Goal: Task Accomplishment & Management: Complete application form

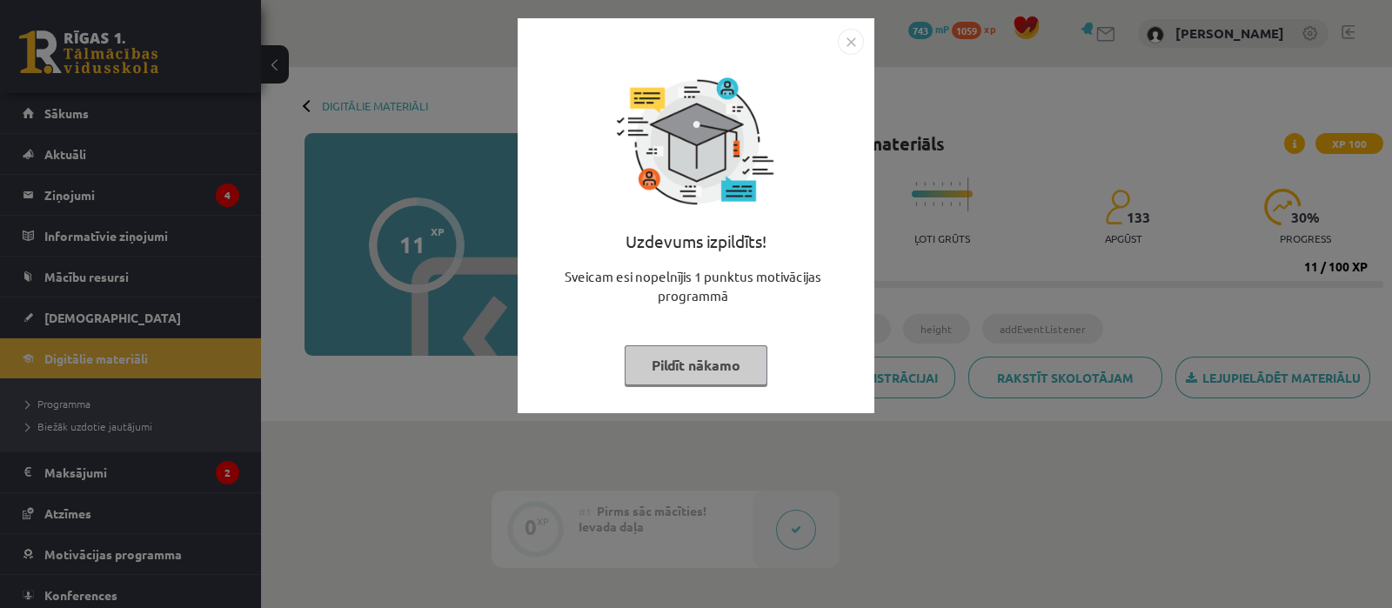
click at [645, 365] on button "Pildīt nākamo" at bounding box center [696, 365] width 143 height 40
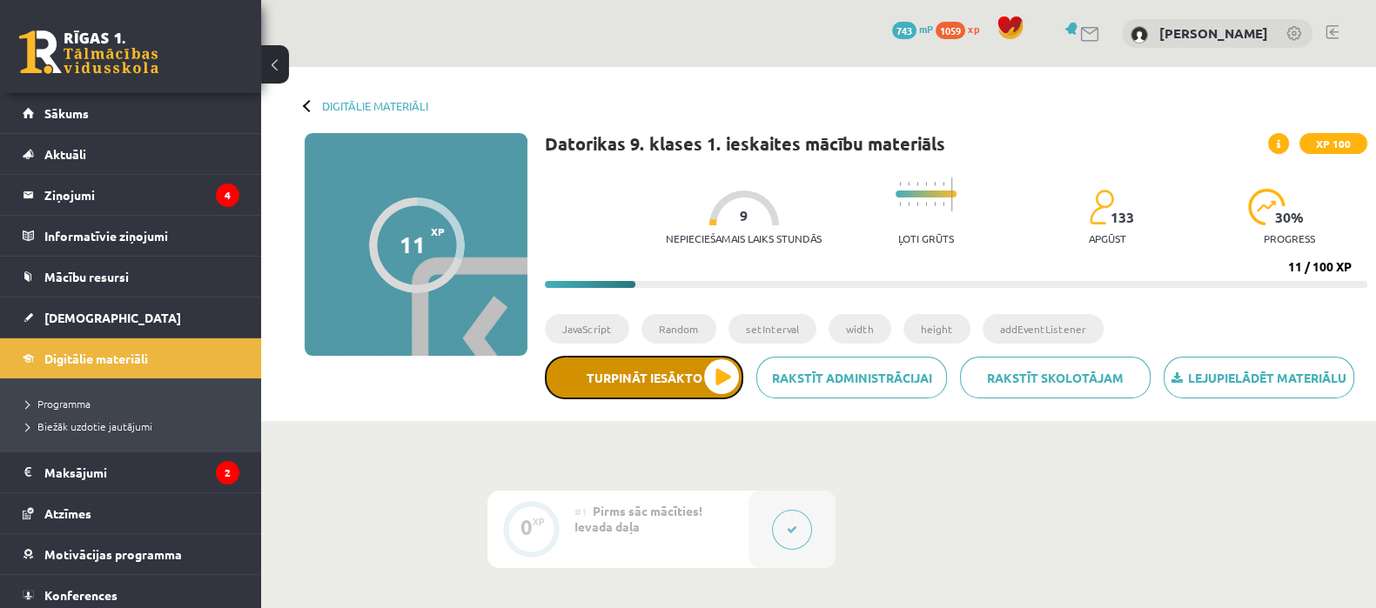
click at [722, 392] on button "Turpināt iesākto" at bounding box center [644, 378] width 198 height 44
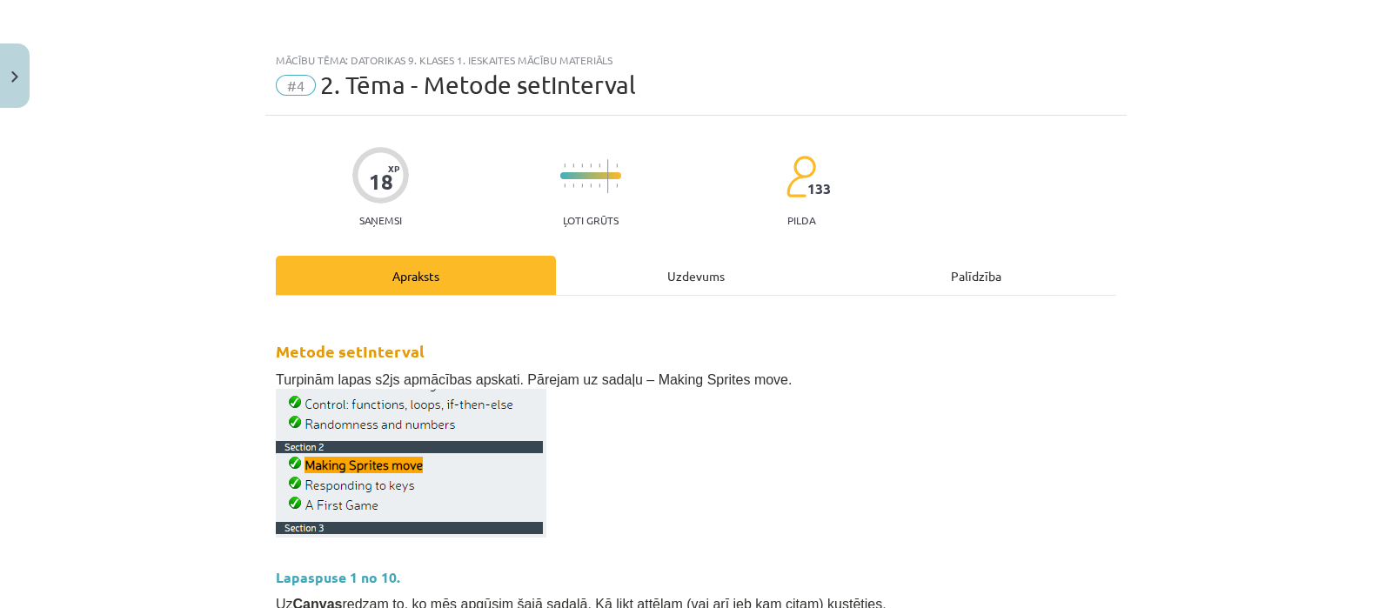
click at [641, 293] on div "Uzdevums" at bounding box center [696, 275] width 280 height 39
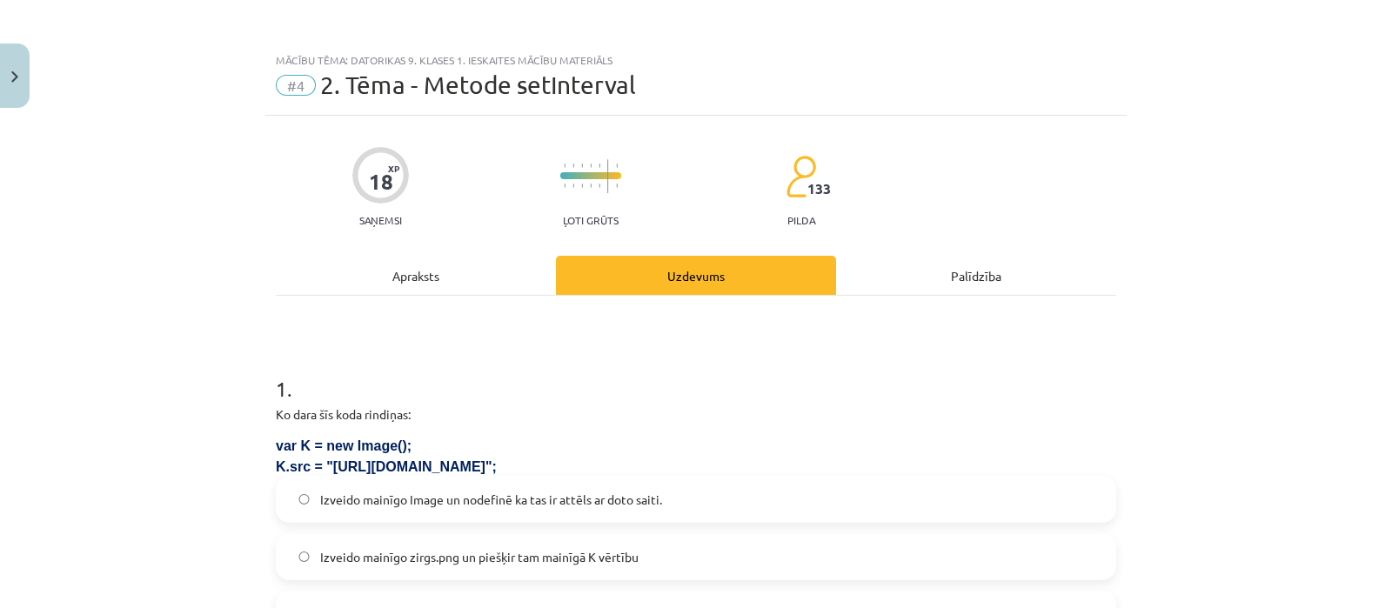
scroll to position [43, 0]
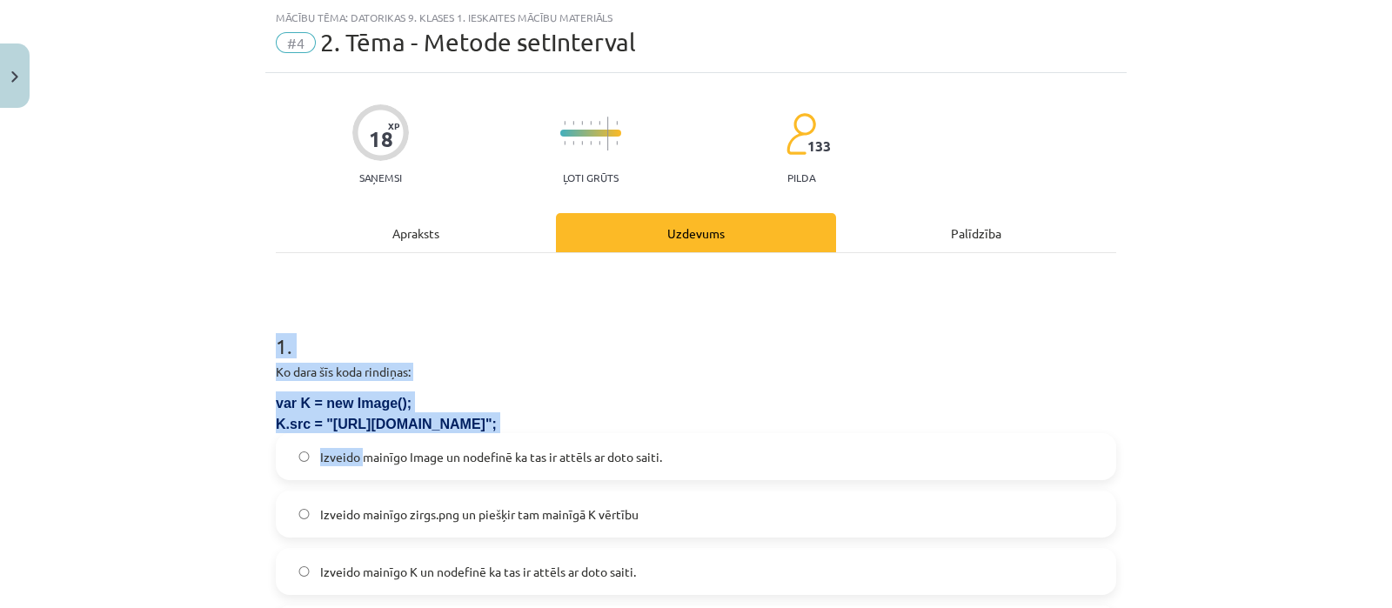
drag, startPoint x: 255, startPoint y: 331, endPoint x: 357, endPoint y: 435, distance: 145.9
click at [357, 435] on div "Mācību tēma: Datorikas 9. klases 1. ieskaites mācību materiāls #4 2. Tēma - Met…" at bounding box center [696, 304] width 1392 height 608
click at [128, 460] on div "Mācību tēma: Datorikas 9. klases 1. ieskaites mācību materiāls #4 2. Tēma - Met…" at bounding box center [696, 304] width 1392 height 608
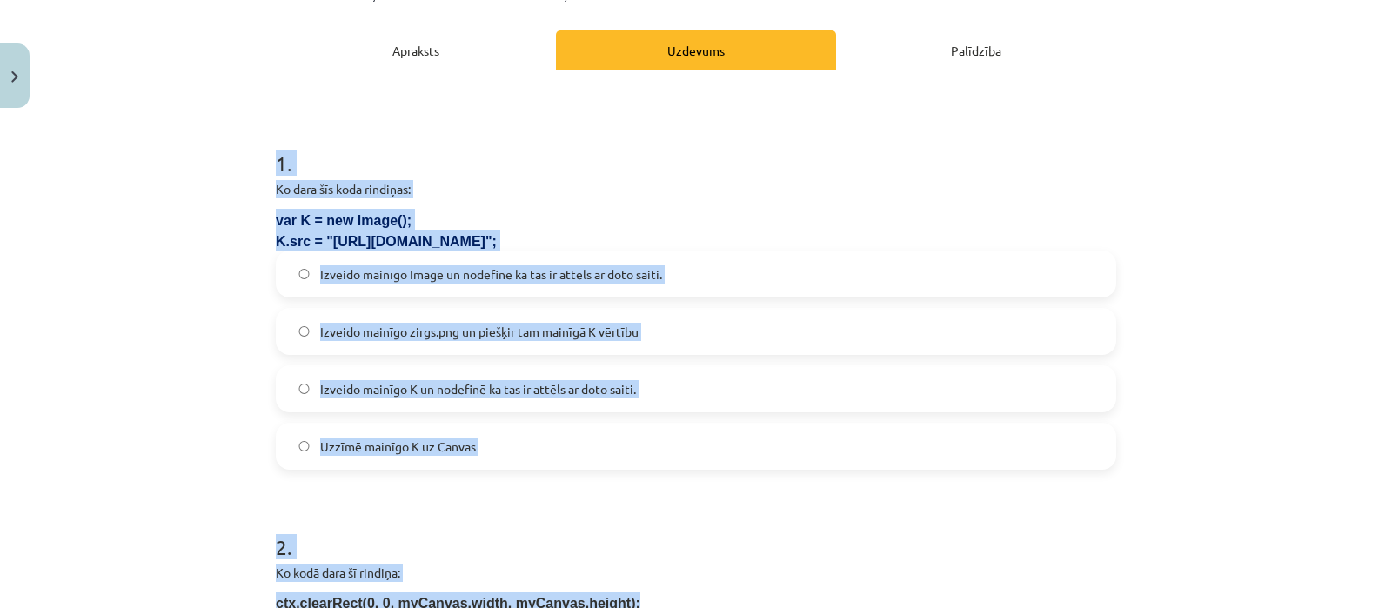
scroll to position [239, 0]
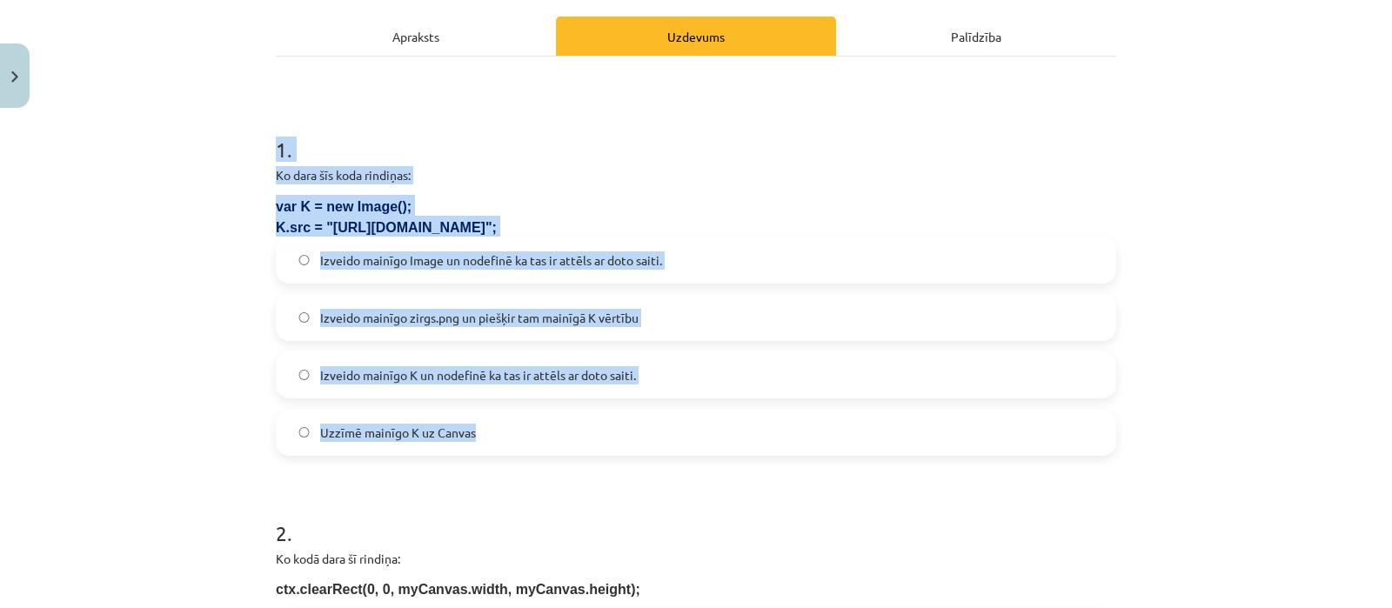
drag, startPoint x: 260, startPoint y: 343, endPoint x: 490, endPoint y: 453, distance: 254.6
copy div "1 . Ko dara šīs koda rindiņas: var K = new Image(); K.src = "[URL][DOMAIN_NAME]…"
click at [522, 380] on span "Izveido mainīgo K un nodefinē ka tas ir attēls ar doto saiti." at bounding box center [478, 375] width 316 height 18
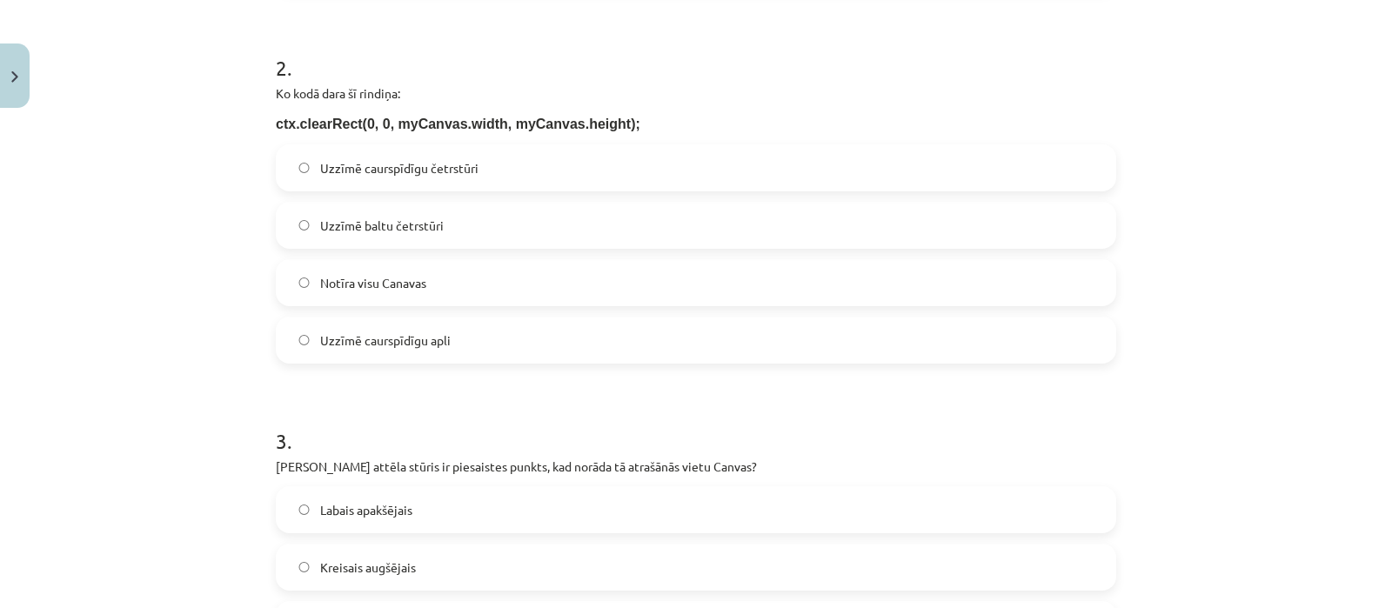
scroll to position [702, 0]
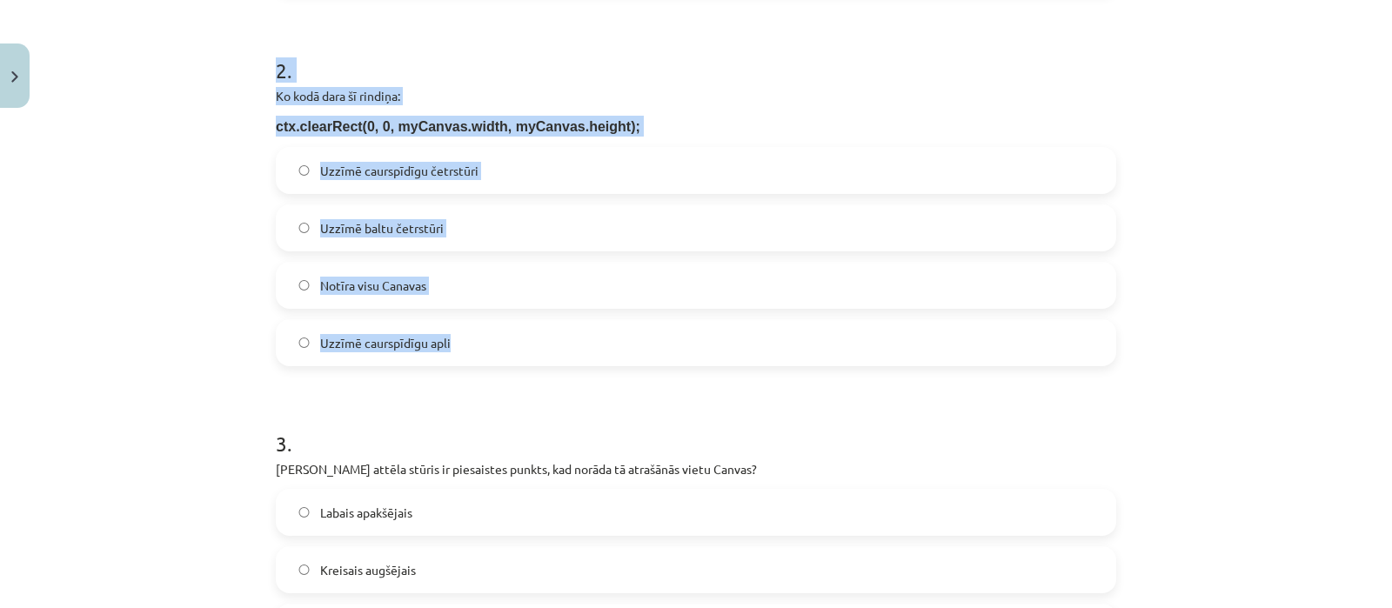
drag, startPoint x: 256, startPoint y: 64, endPoint x: 512, endPoint y: 326, distance: 366.8
click at [512, 326] on div "Mācību tēma: Datorikas 9. klases 1. ieskaites mācību materiāls #4 2. Tēma - Met…" at bounding box center [696, 304] width 1392 height 608
copy div "2 . Ko kodā dara šī rindiņa: ctx.clearRect(0, 0, myCanvas.width, myCanvas.heigh…"
click at [449, 284] on label "Notīra visu Canavas" at bounding box center [696, 286] width 837 height 44
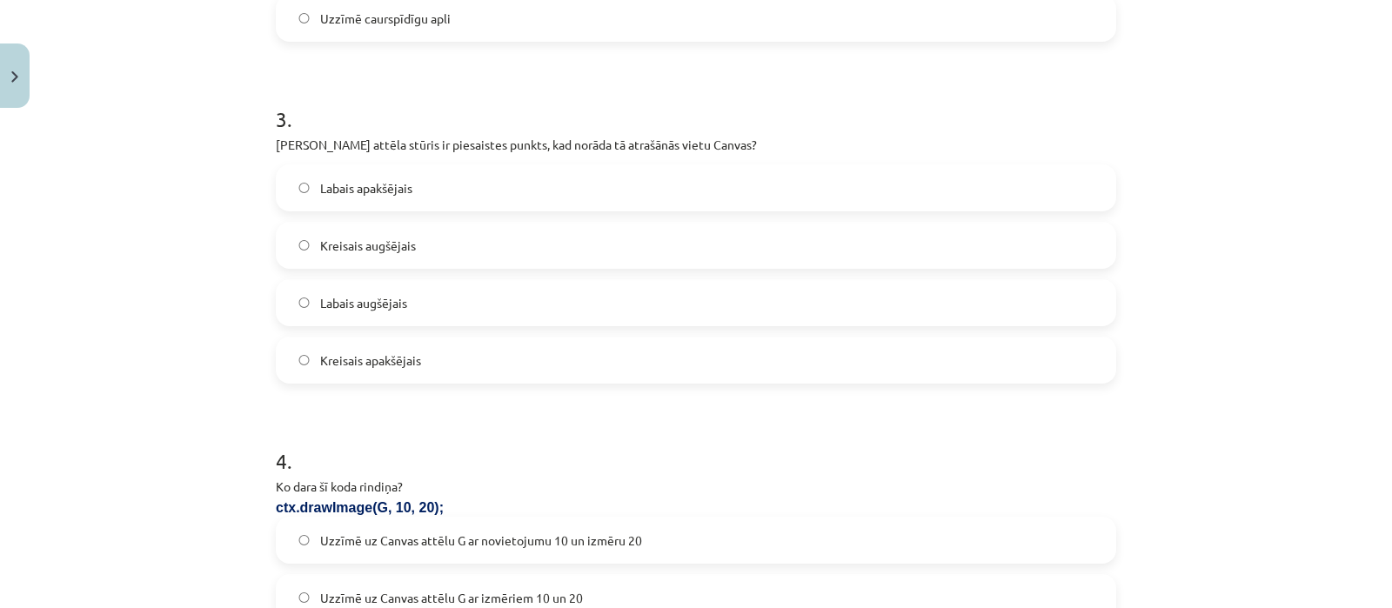
scroll to position [1030, 0]
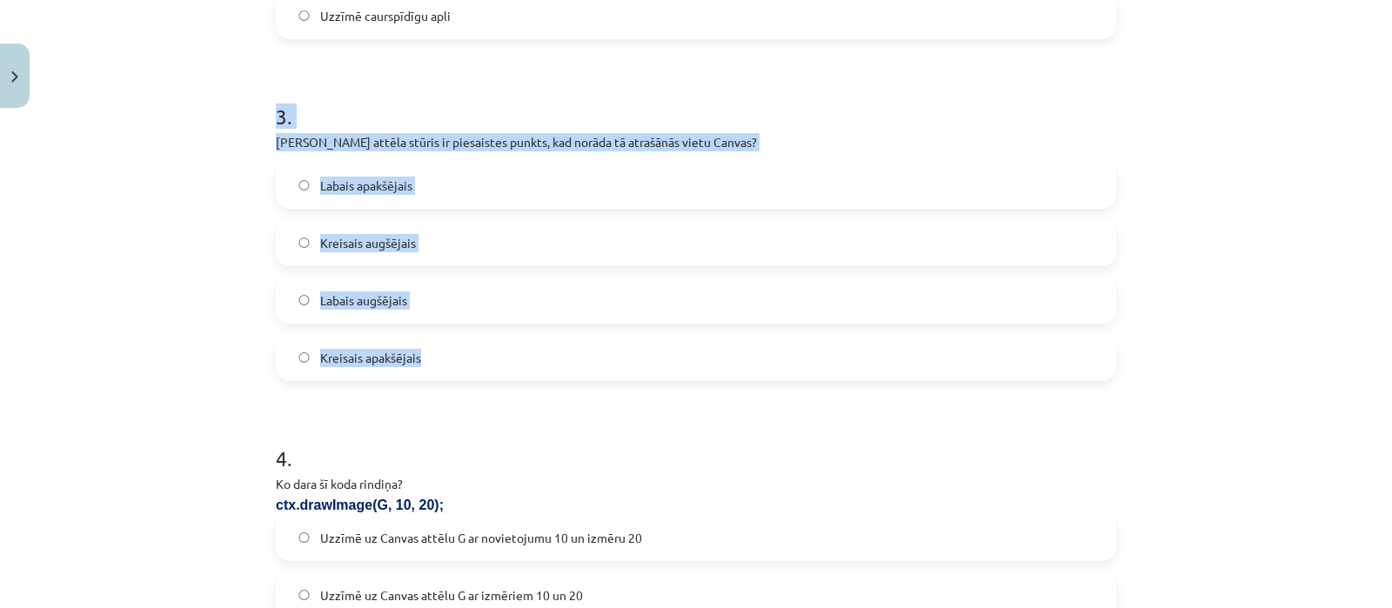
drag, startPoint x: 245, startPoint y: 93, endPoint x: 433, endPoint y: 357, distance: 323.3
click at [433, 357] on div "Mācību tēma: Datorikas 9. klases 1. ieskaites mācību materiāls #4 2. Tēma - Met…" at bounding box center [696, 304] width 1392 height 608
copy div "3 . Kurš attēla stūris ir piesaistes punkts, kad norāda tā atrašānās vietu Canv…"
click at [457, 226] on label "Kreisais augšējais" at bounding box center [696, 243] width 837 height 44
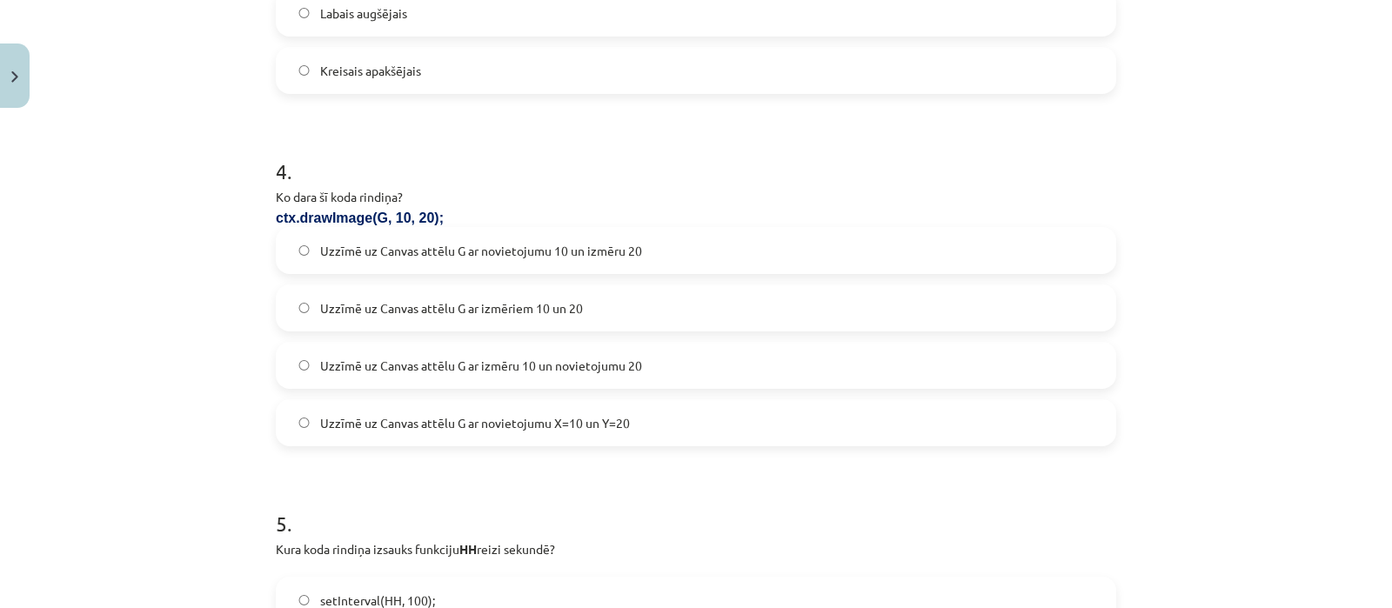
scroll to position [1323, 0]
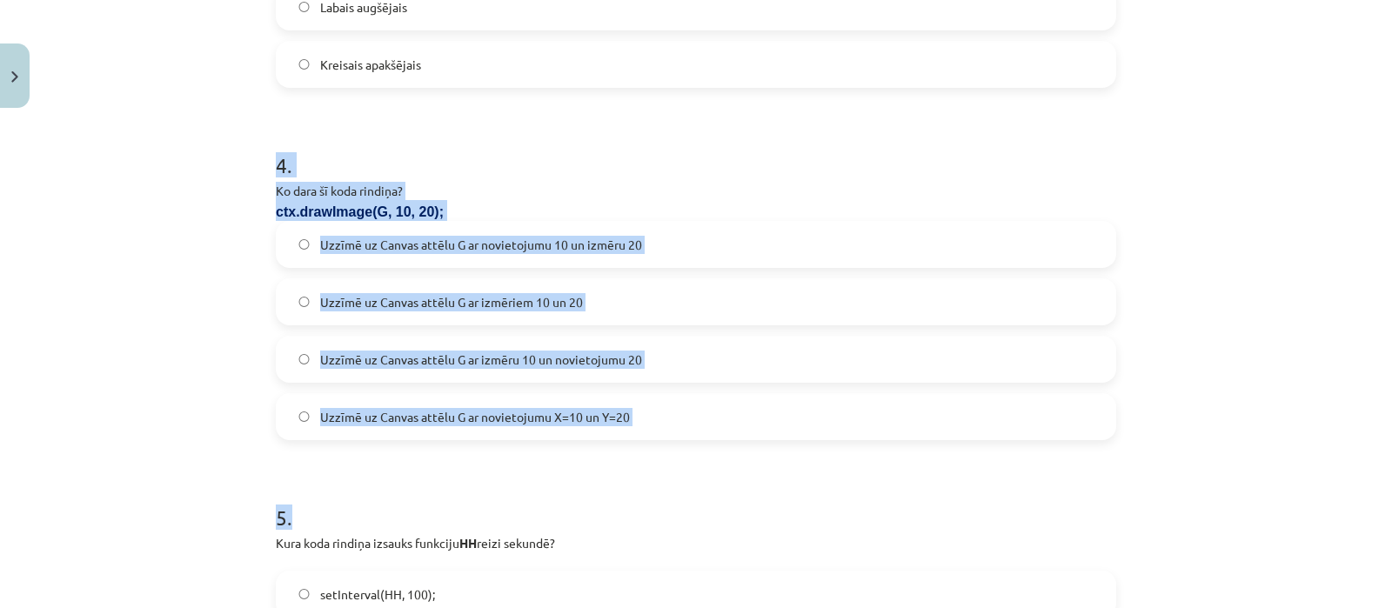
drag, startPoint x: 266, startPoint y: 169, endPoint x: 691, endPoint y: 446, distance: 507.4
click at [138, 376] on div "Mācību tēma: Datorikas 9. klases 1. ieskaites mācību materiāls #4 2. Tēma - Met…" at bounding box center [696, 304] width 1392 height 608
drag, startPoint x: 261, startPoint y: 164, endPoint x: 629, endPoint y: 412, distance: 443.9
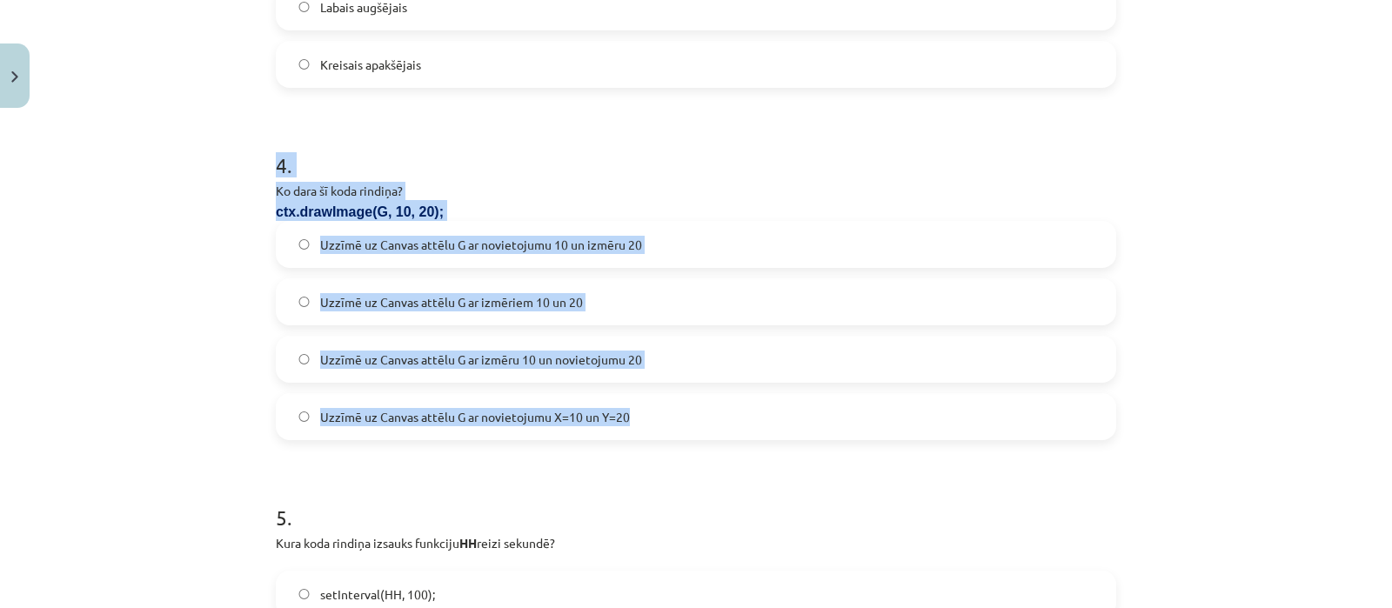
copy div "4 . Ko dara šī koda rindiņa? ctx.drawImage(G, 10, 20); Uzzīmē uz Canvas attēlu …"
click at [0, 143] on div "Mācību tēma: Datorikas 9. klases 1. ieskaites mācību materiāls #4 2. Tēma - Met…" at bounding box center [696, 304] width 1392 height 608
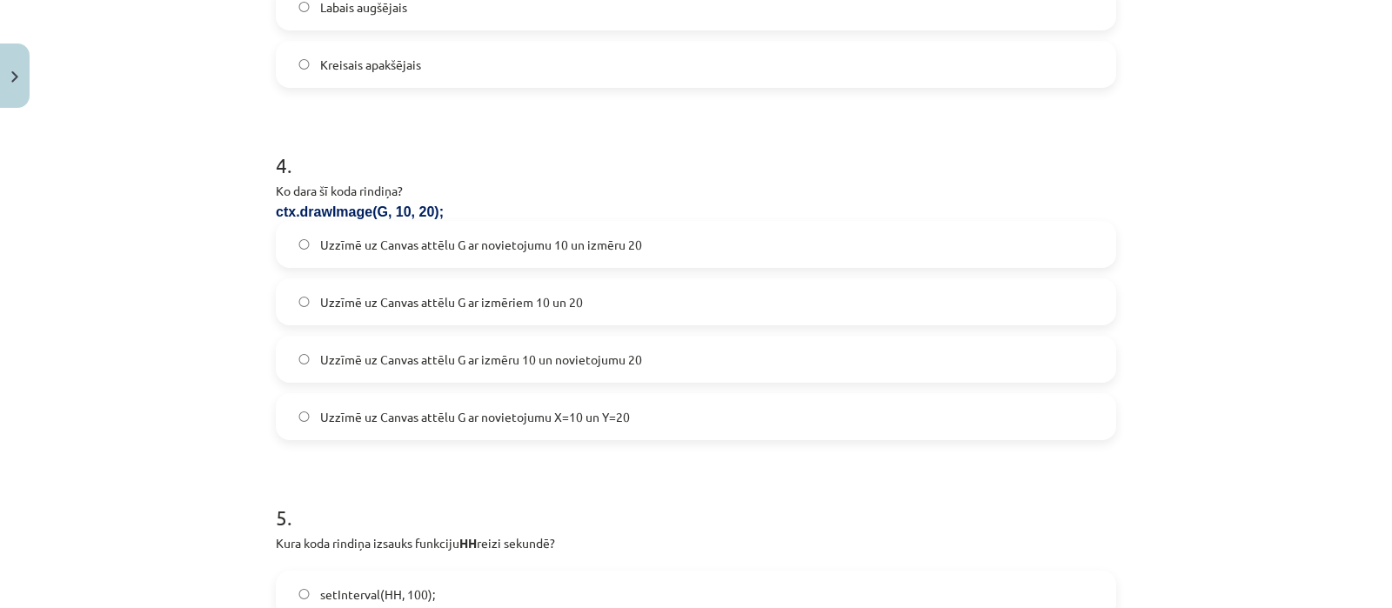
click at [580, 367] on label "Uzzīmē uz Canvas attēlu G ar izmēru 10 un novietojumu 20" at bounding box center [696, 360] width 837 height 44
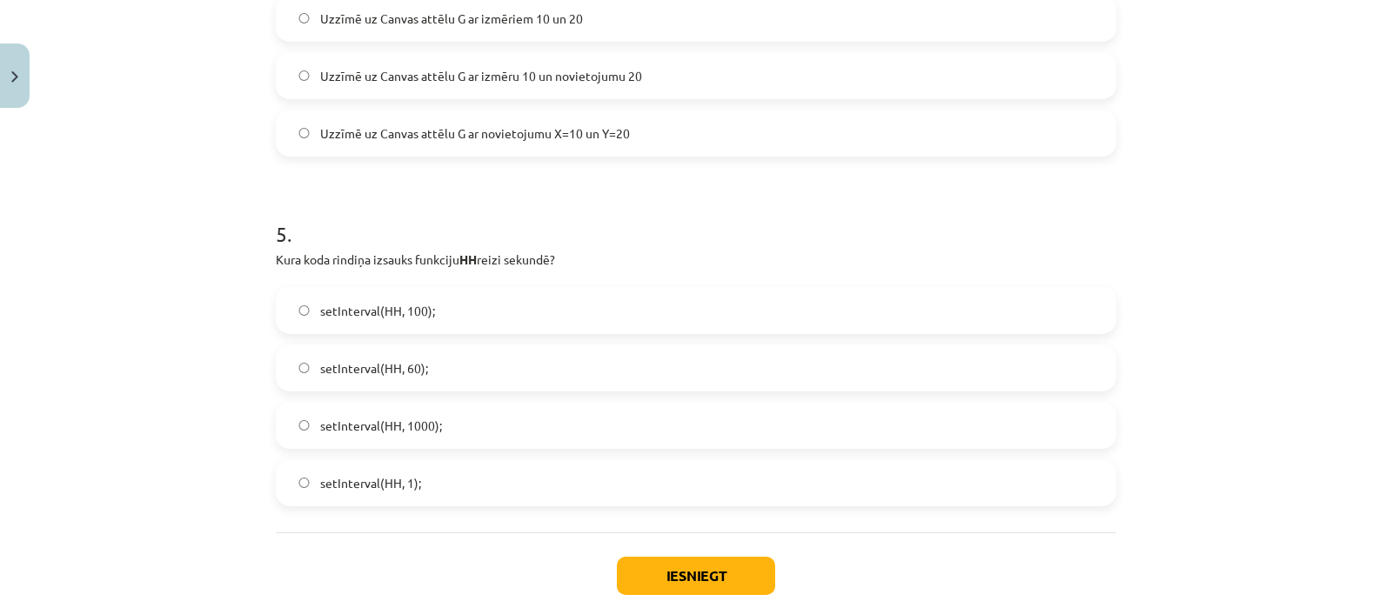
scroll to position [1705, 0]
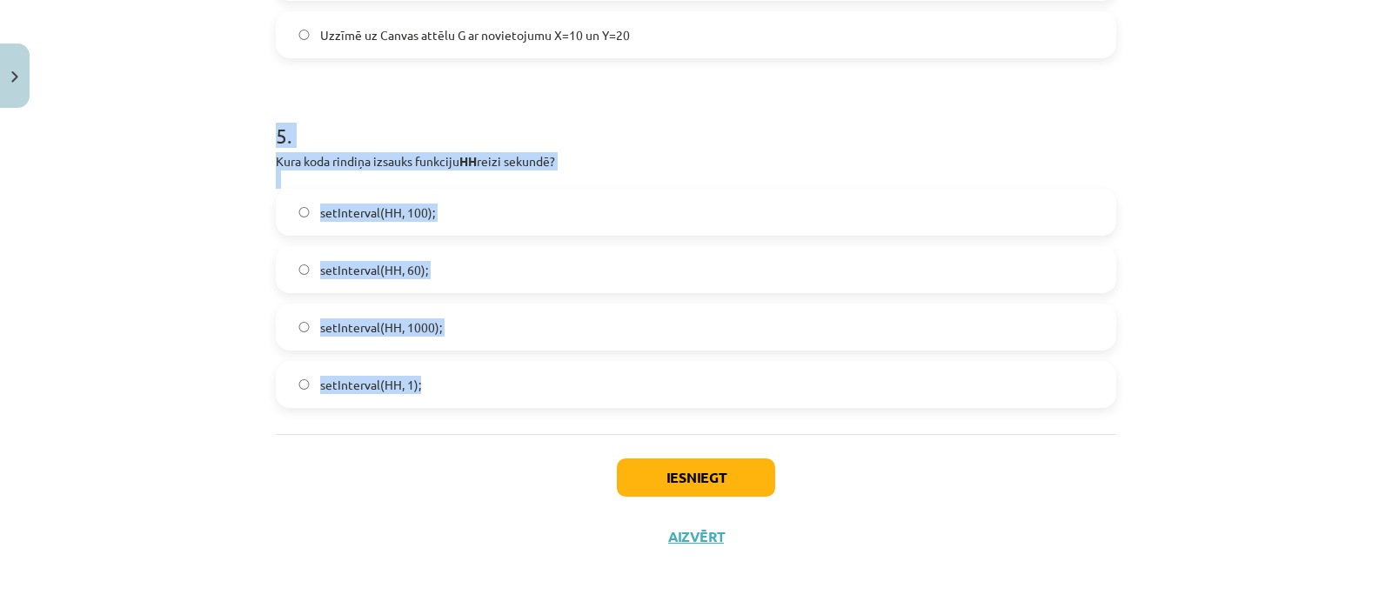
drag, startPoint x: 258, startPoint y: 131, endPoint x: 441, endPoint y: 371, distance: 301.8
drag, startPoint x: 408, startPoint y: 332, endPoint x: 413, endPoint y: 342, distance: 11.7
click at [408, 332] on span "setInterval(HH, 1000);" at bounding box center [381, 328] width 122 height 18
copy div "5 . Kura koda rindiņa izsauks funkciju HH reizi sekundē? setInterval(HH, 100); …"
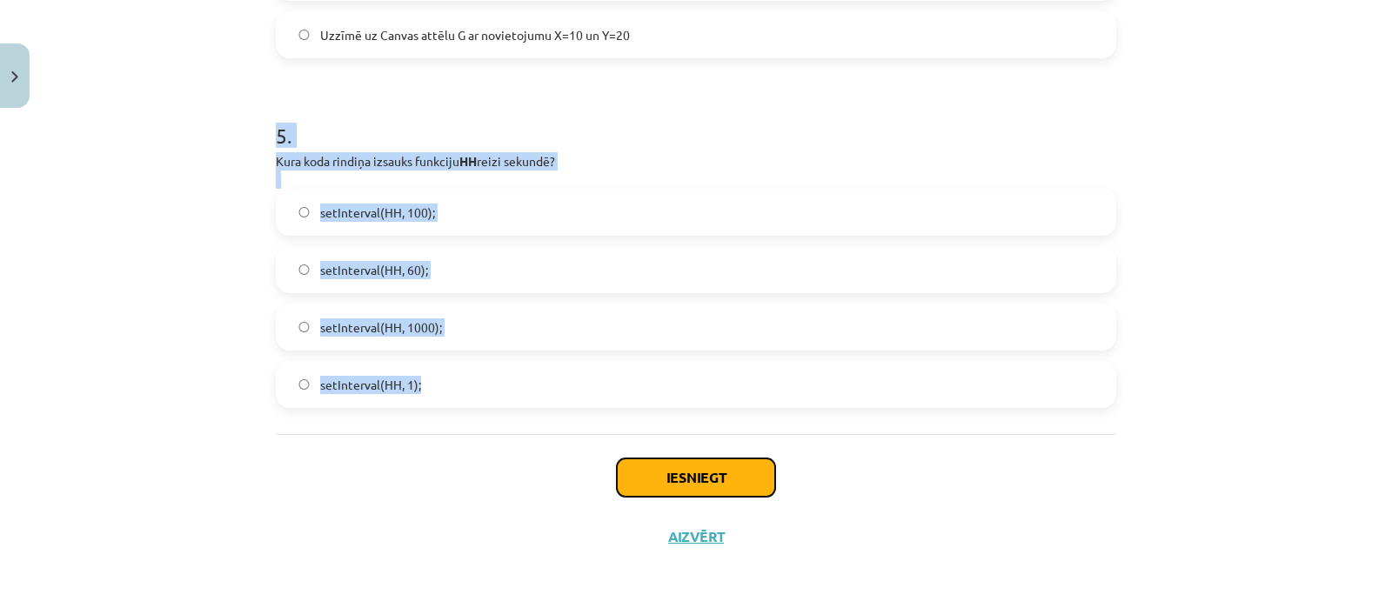
click at [671, 486] on button "Iesniegt" at bounding box center [696, 478] width 158 height 38
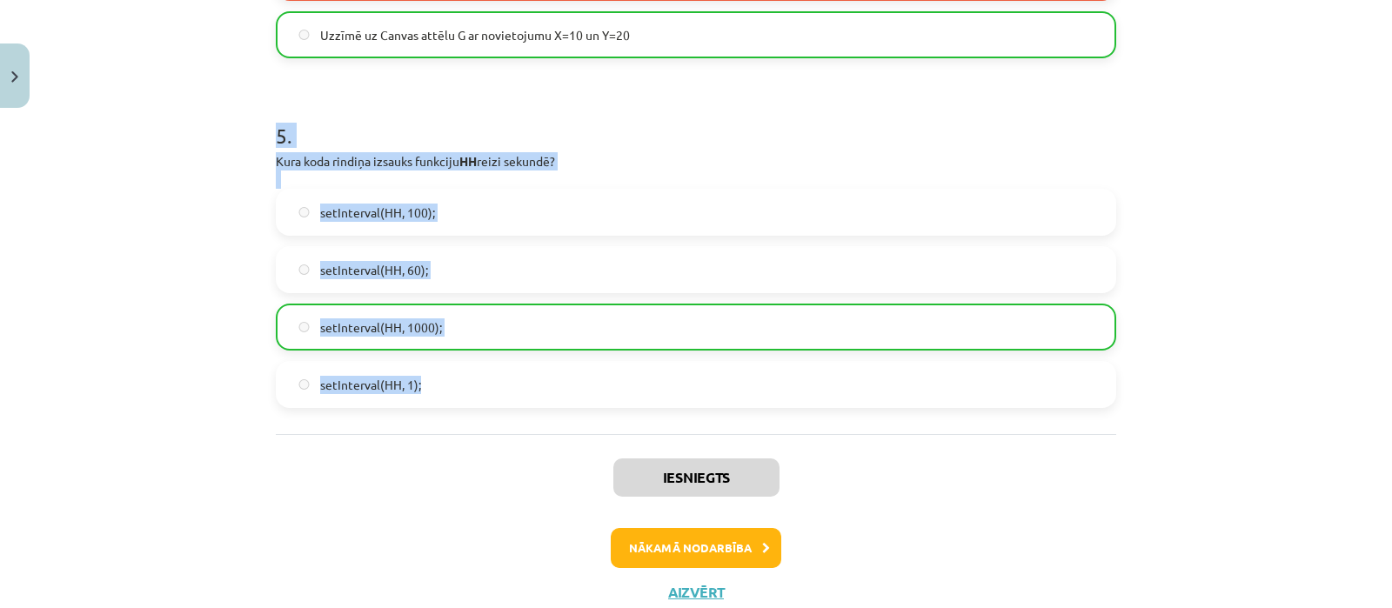
click at [1175, 428] on div "Mācību tēma: Datorikas 9. klases 1. ieskaites mācību materiāls #4 2. Tēma - Met…" at bounding box center [696, 304] width 1392 height 608
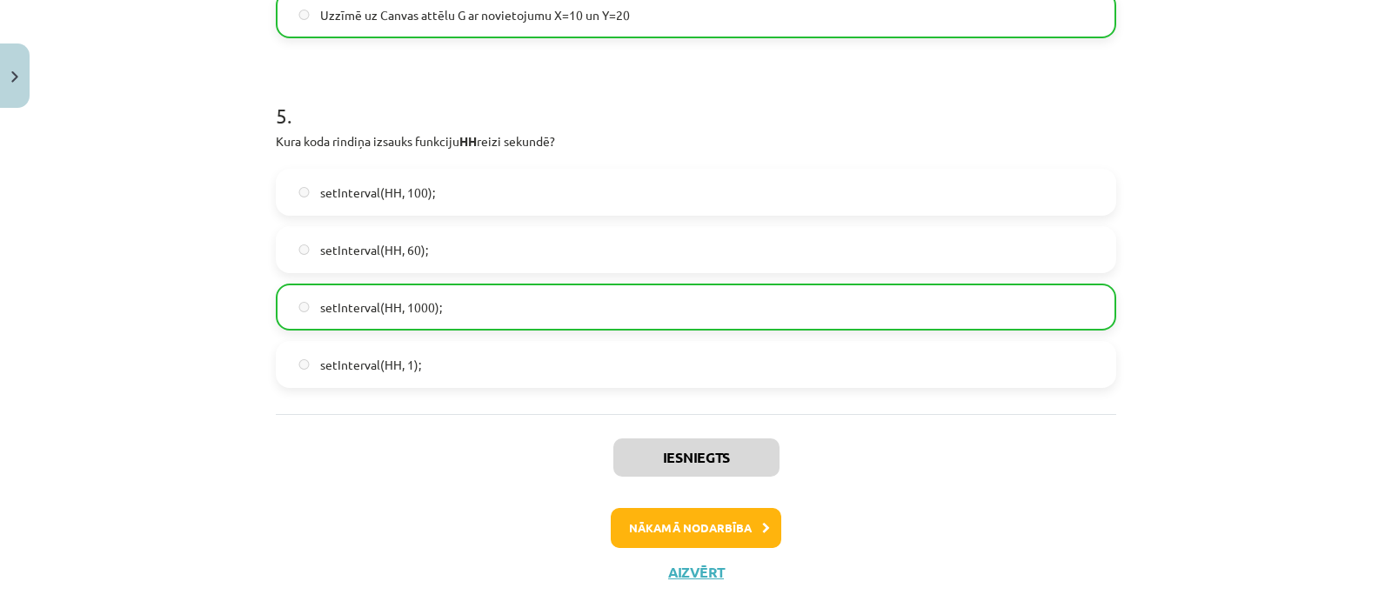
scroll to position [1743, 0]
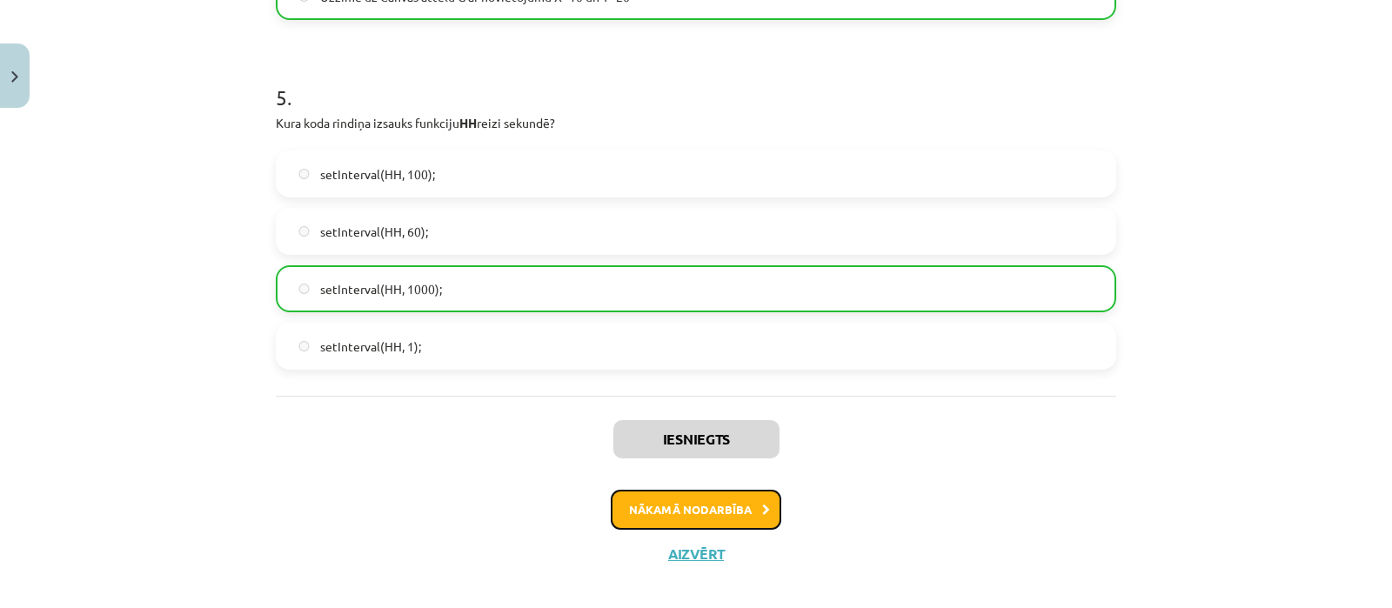
click at [744, 507] on button "Nākamā nodarbība" at bounding box center [696, 510] width 171 height 40
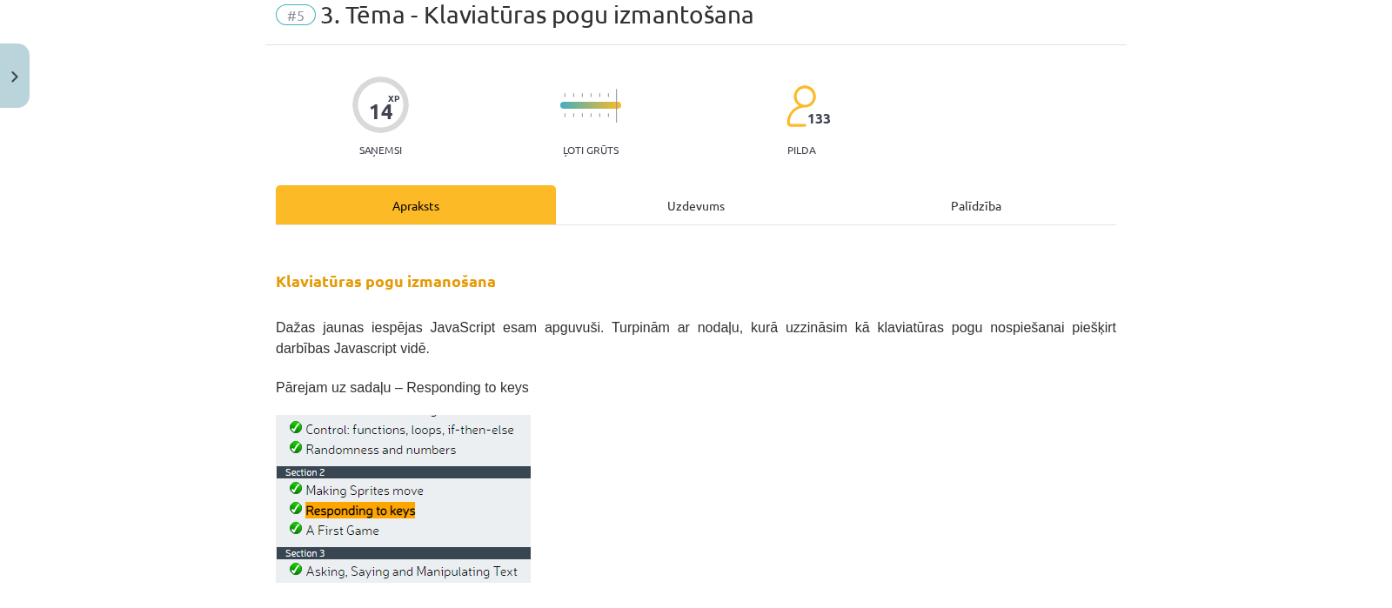
scroll to position [43, 0]
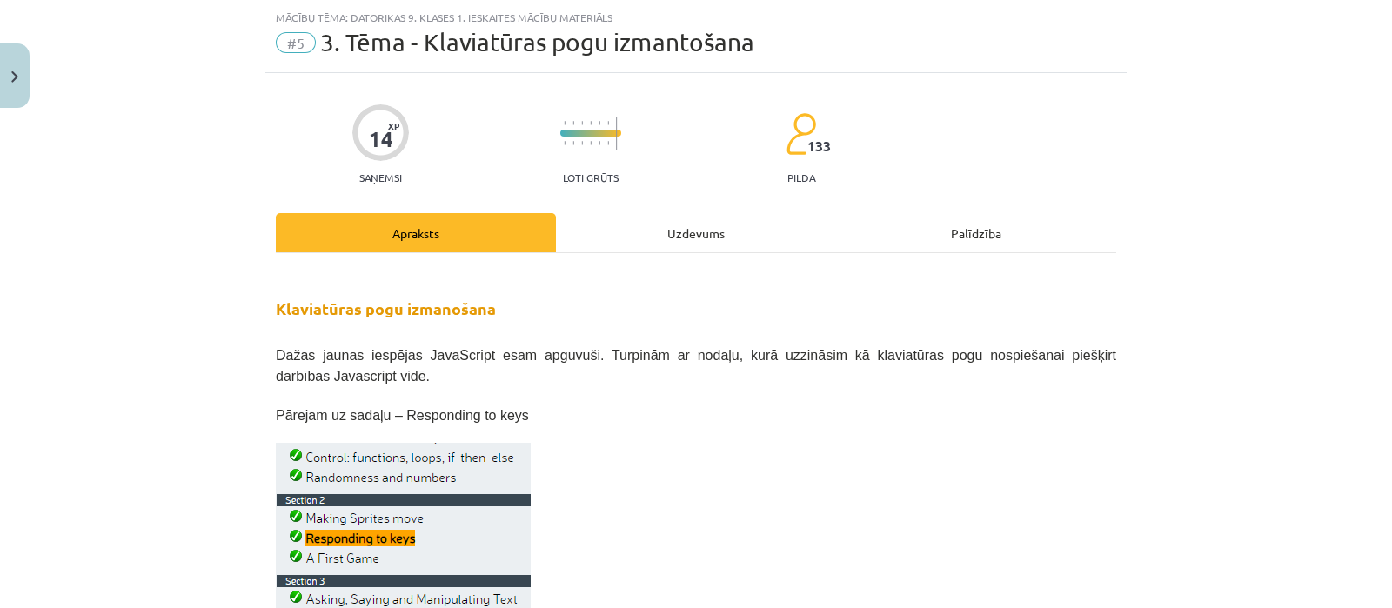
click at [663, 242] on div "Uzdevums" at bounding box center [696, 232] width 280 height 39
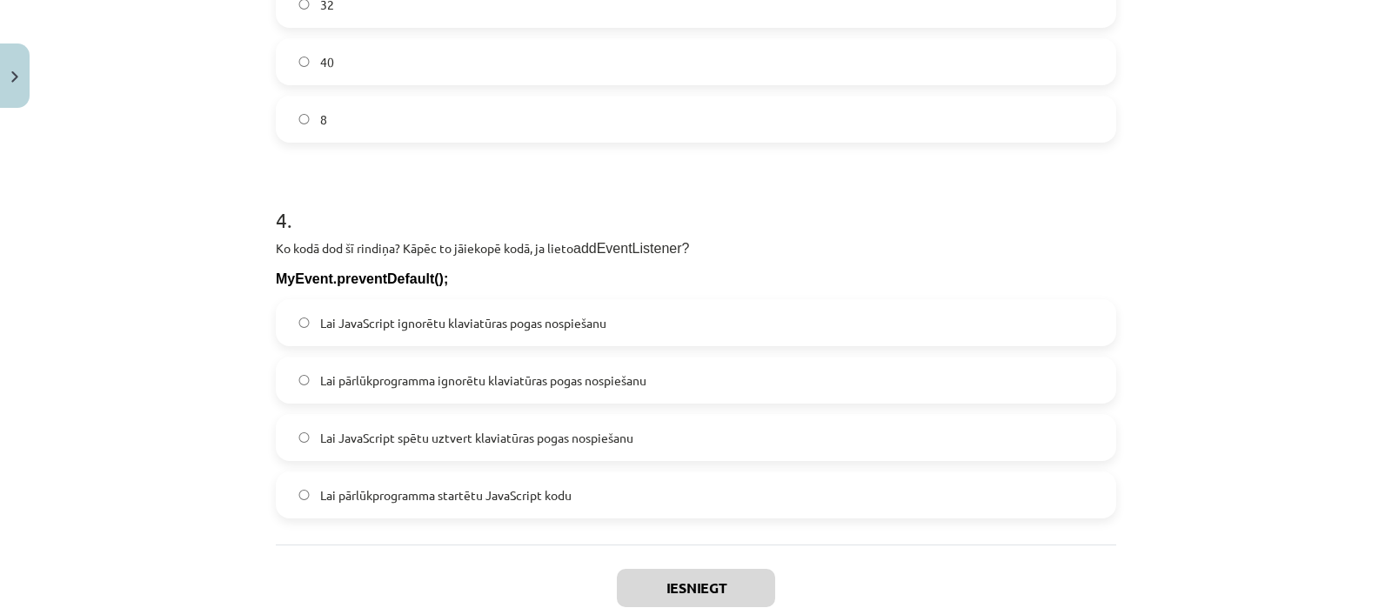
scroll to position [1462, 0]
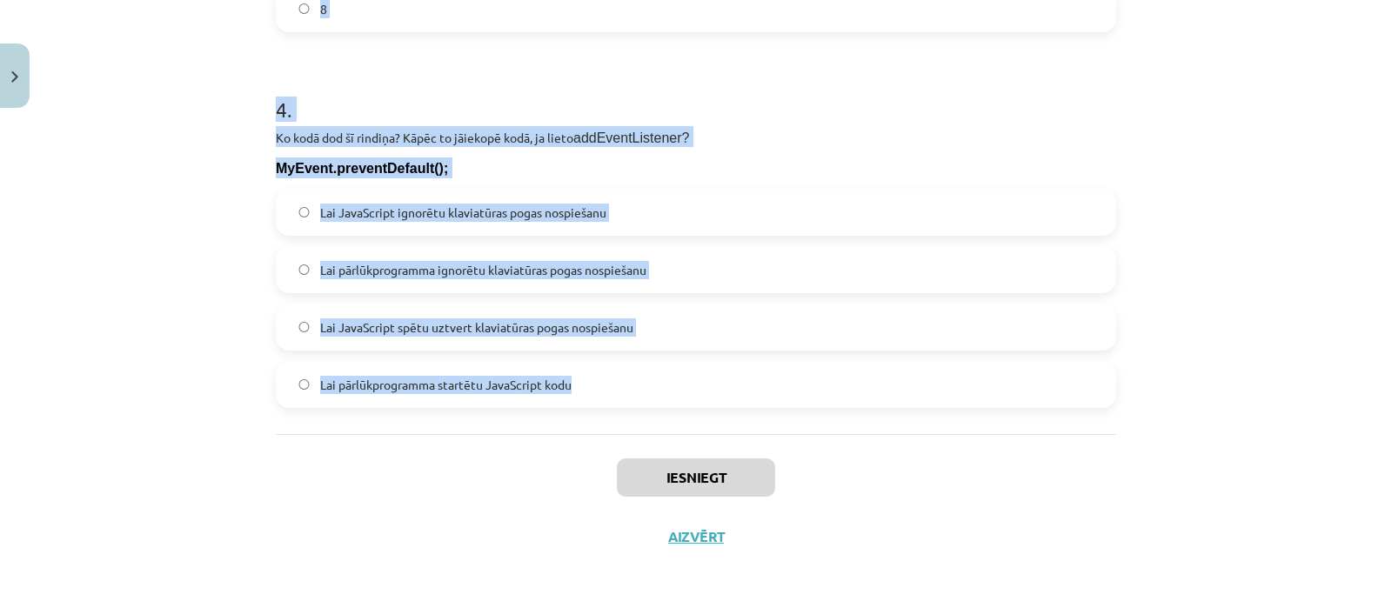
drag, startPoint x: 261, startPoint y: 333, endPoint x: 592, endPoint y: 392, distance: 336.0
copy form "1 . Kura koda rindiņa pēc klaviatūras pogas nospiešanas izsauks funkciju Poga ?…"
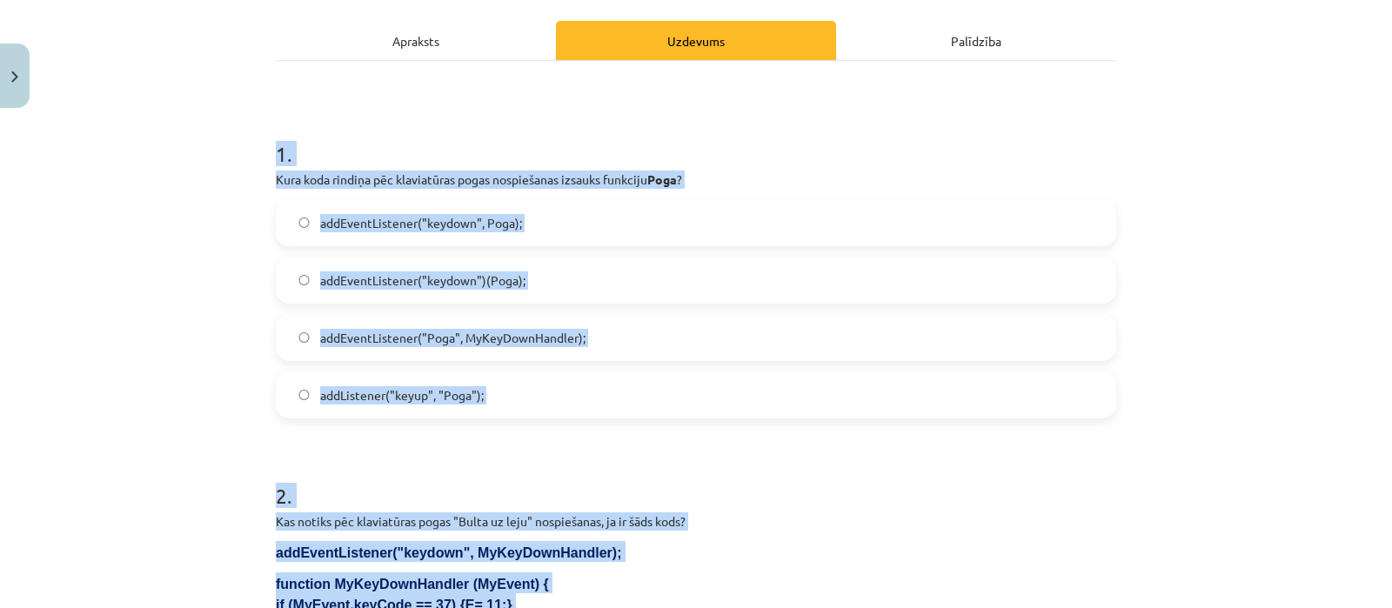
scroll to position [239, 0]
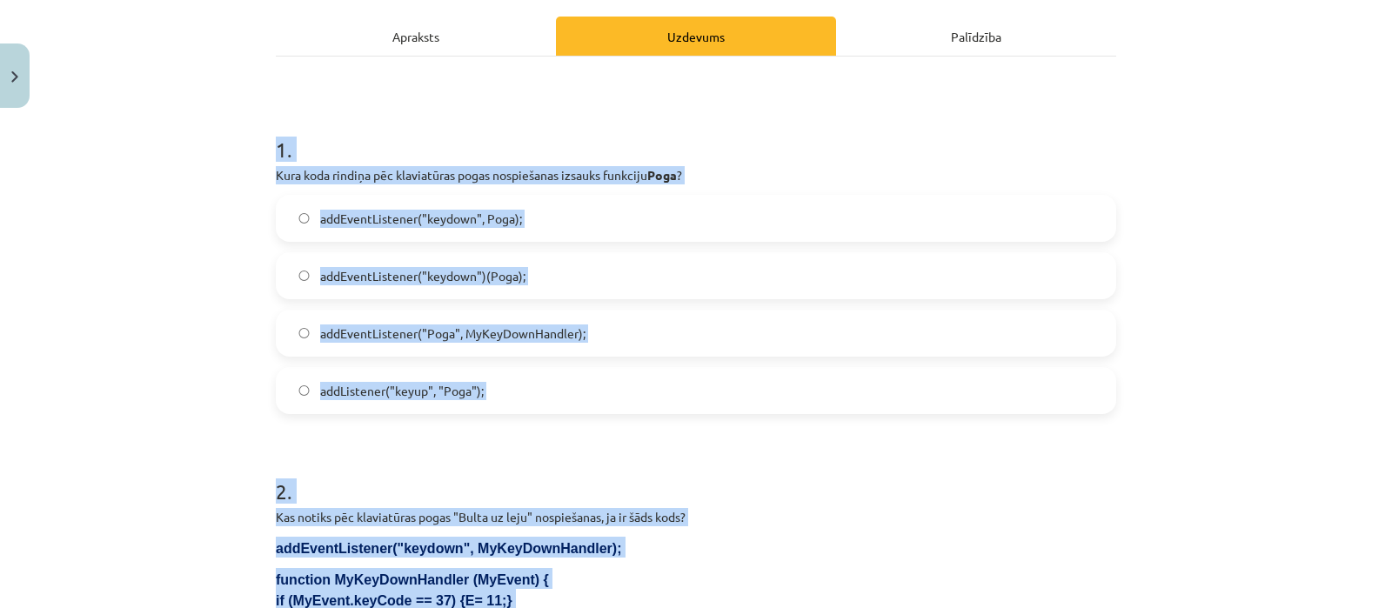
click at [543, 208] on label "addEventListener("keydown", Poga);" at bounding box center [696, 219] width 837 height 44
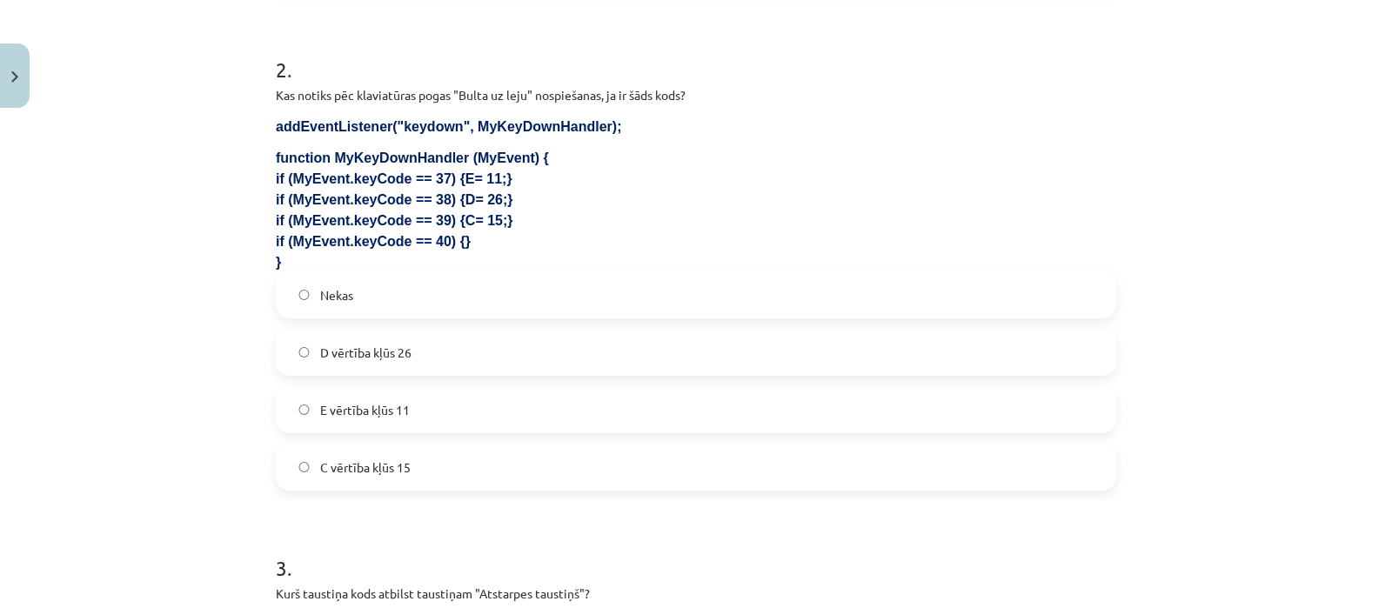
scroll to position [658, 0]
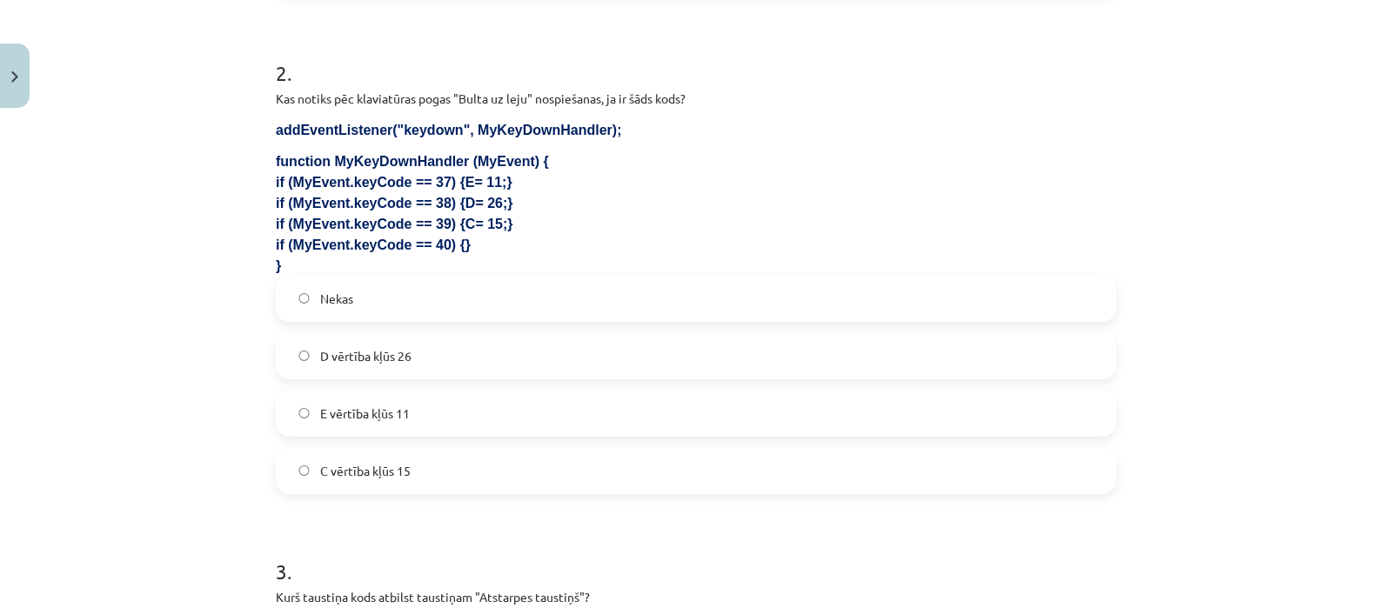
click at [741, 281] on label "Nekas" at bounding box center [696, 299] width 837 height 44
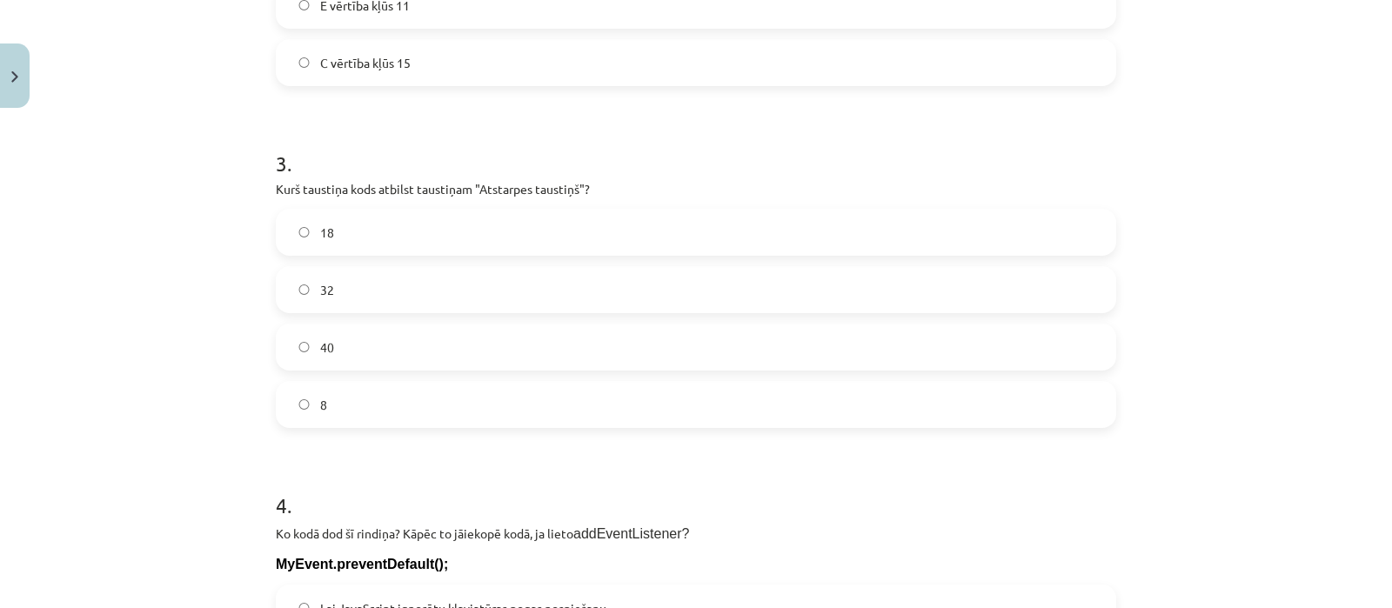
scroll to position [1077, 0]
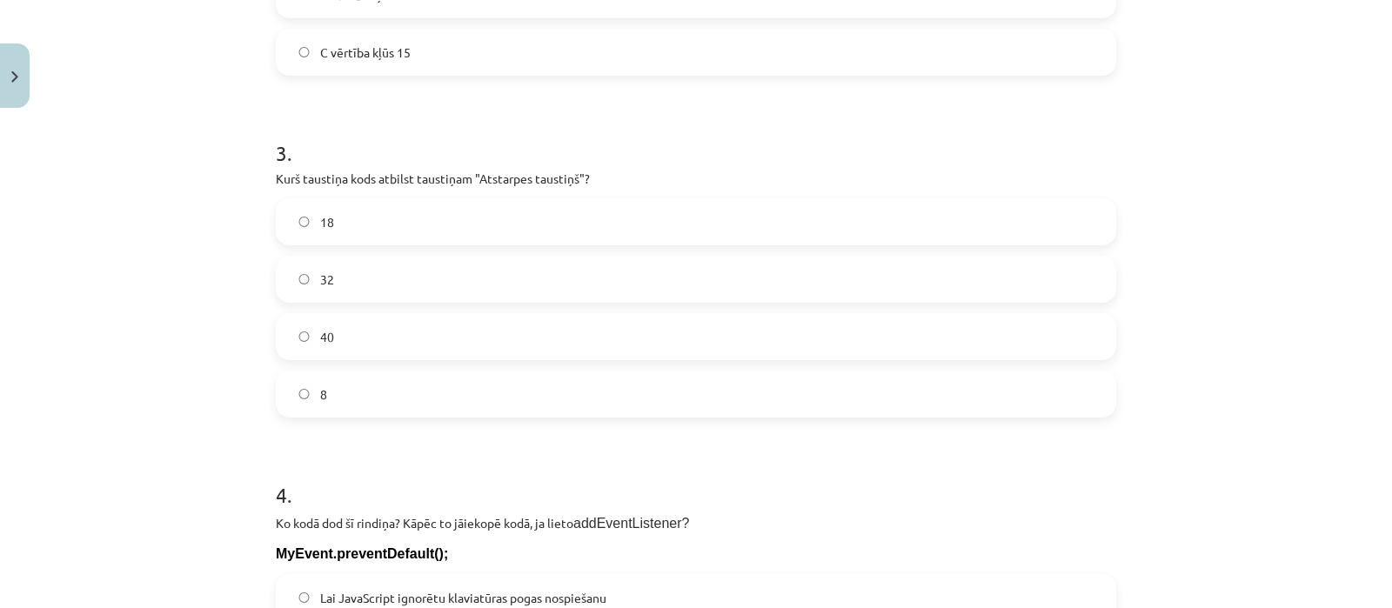
click at [353, 268] on label "32" at bounding box center [696, 280] width 837 height 44
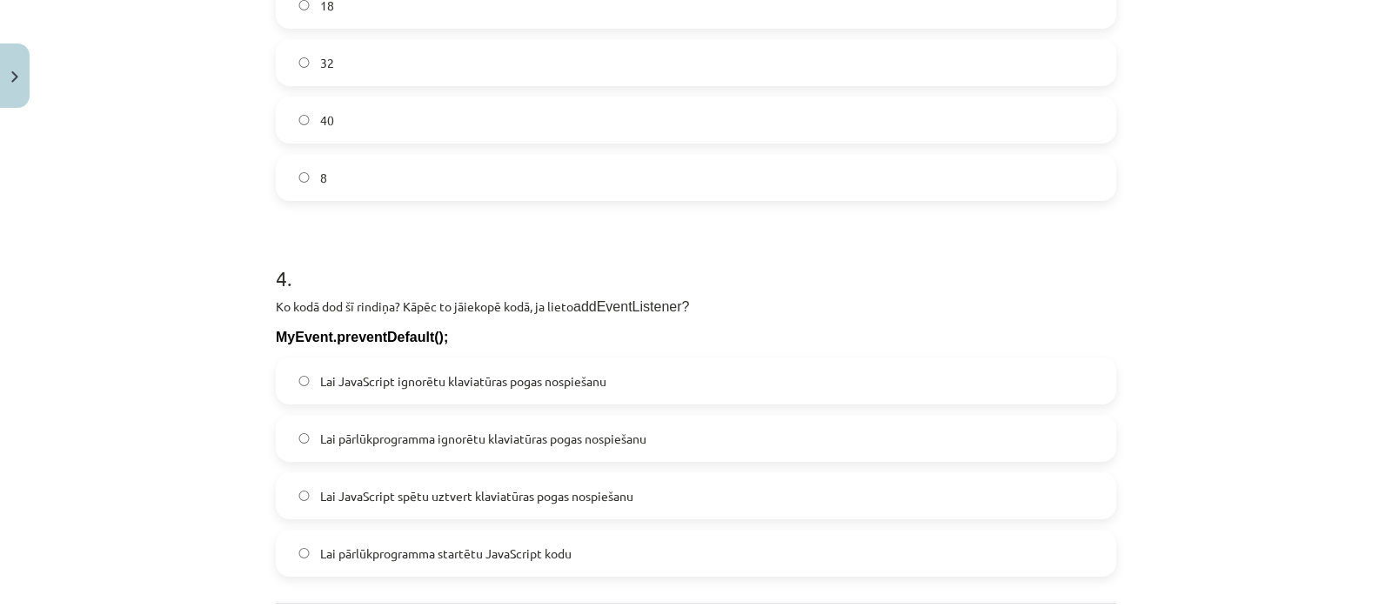
scroll to position [1462, 0]
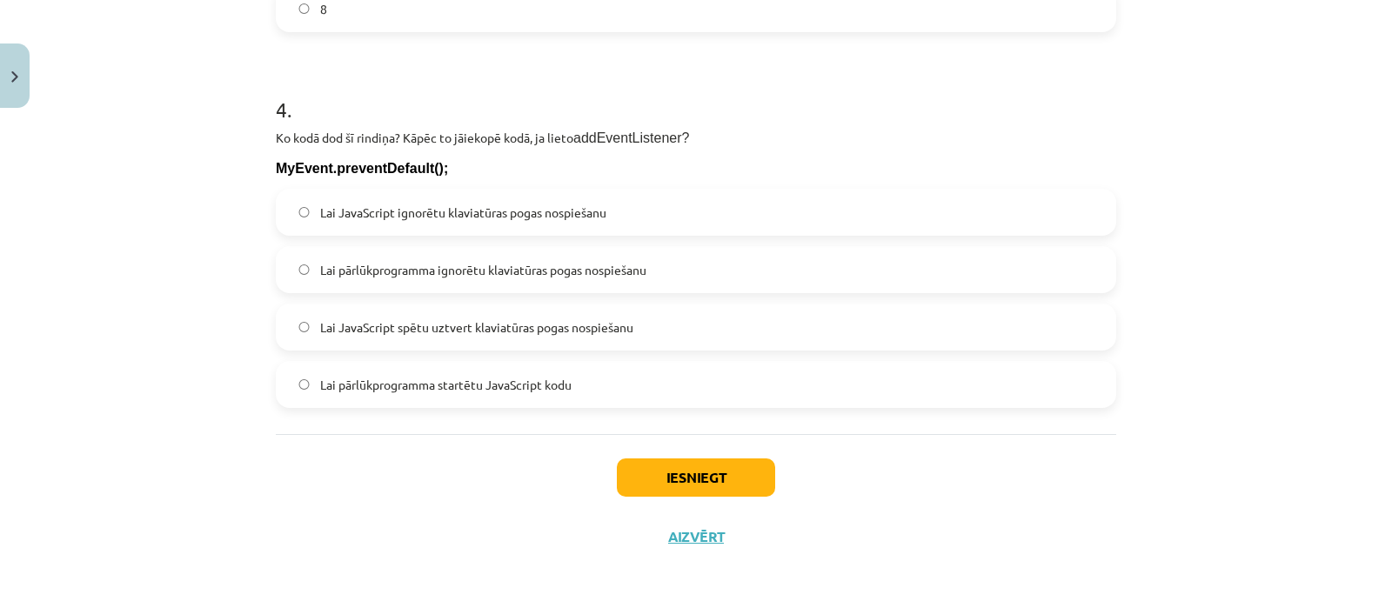
click at [580, 276] on span "Lai pārlūkprogramma ignorētu klaviatūras pogas nospiešanu" at bounding box center [483, 270] width 326 height 18
click at [634, 467] on button "Iesniegt" at bounding box center [696, 478] width 158 height 38
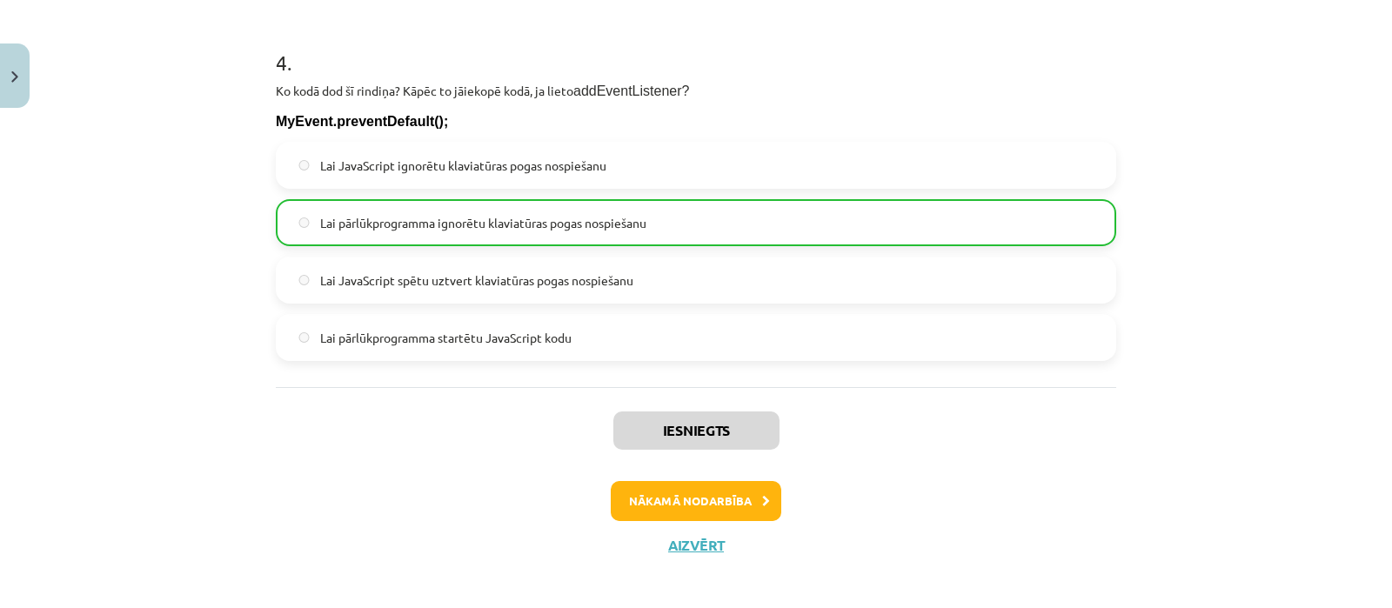
scroll to position [1518, 0]
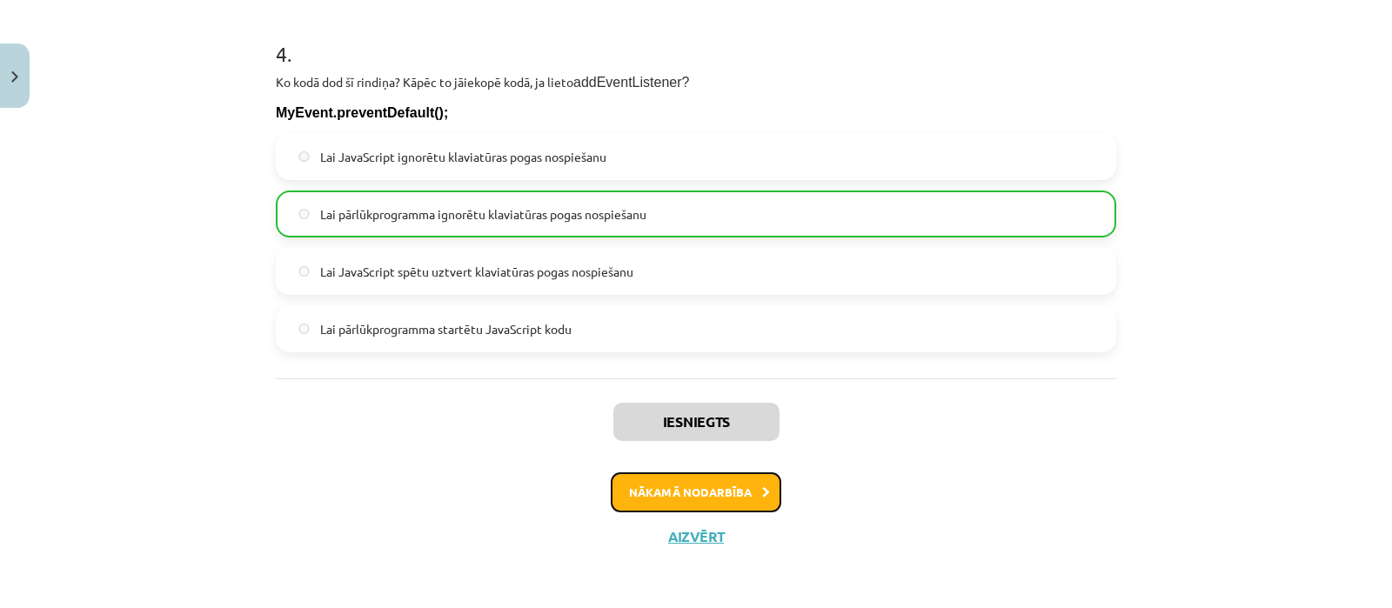
click at [739, 501] on button "Nākamā nodarbība" at bounding box center [696, 493] width 171 height 40
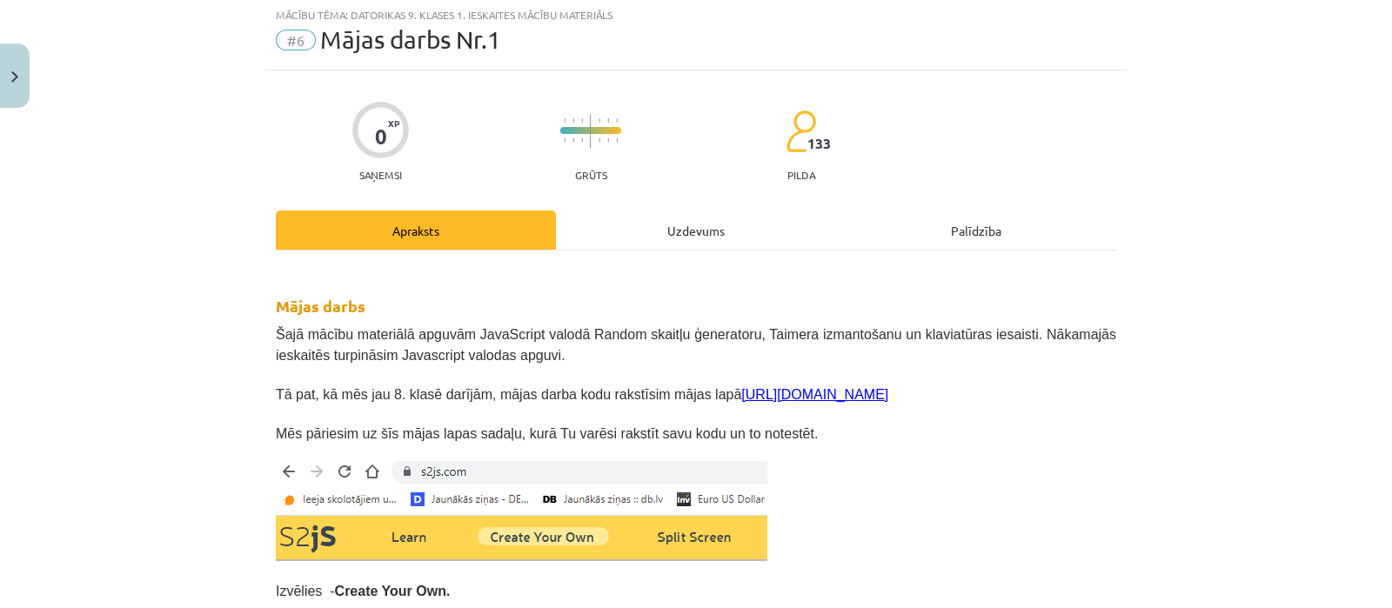
scroll to position [43, 0]
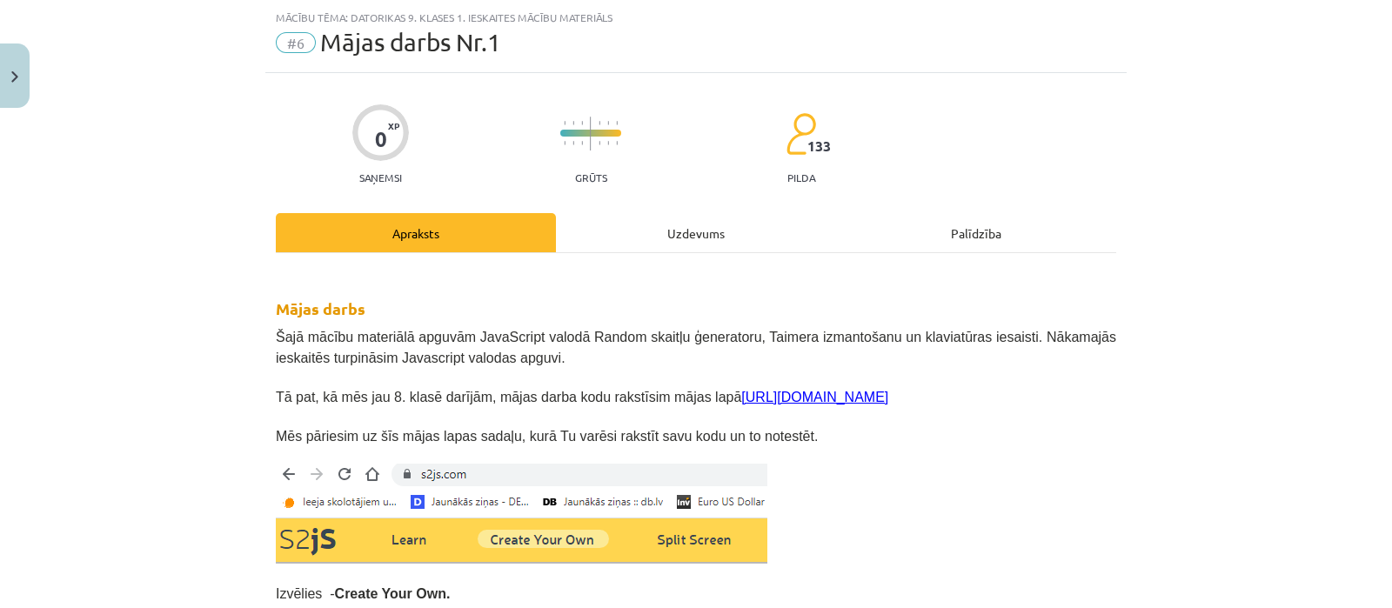
click at [775, 229] on div "Uzdevums" at bounding box center [696, 232] width 280 height 39
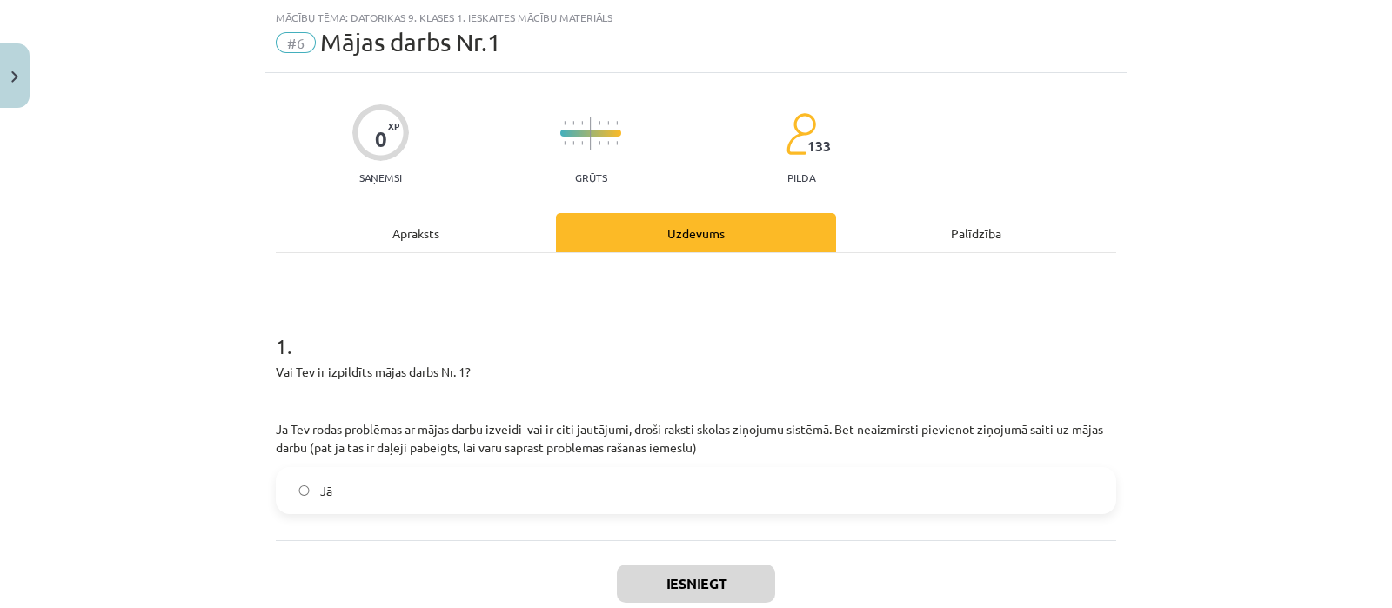
click at [585, 488] on label "Jā" at bounding box center [696, 491] width 837 height 44
click at [706, 592] on button "Iesniegt" at bounding box center [696, 584] width 158 height 38
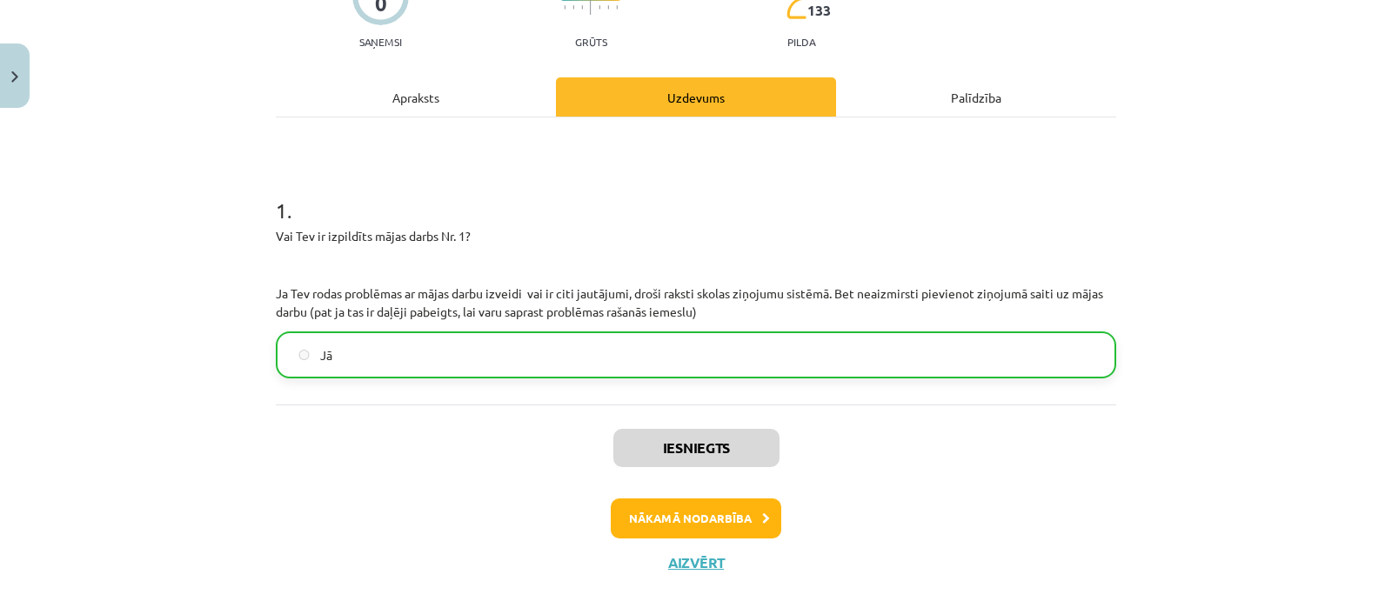
scroll to position [189, 0]
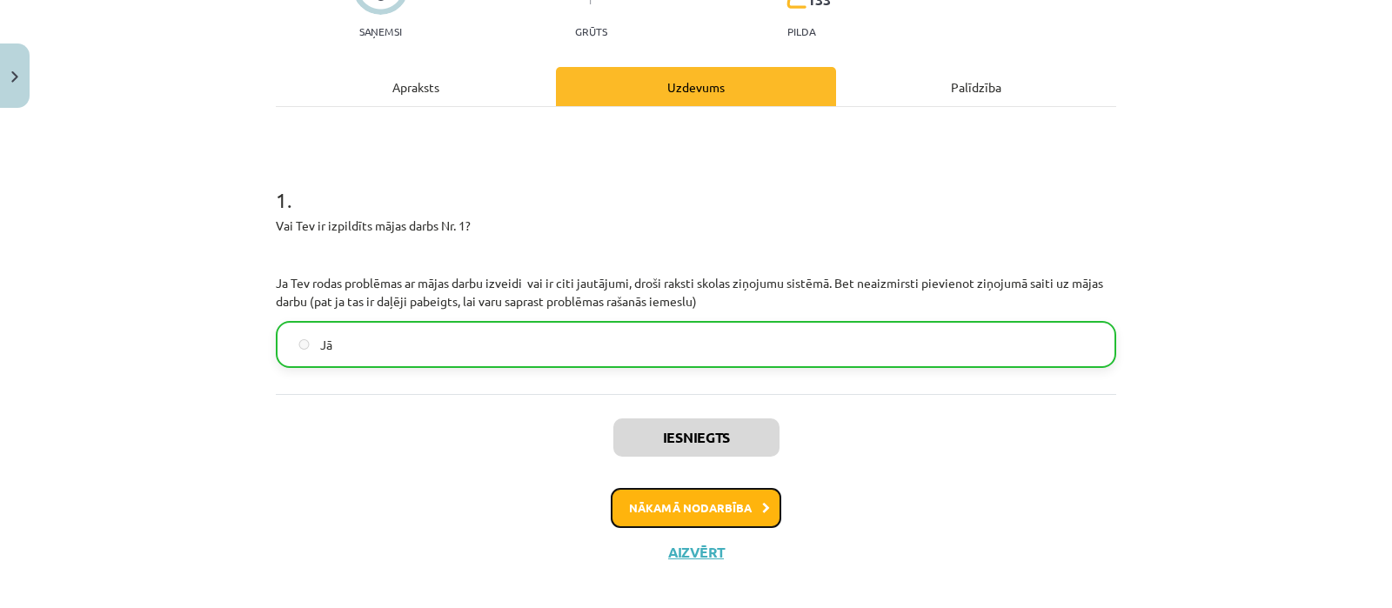
click at [737, 502] on button "Nākamā nodarbība" at bounding box center [696, 508] width 171 height 40
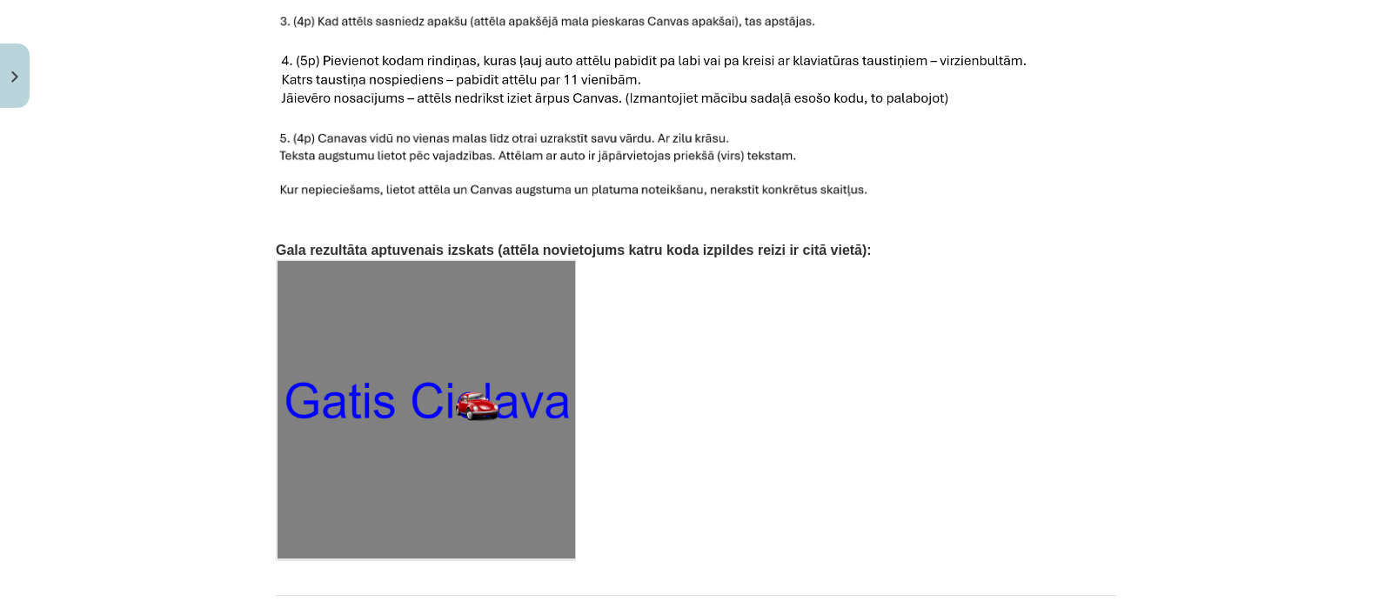
scroll to position [2765, 0]
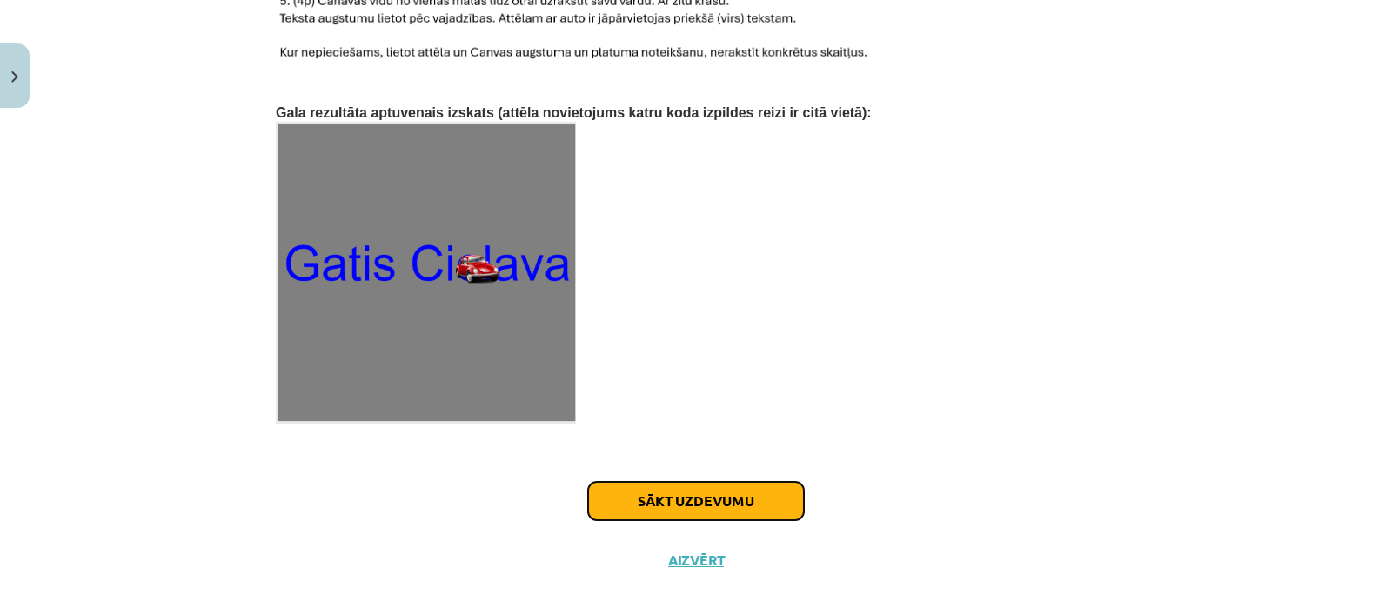
click at [708, 482] on button "Sākt uzdevumu" at bounding box center [696, 501] width 216 height 38
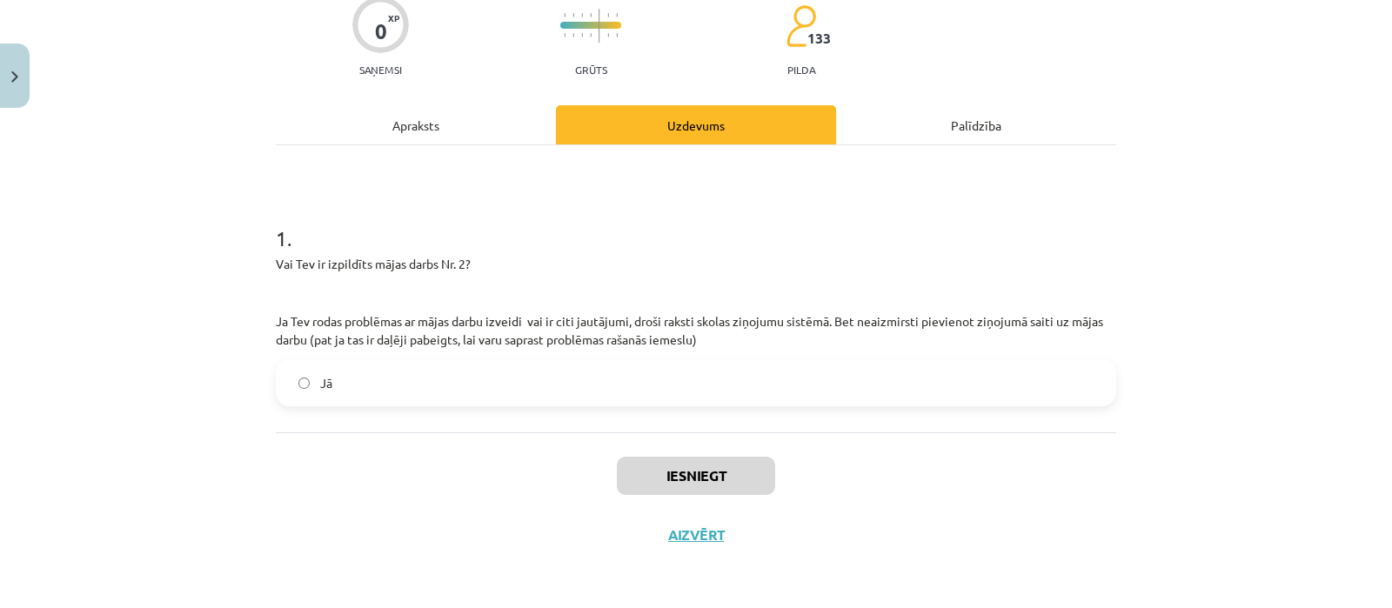
scroll to position [43, 0]
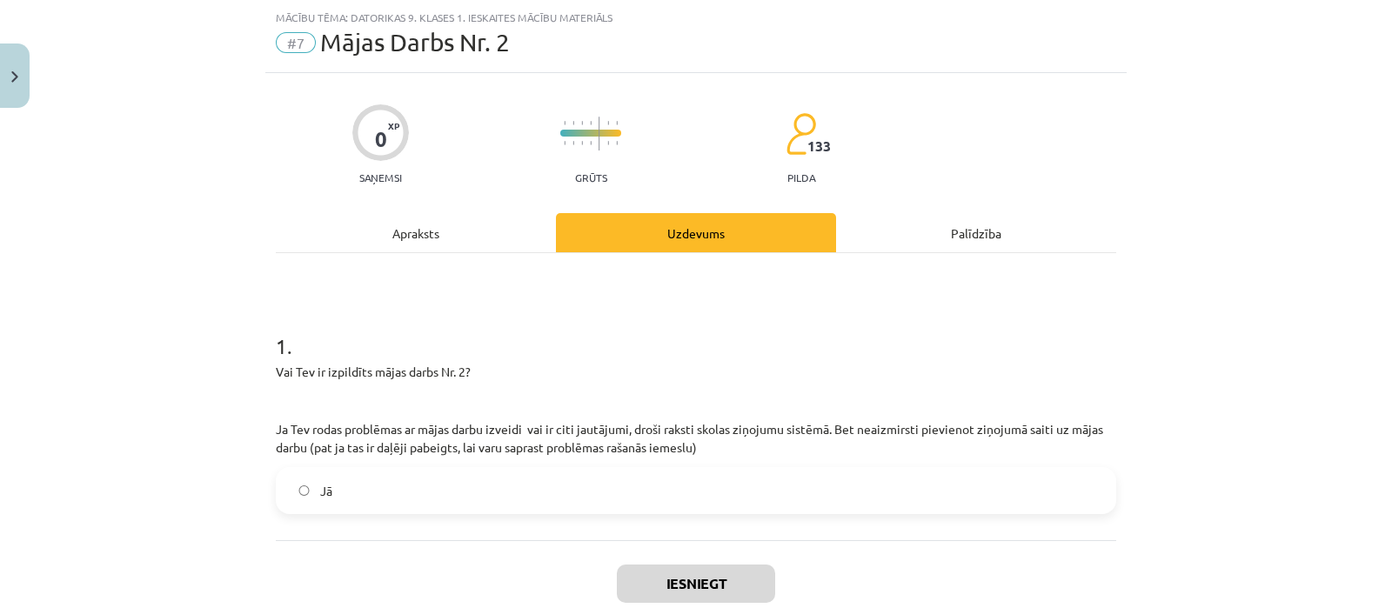
click at [460, 484] on label "Jā" at bounding box center [696, 491] width 837 height 44
click at [627, 581] on button "Iesniegt" at bounding box center [696, 584] width 158 height 38
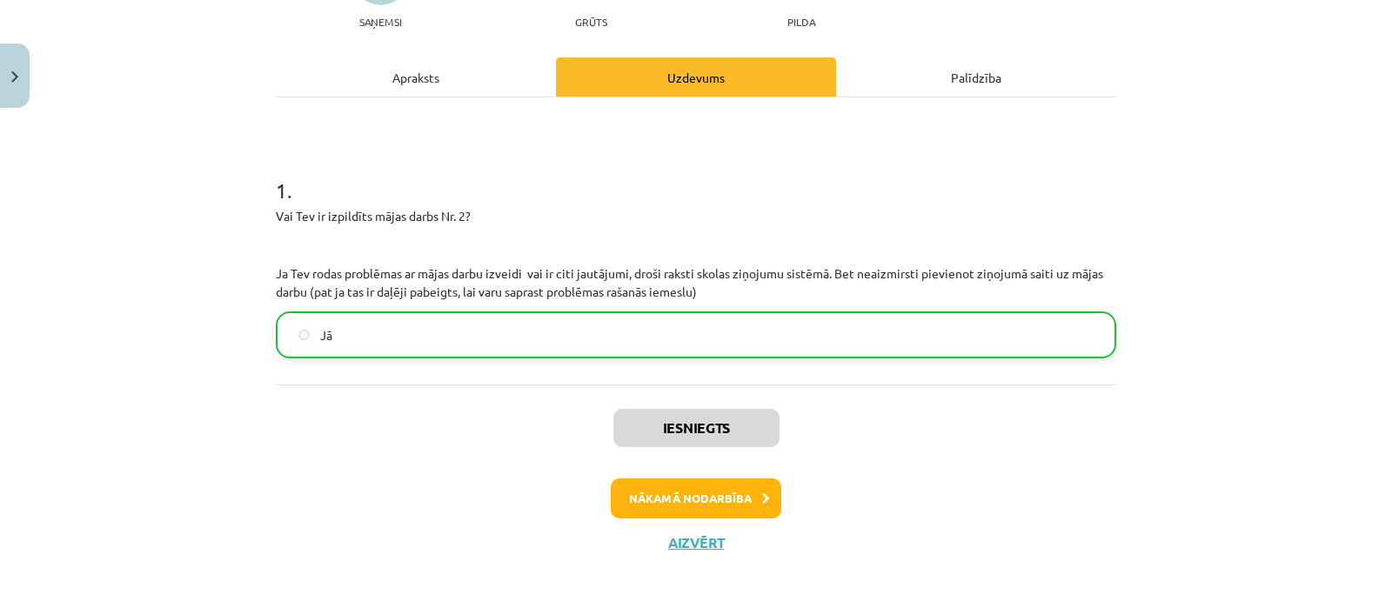
scroll to position [204, 0]
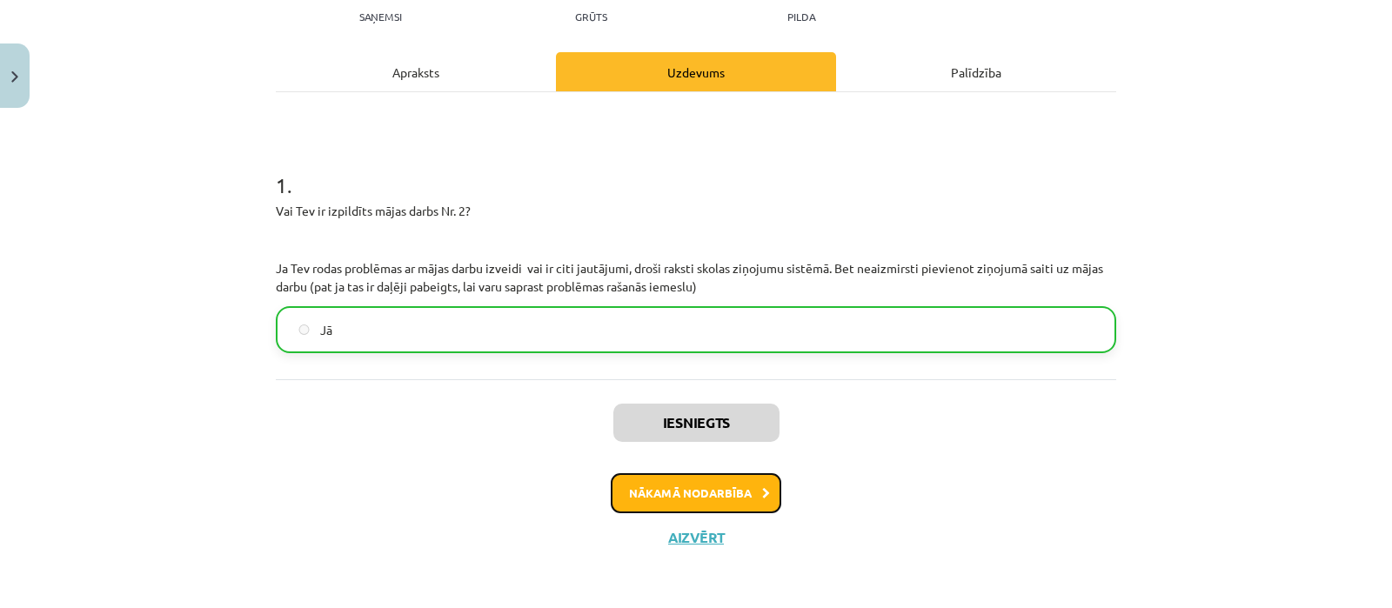
click at [769, 497] on button "Nākamā nodarbība" at bounding box center [696, 493] width 171 height 40
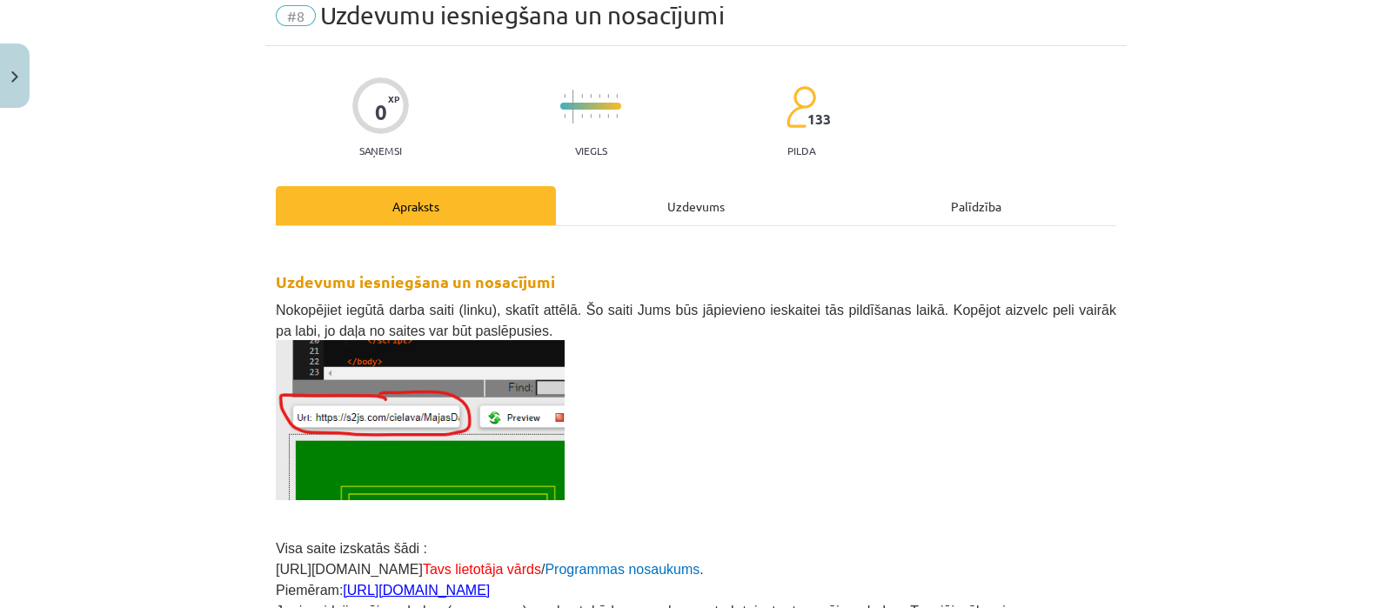
scroll to position [43, 0]
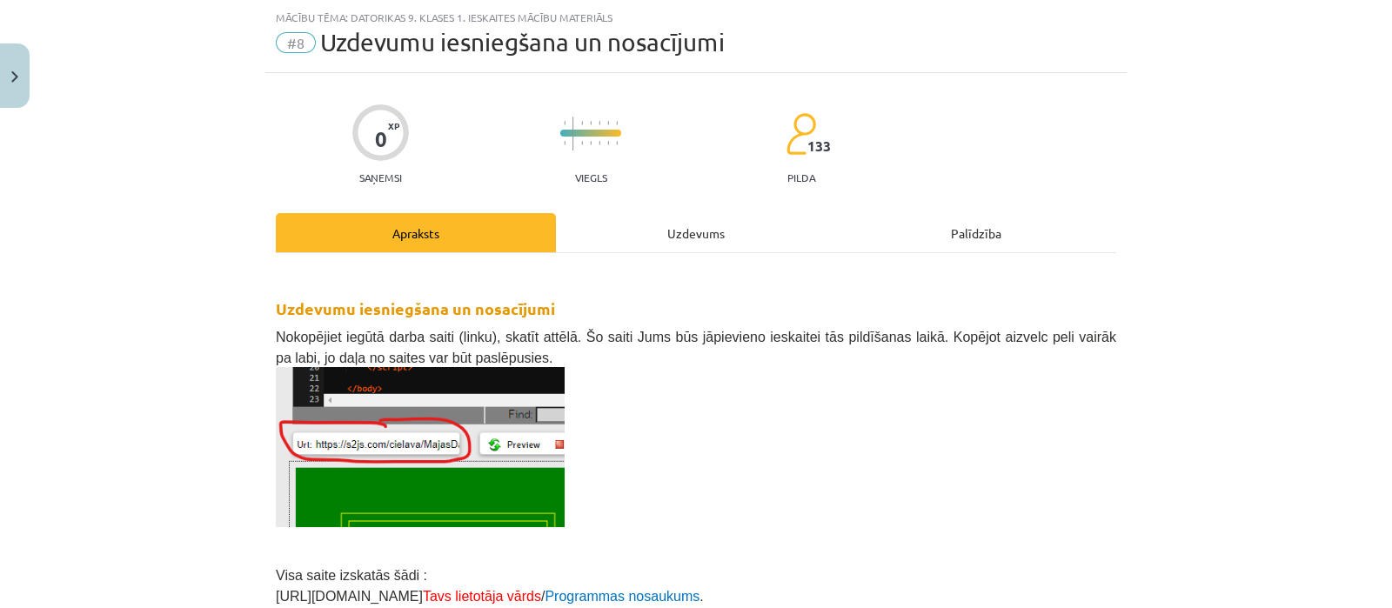
click at [677, 235] on div "Uzdevums" at bounding box center [696, 232] width 280 height 39
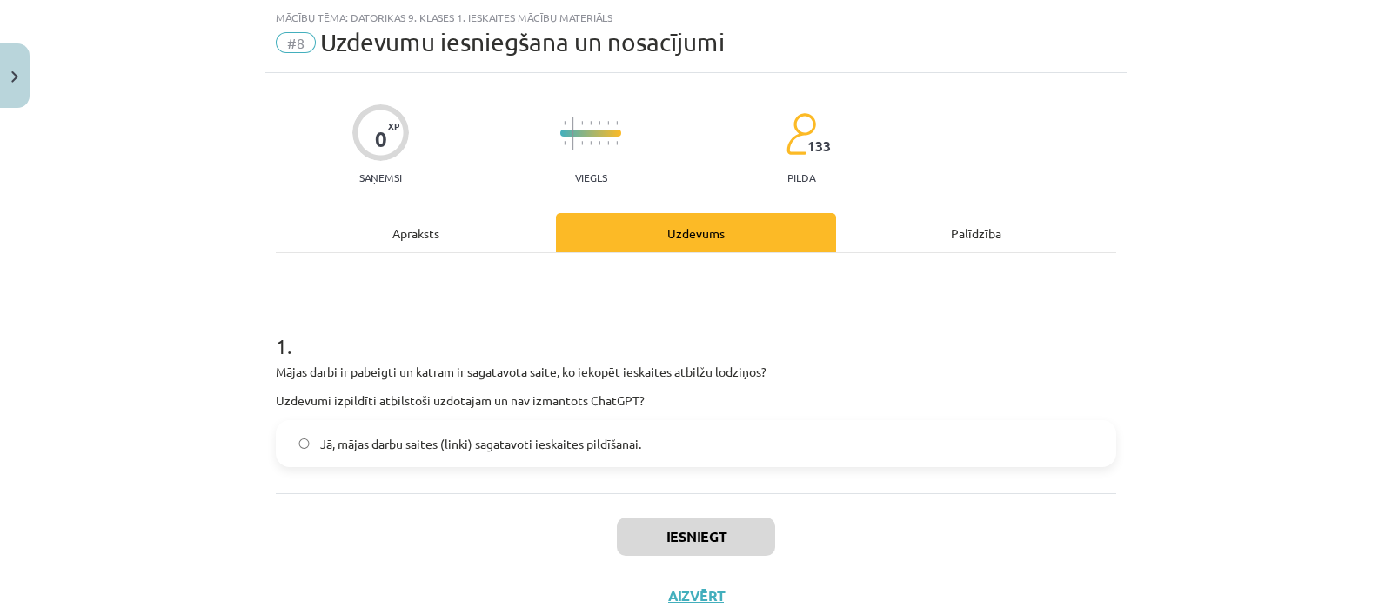
click at [706, 437] on label "Jā, mājas darbu saites (linki) sagatavoti ieskaites pildīšanai." at bounding box center [696, 444] width 837 height 44
click at [699, 528] on button "Iesniegt" at bounding box center [696, 537] width 158 height 38
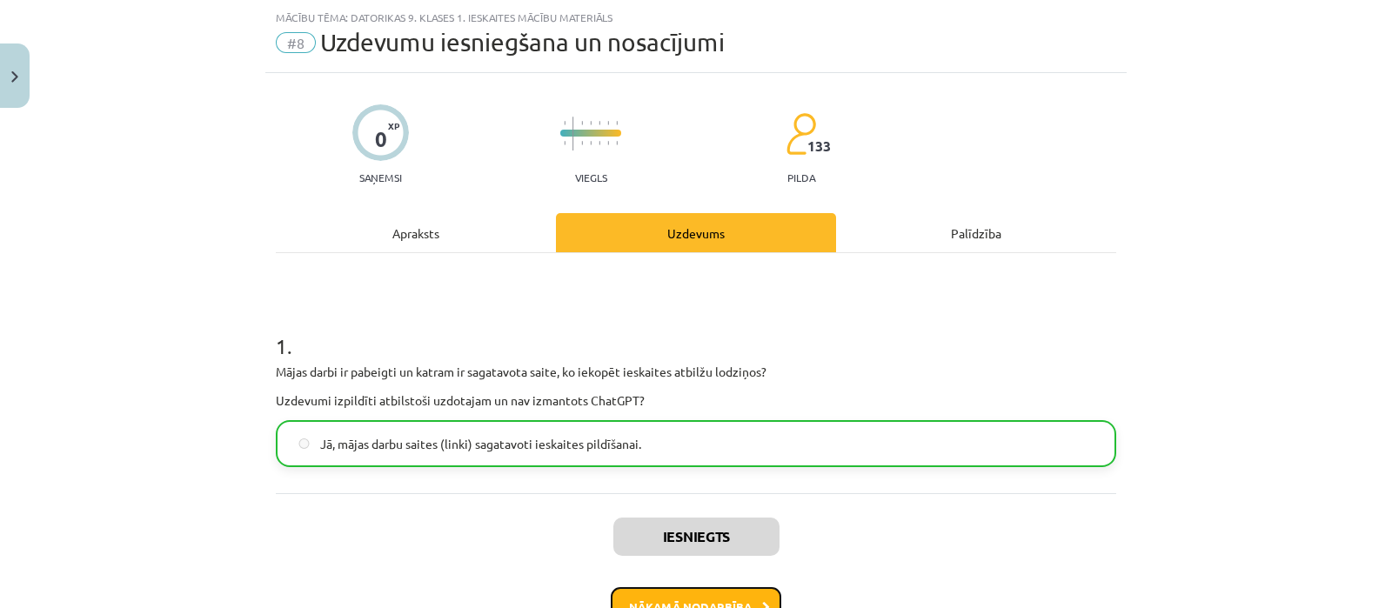
click at [707, 600] on button "Nākamā nodarbība" at bounding box center [696, 607] width 171 height 40
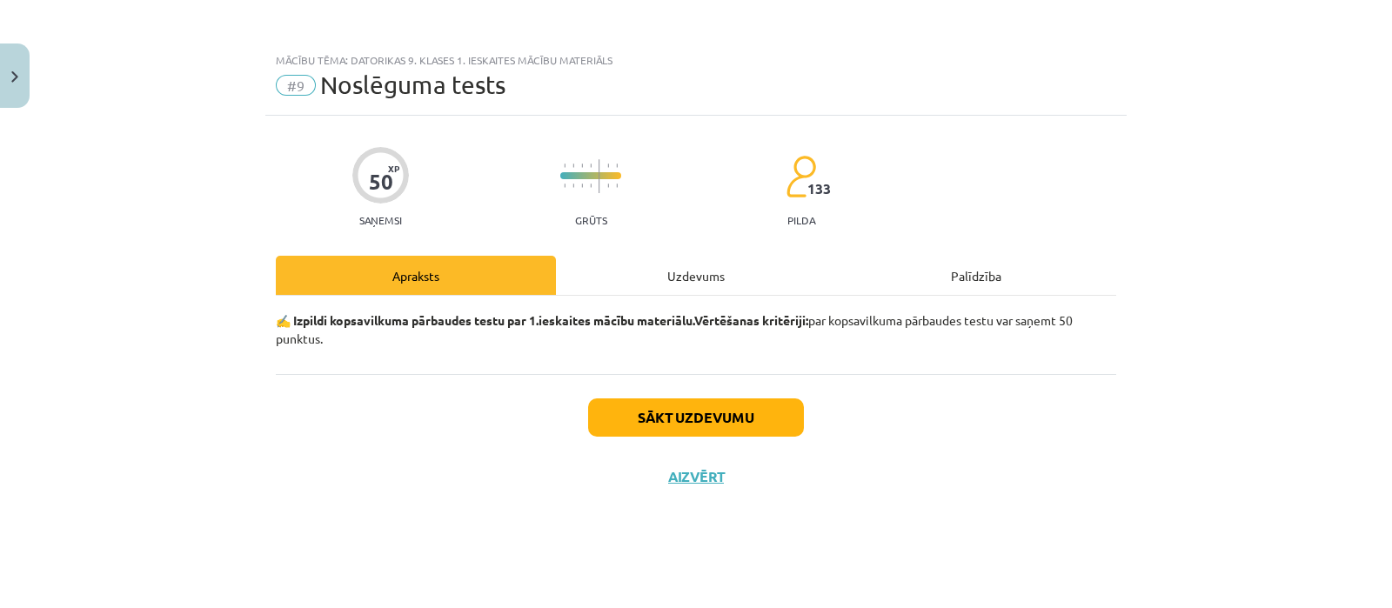
scroll to position [0, 0]
click at [680, 428] on button "Sākt uzdevumu" at bounding box center [696, 418] width 216 height 38
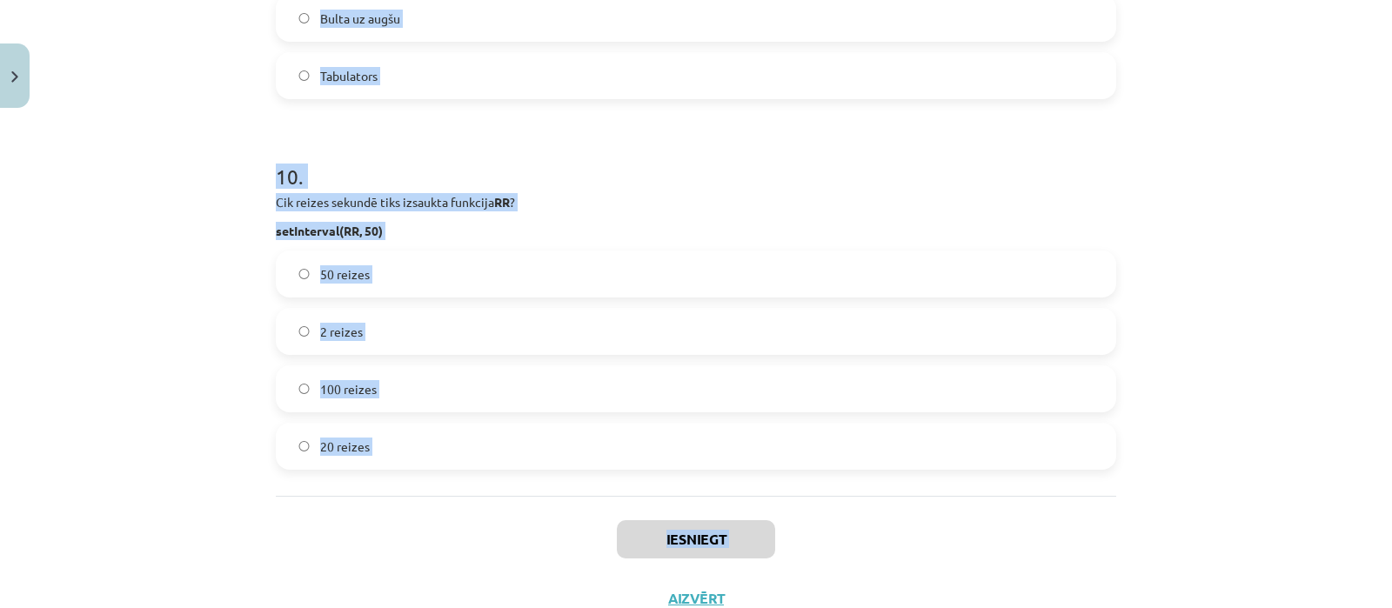
scroll to position [3399, 0]
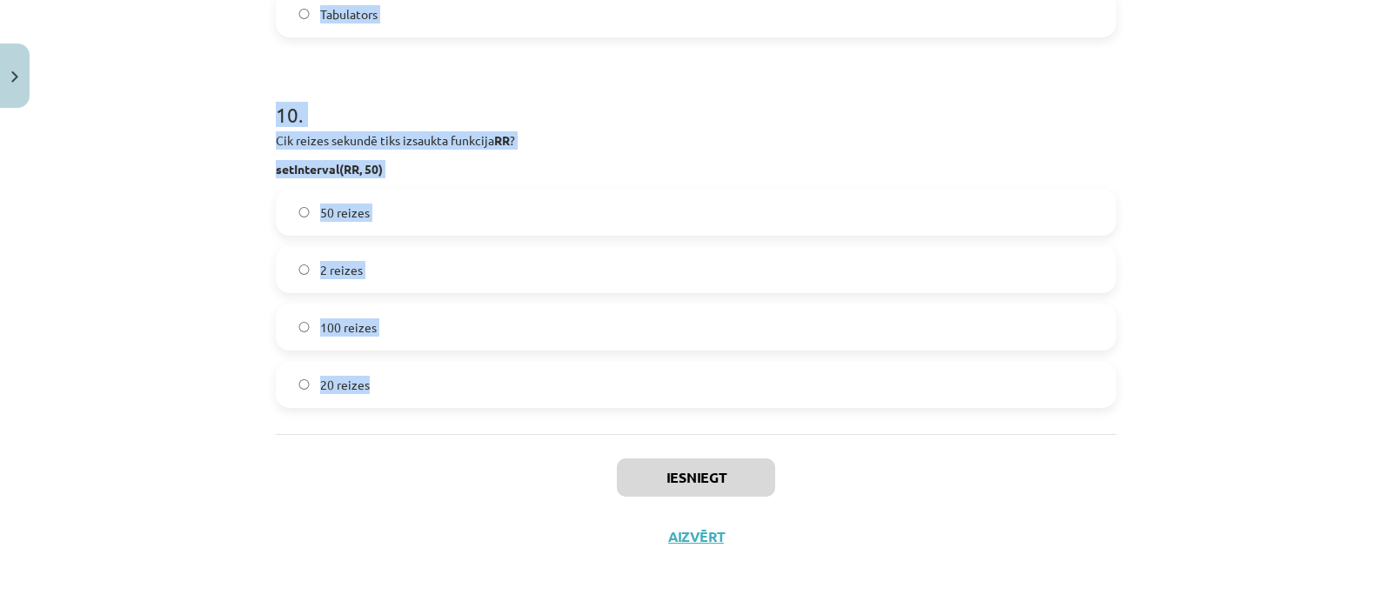
drag, startPoint x: 261, startPoint y: 383, endPoint x: 429, endPoint y: 423, distance: 172.7
copy form "1 . Kura rindiņa definē mainīgo H JavaScript valodā? defin H = 5; mainīgais H =…"
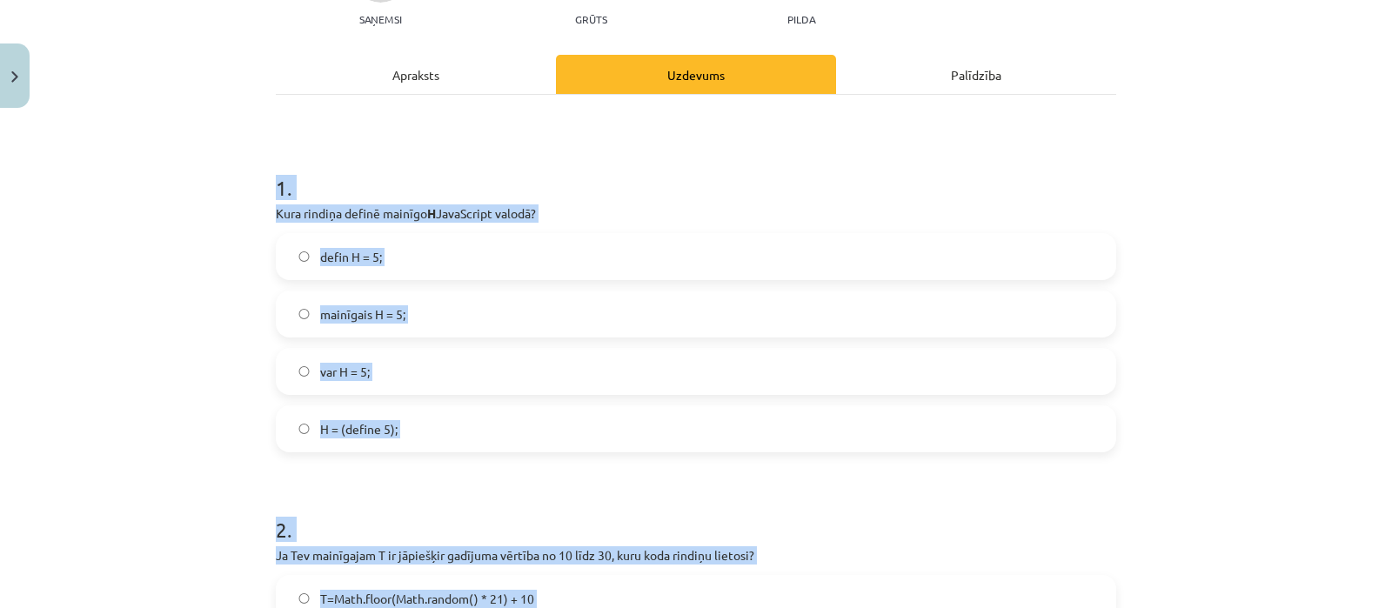
scroll to position [211, 0]
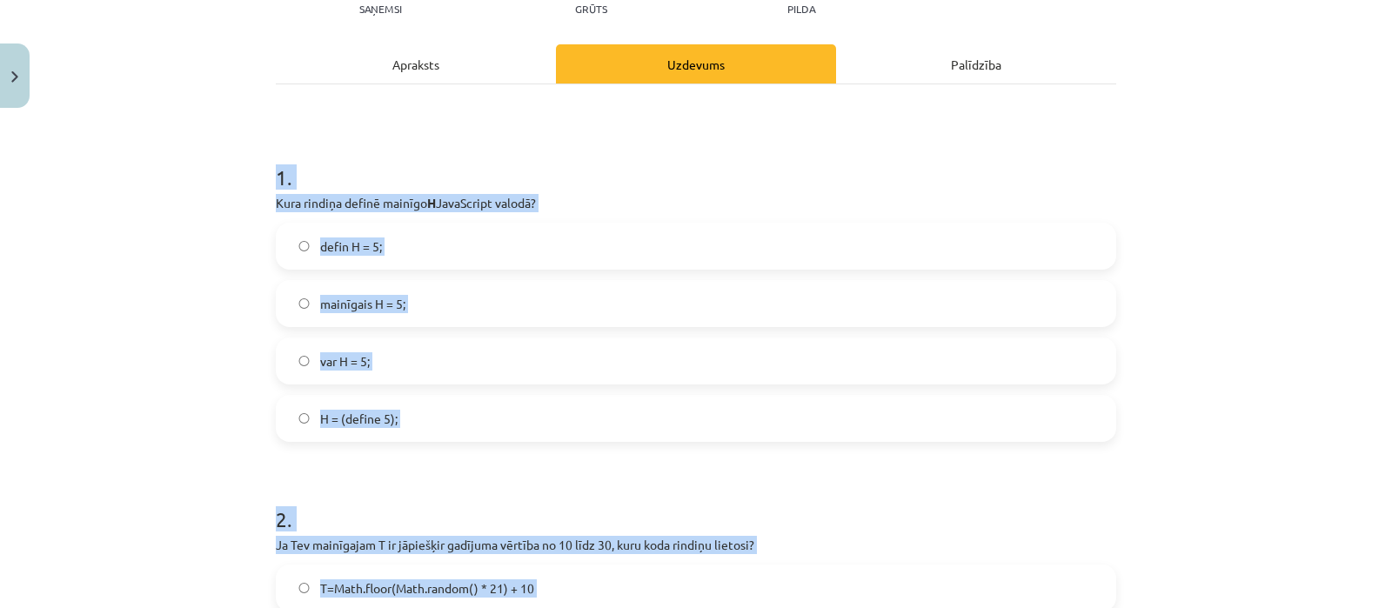
copy form "1 . Kura rindiņa definē mainīgo H JavaScript valodā? defin H = 5; mainīgais H =…"
click at [431, 359] on label "var H = 5;" at bounding box center [696, 361] width 837 height 44
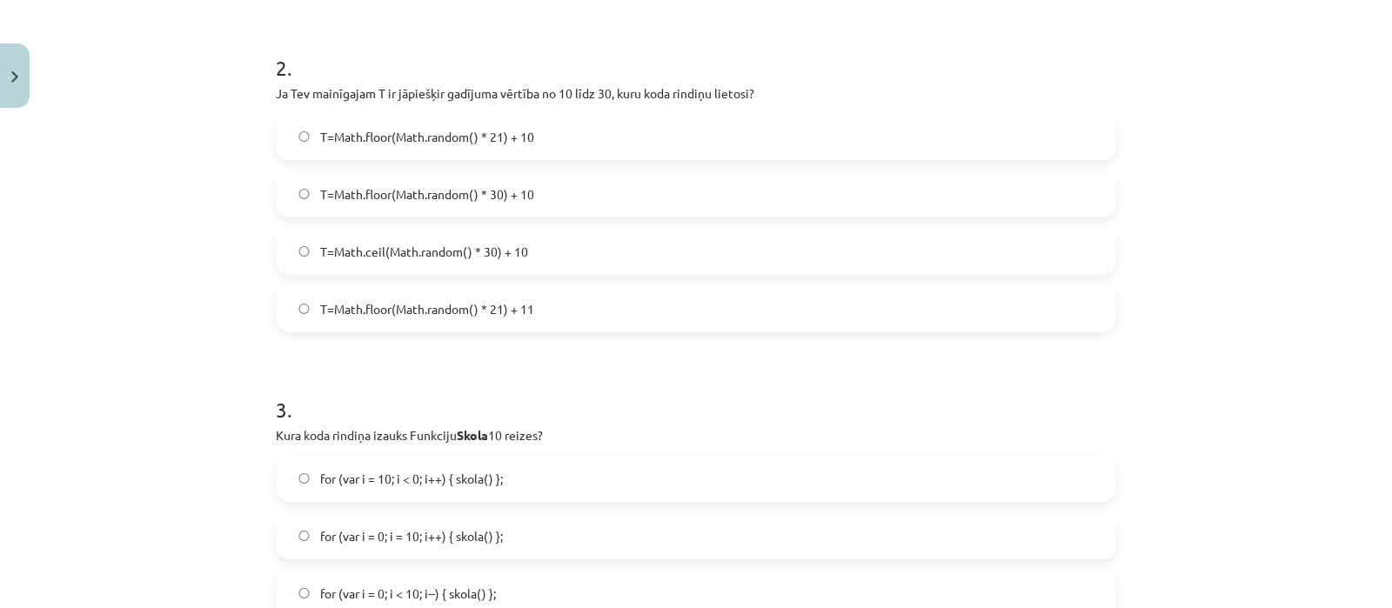
scroll to position [679, 0]
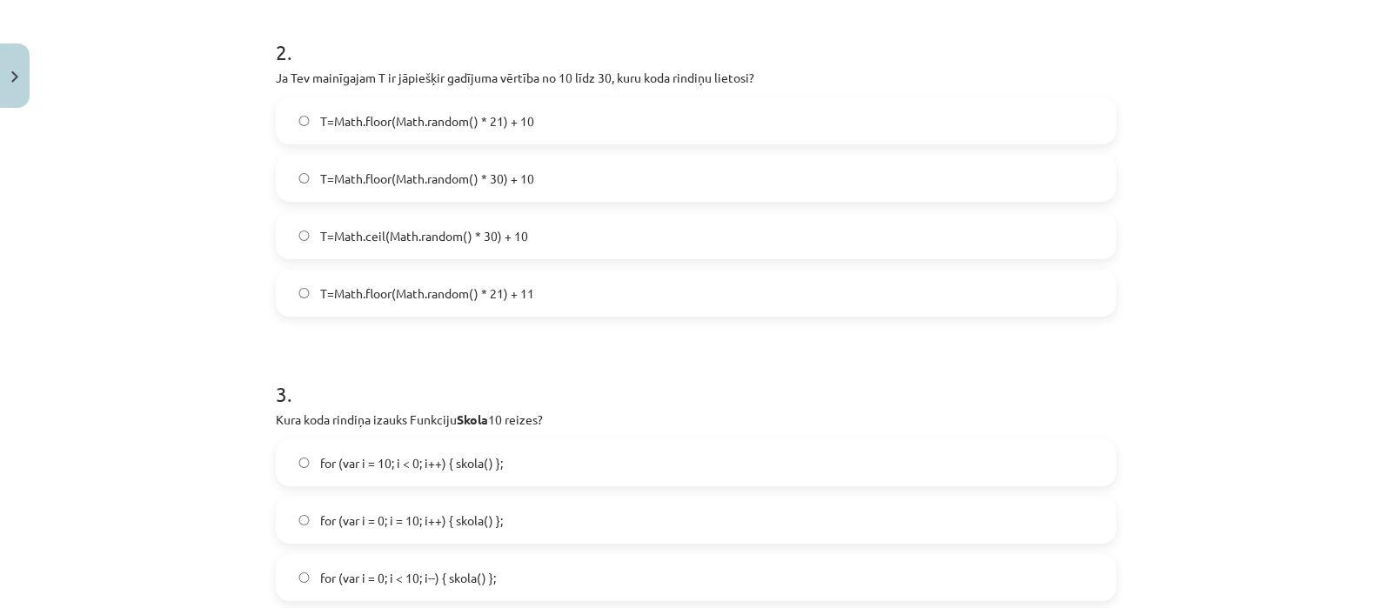
click at [542, 127] on label "T=Math.floor(Math.random() * 21) + 10" at bounding box center [696, 121] width 837 height 44
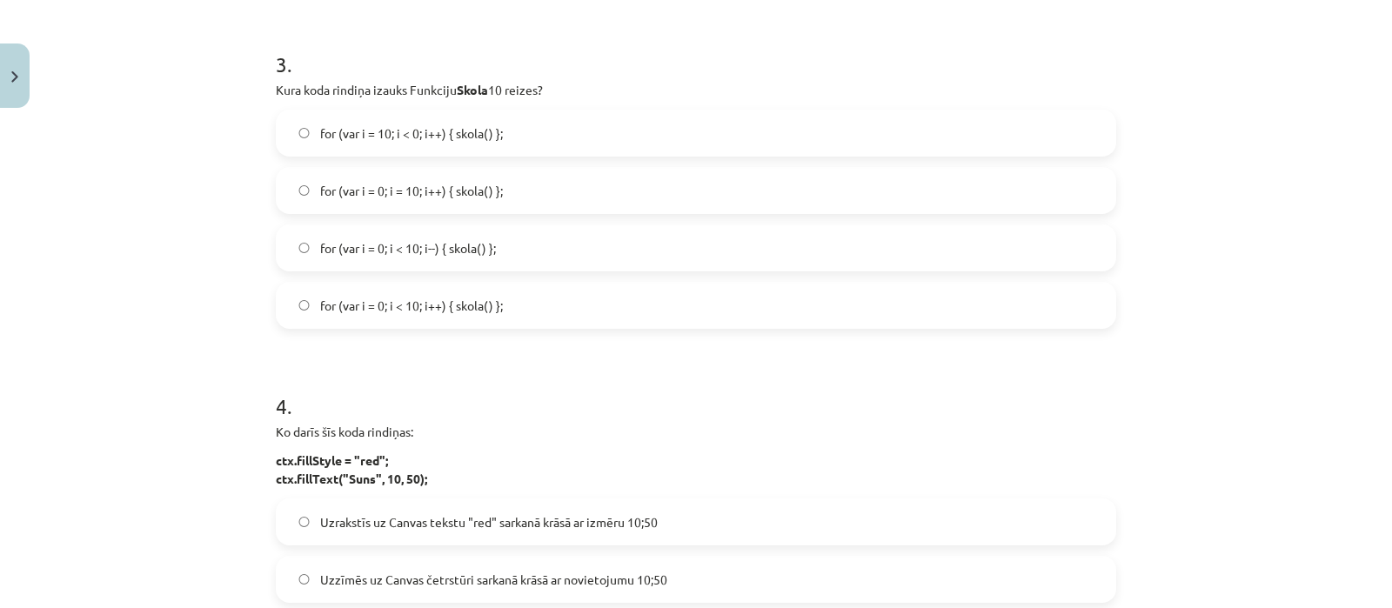
scroll to position [1034, 0]
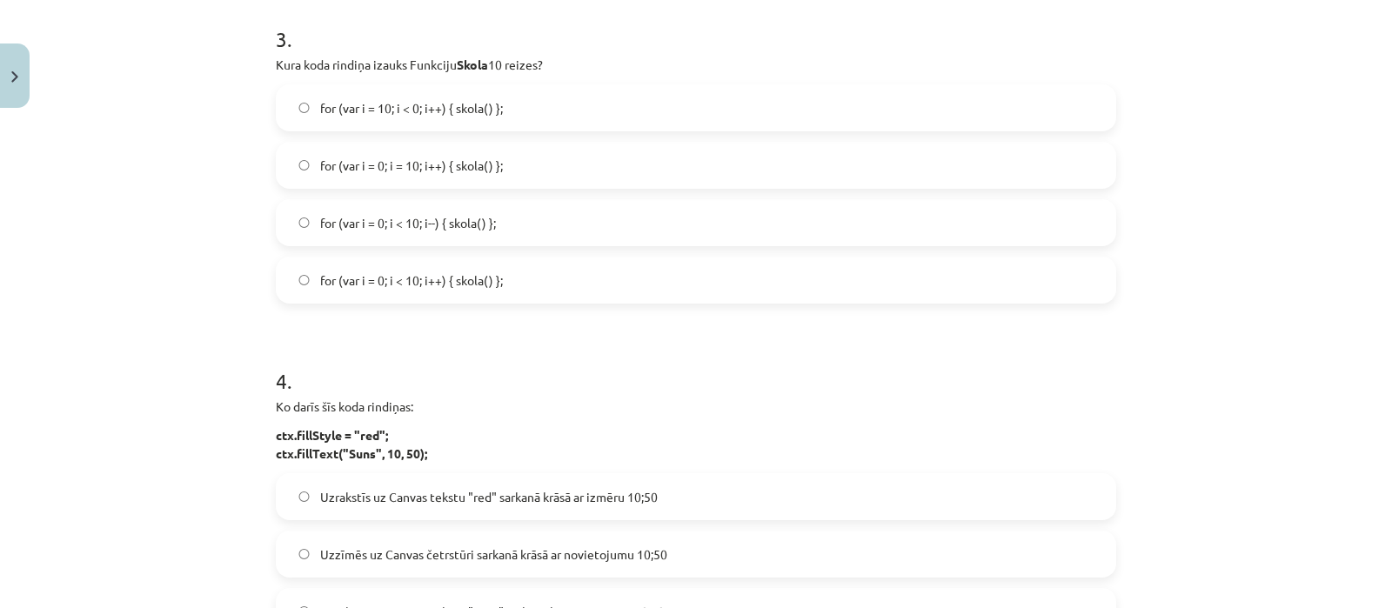
click at [558, 147] on label "for (var i = 0; i = 10; i++) { skola() };" at bounding box center [696, 166] width 837 height 44
click at [445, 221] on span "for (var i = 0; i < 10; i--) { skola() };" at bounding box center [408, 223] width 176 height 18
click at [461, 272] on span "for (var i = 0; i < 10; i++) { skola() };" at bounding box center [411, 281] width 183 height 18
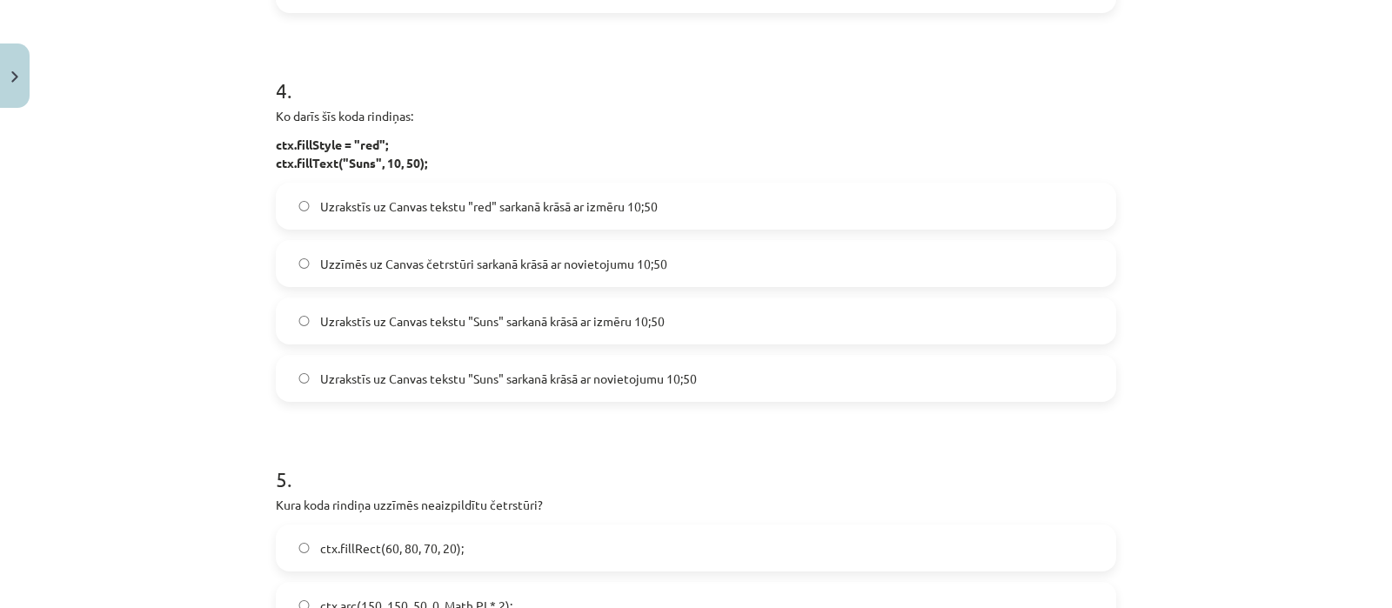
scroll to position [1330, 0]
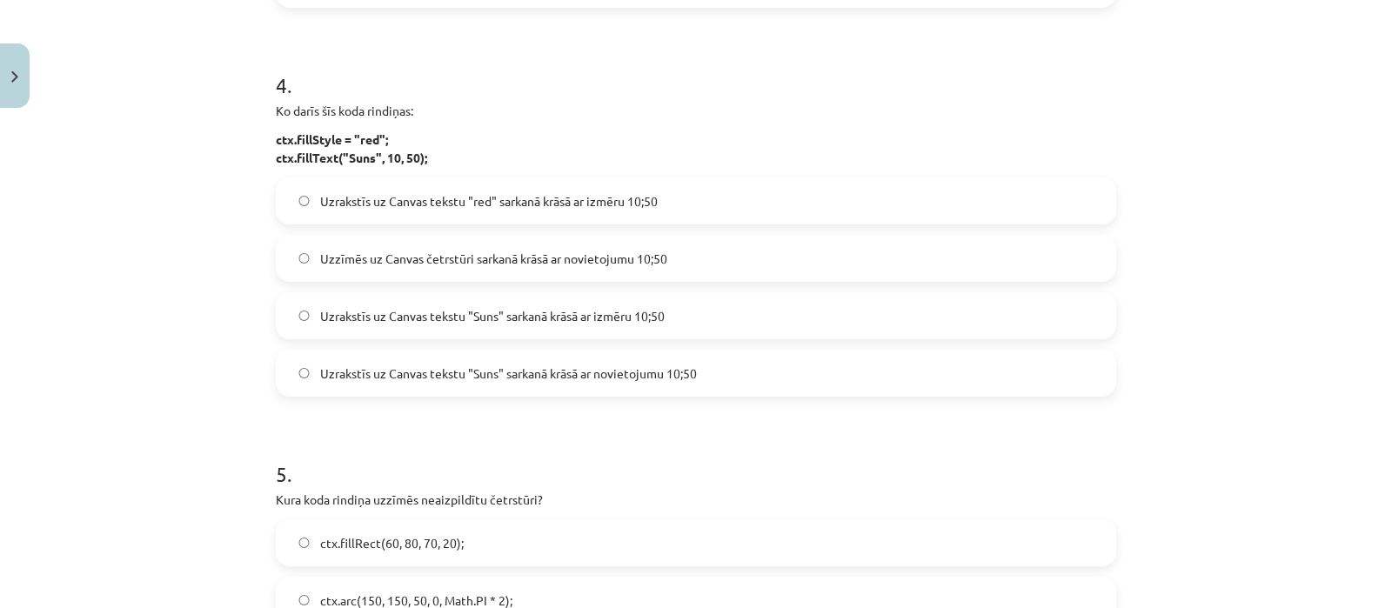
drag, startPoint x: 256, startPoint y: 79, endPoint x: 432, endPoint y: 166, distance: 196.2
click at [432, 166] on div "Mācību tēma: Datorikas 9. klases 1. ieskaites mācību materiāls #9 Noslēguma tes…" at bounding box center [696, 304] width 1392 height 608
click at [491, 94] on h1 "4 ." at bounding box center [696, 70] width 841 height 54
click at [409, 302] on label "Uzrakstīs uz Canvas tekstu "Suns" sarkanā krāsā ar izmēru 10;50" at bounding box center [696, 316] width 837 height 44
click at [534, 382] on label "Uzrakstīs uz Canvas tekstu "Suns" sarkanā krāsā ar novietojumu 10;50" at bounding box center [696, 374] width 837 height 44
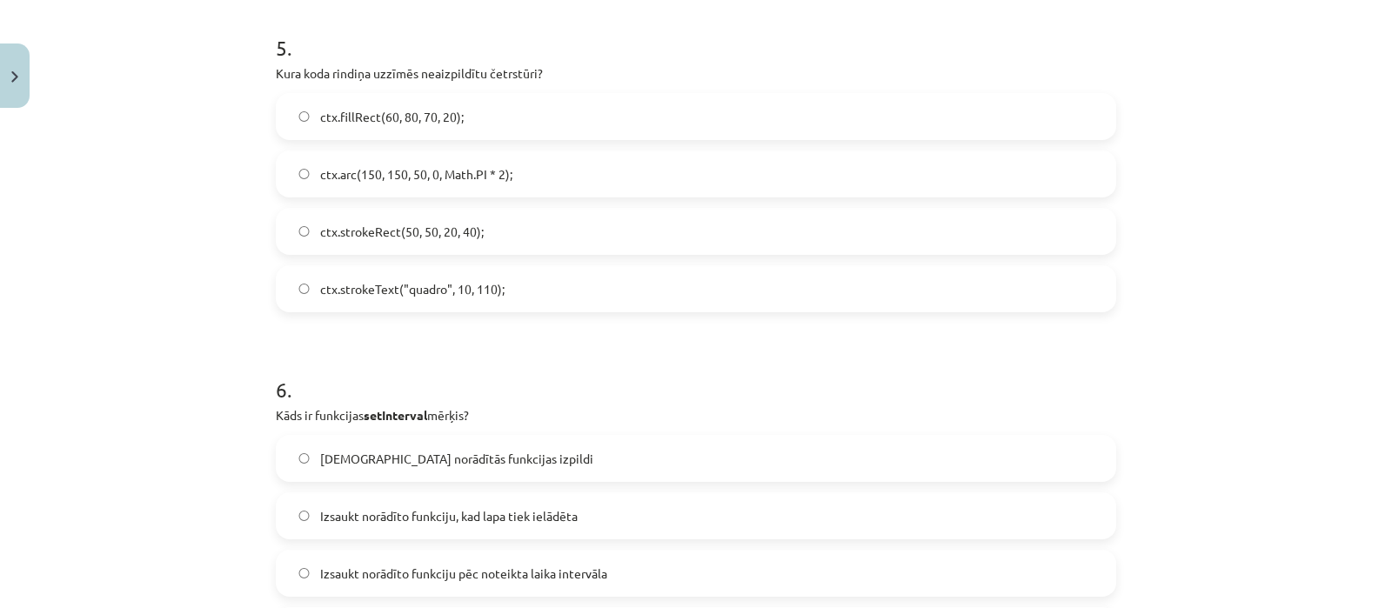
scroll to position [1746, 0]
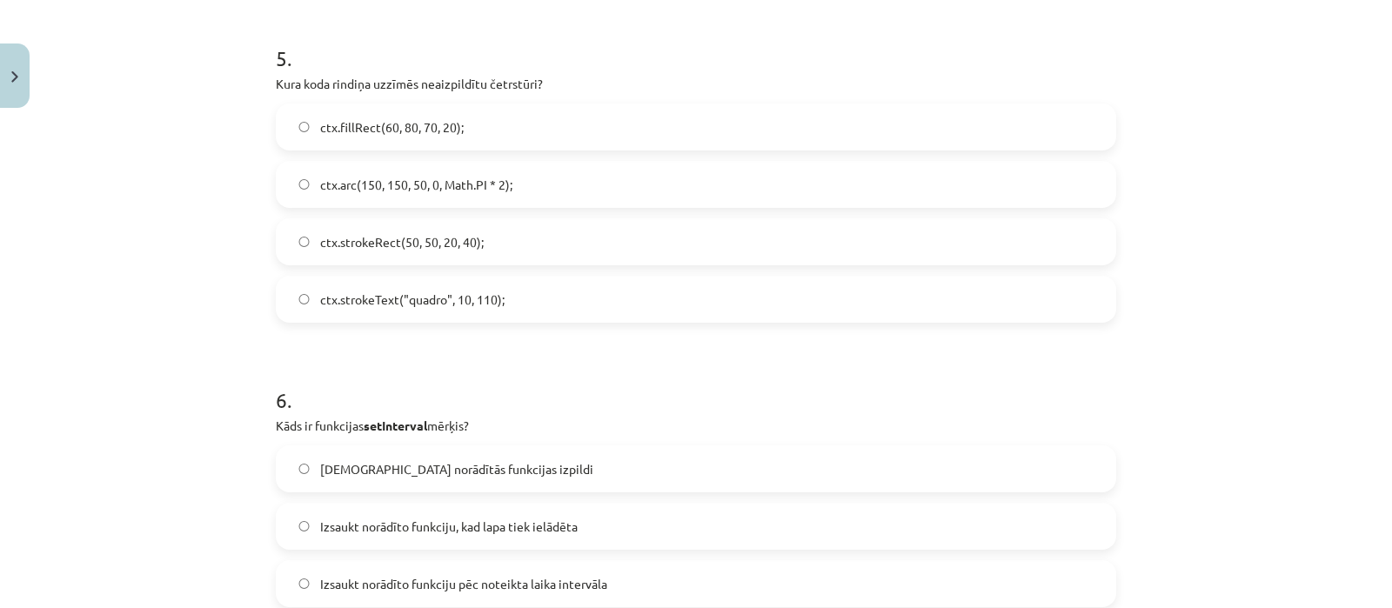
click at [433, 233] on span "ctx.strokeRect(50, 50, 20, 40);" at bounding box center [402, 242] width 164 height 18
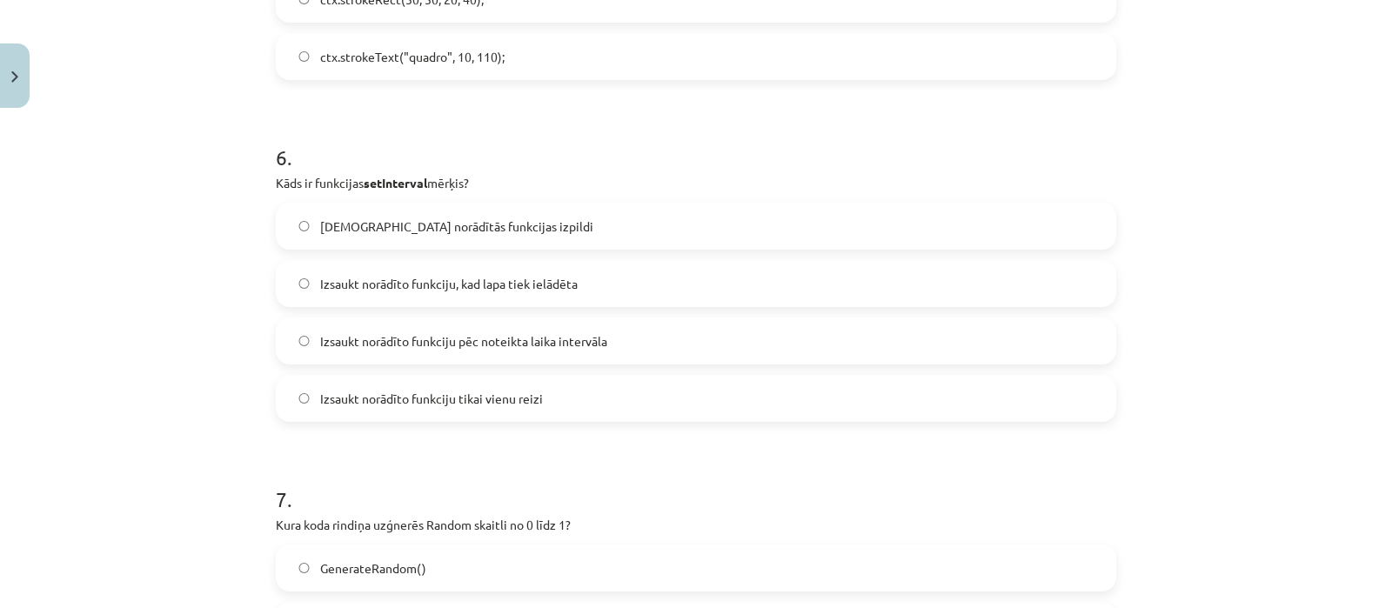
scroll to position [1998, 0]
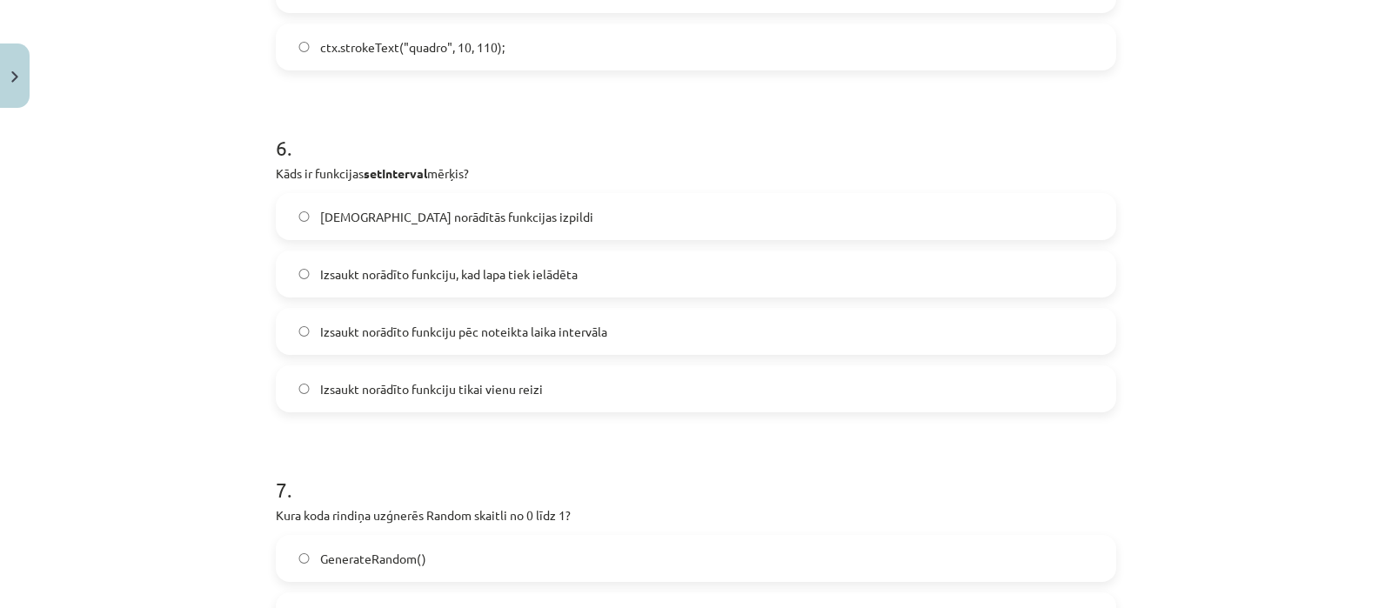
click at [575, 328] on span "Izsaukt norādīto funkciju pēc noteikta laika intervāla" at bounding box center [463, 332] width 287 height 18
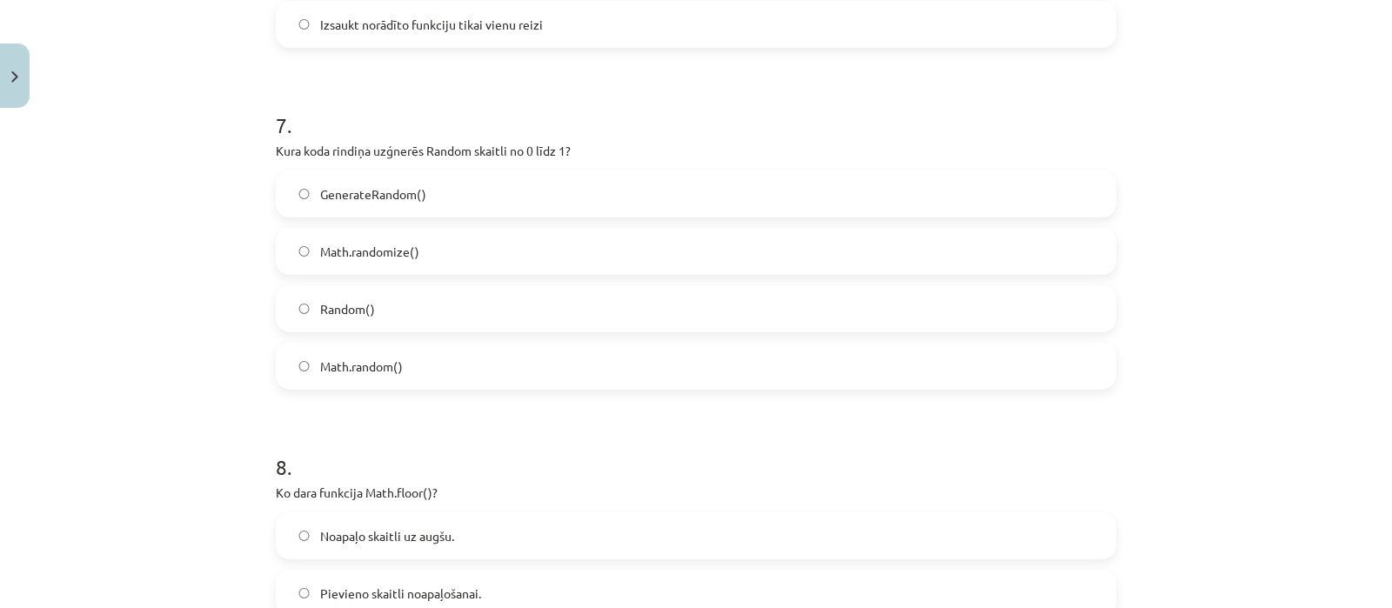
scroll to position [2368, 0]
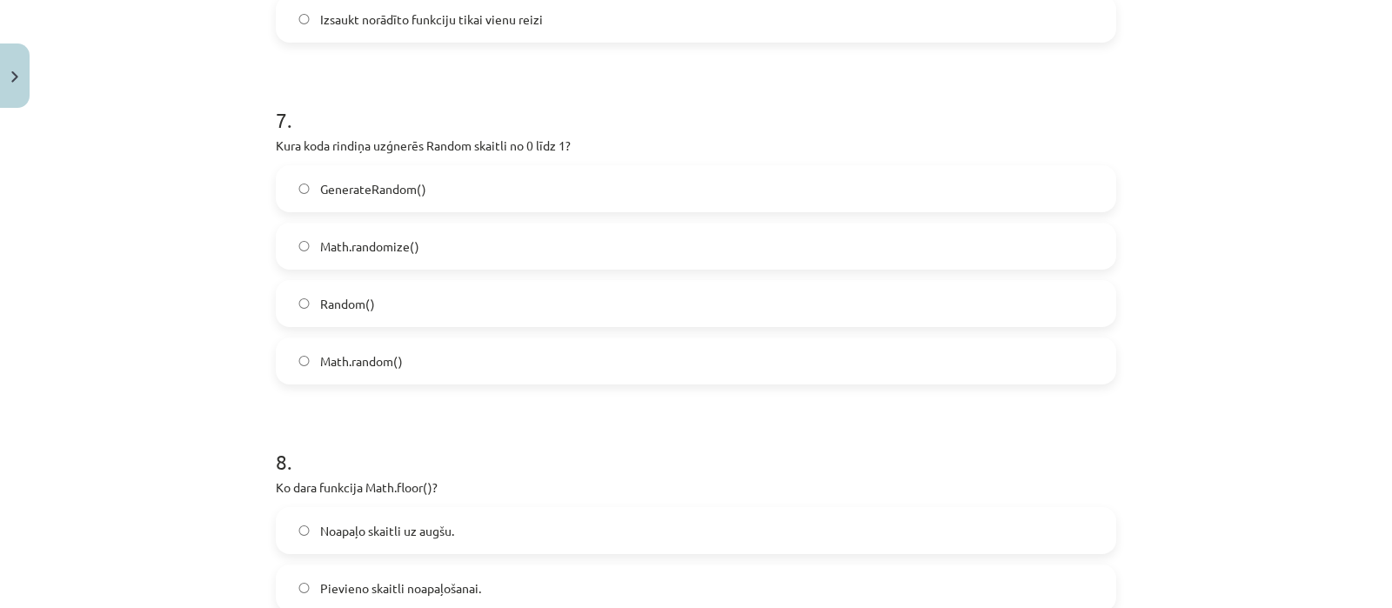
click at [379, 354] on span "Math.random()" at bounding box center [361, 361] width 83 height 18
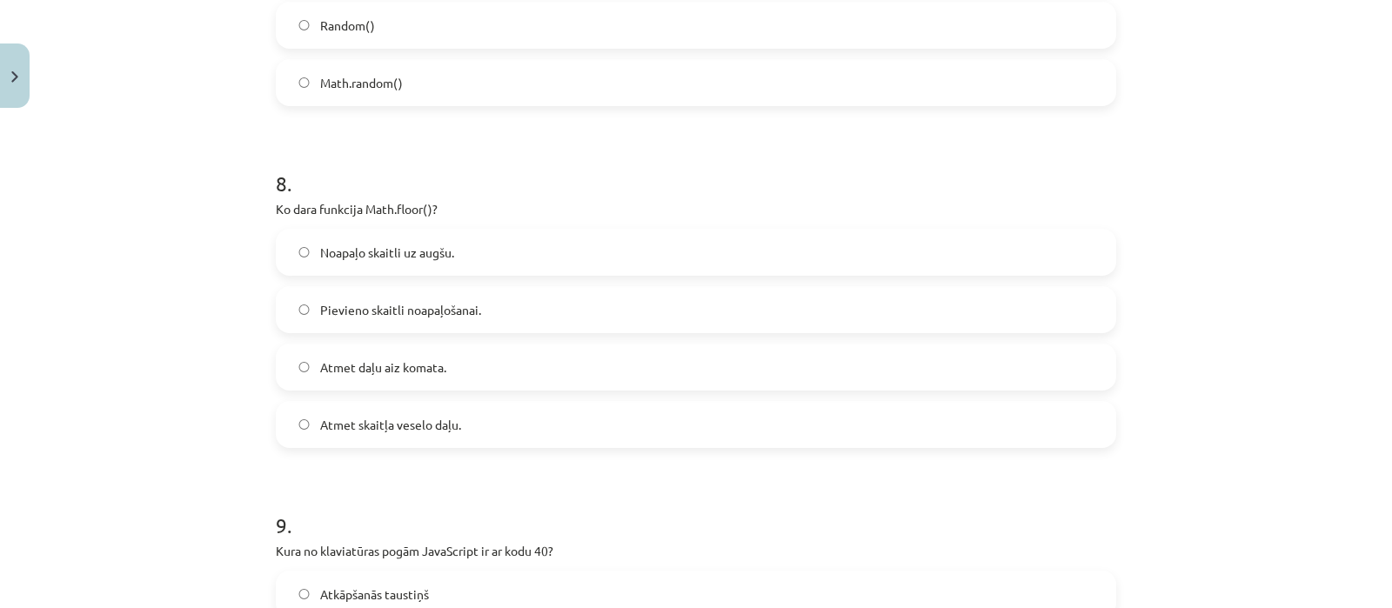
scroll to position [2657, 0]
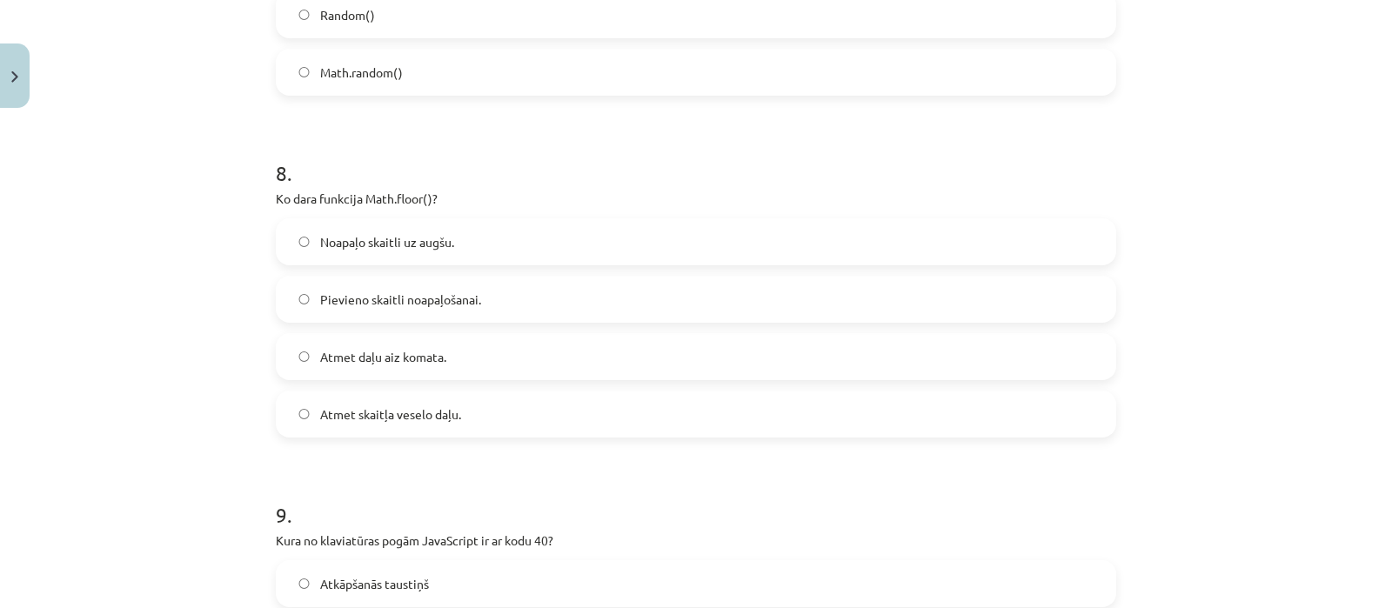
click at [343, 343] on label "Atmet daļu aiz komata." at bounding box center [696, 357] width 837 height 44
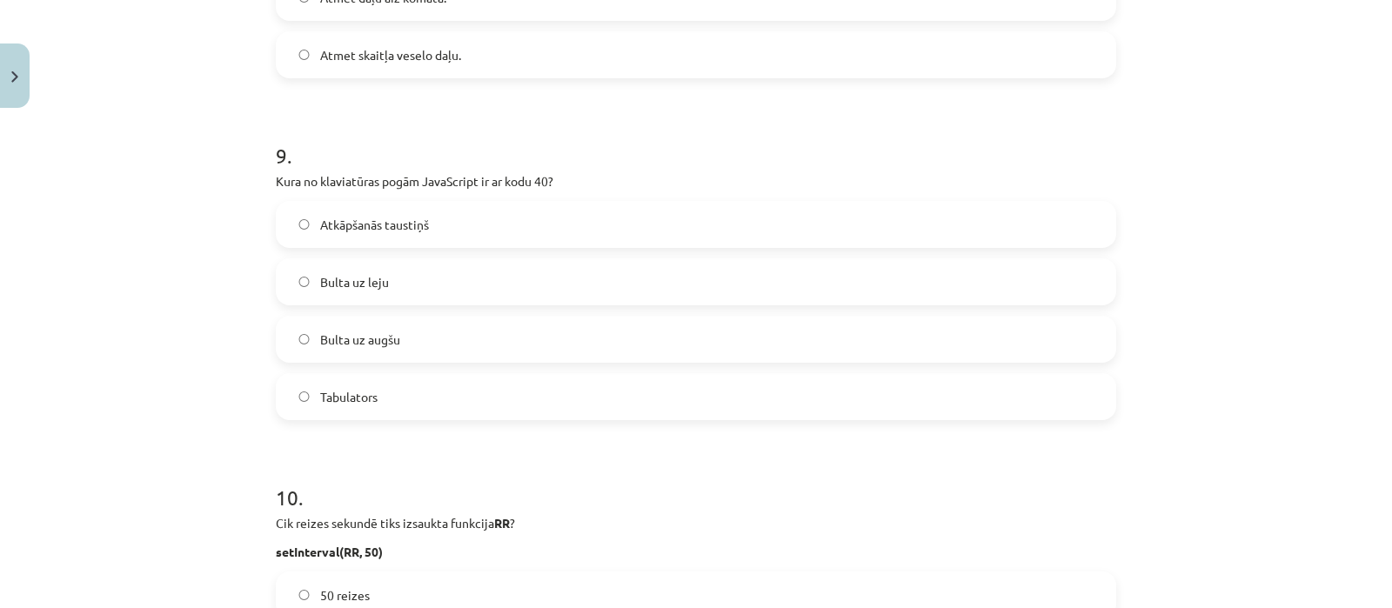
scroll to position [3022, 0]
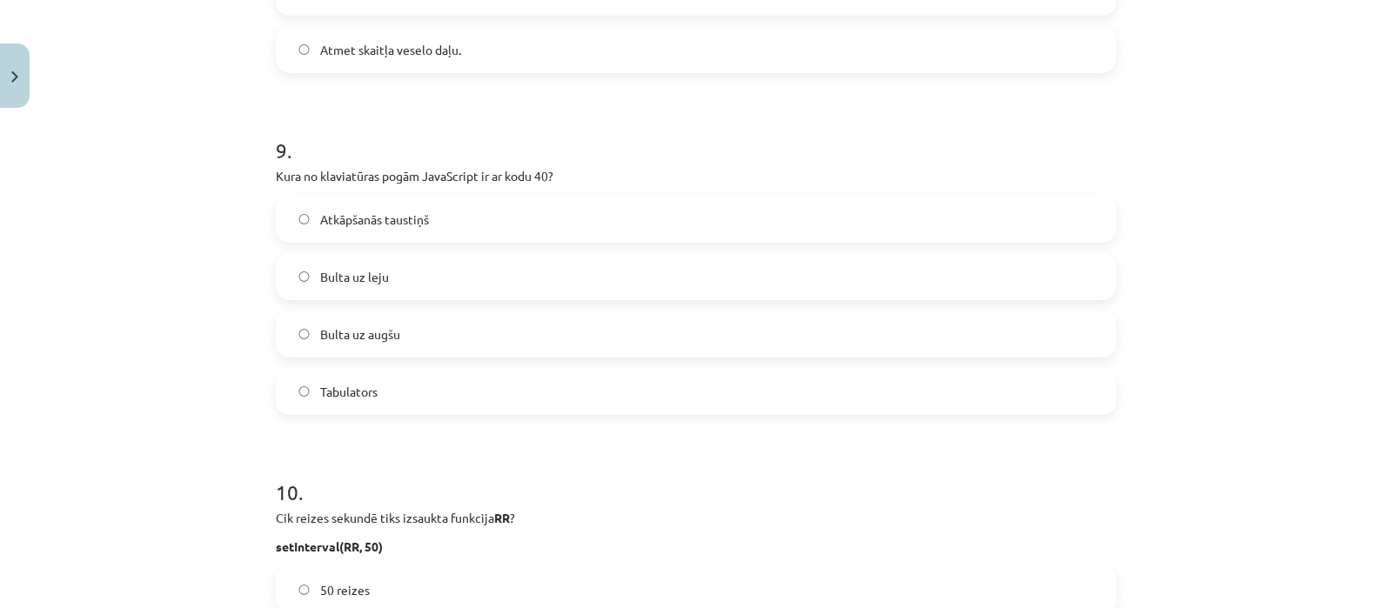
click at [393, 283] on label "Bulta uz leju" at bounding box center [696, 277] width 837 height 44
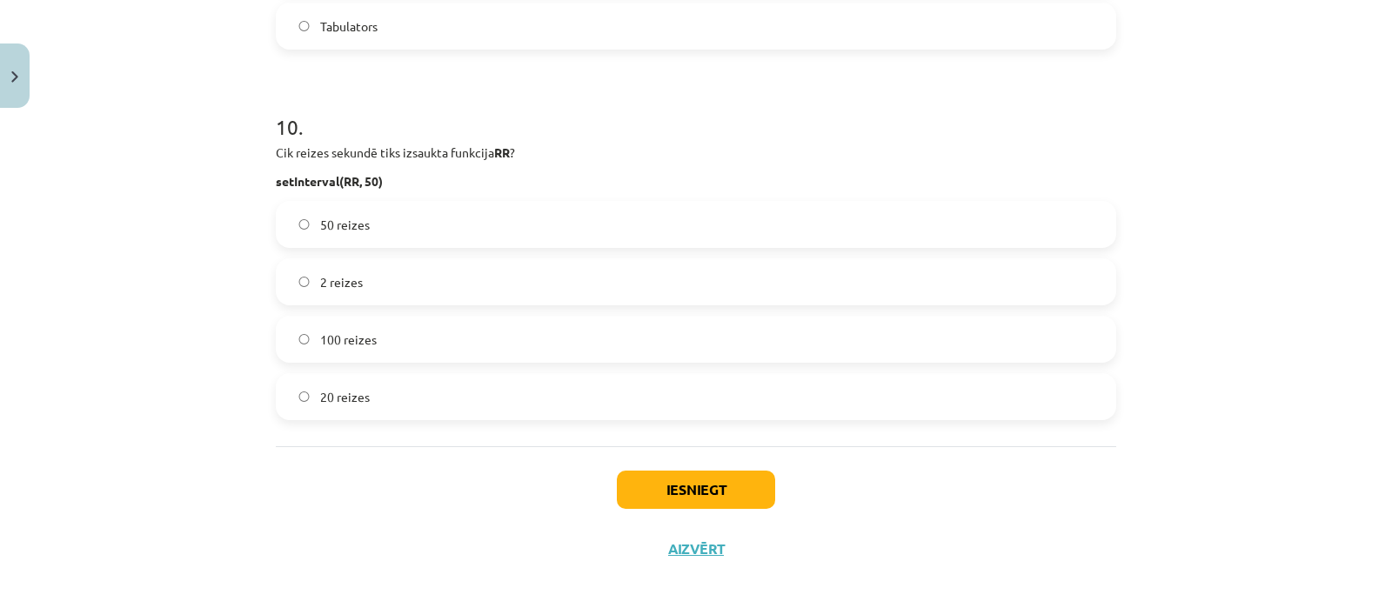
scroll to position [3399, 0]
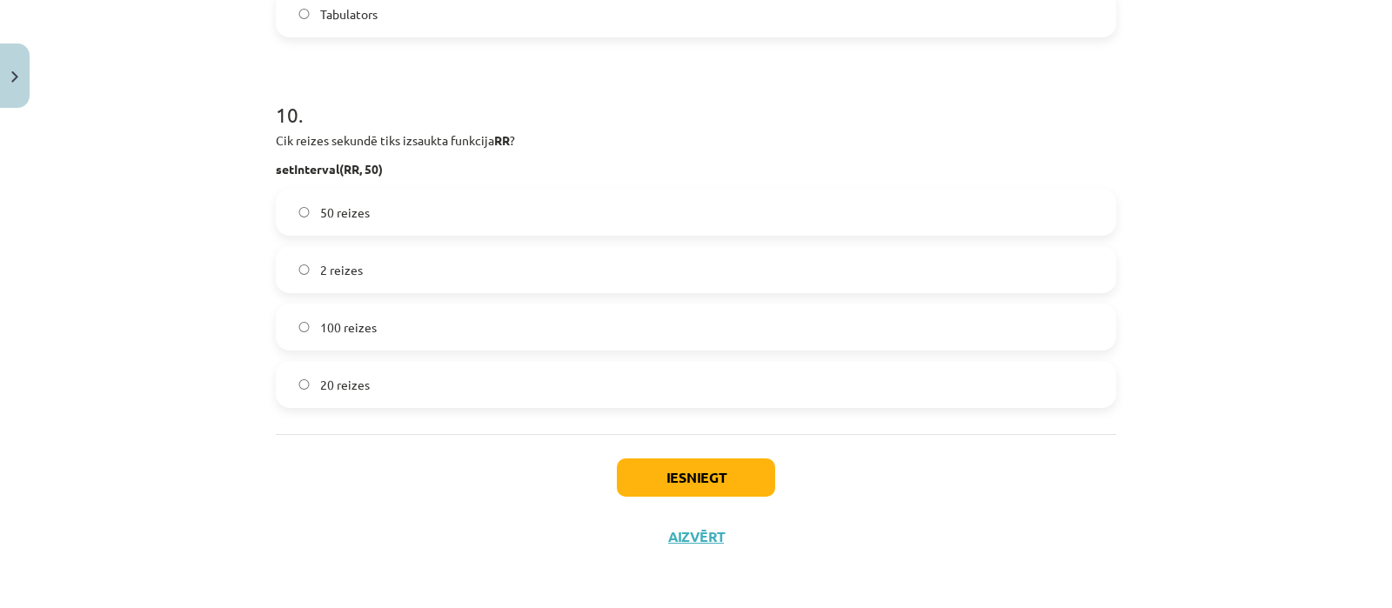
click at [341, 396] on label "20 reizes" at bounding box center [696, 385] width 837 height 44
click at [697, 489] on button "Iesniegt" at bounding box center [696, 478] width 158 height 38
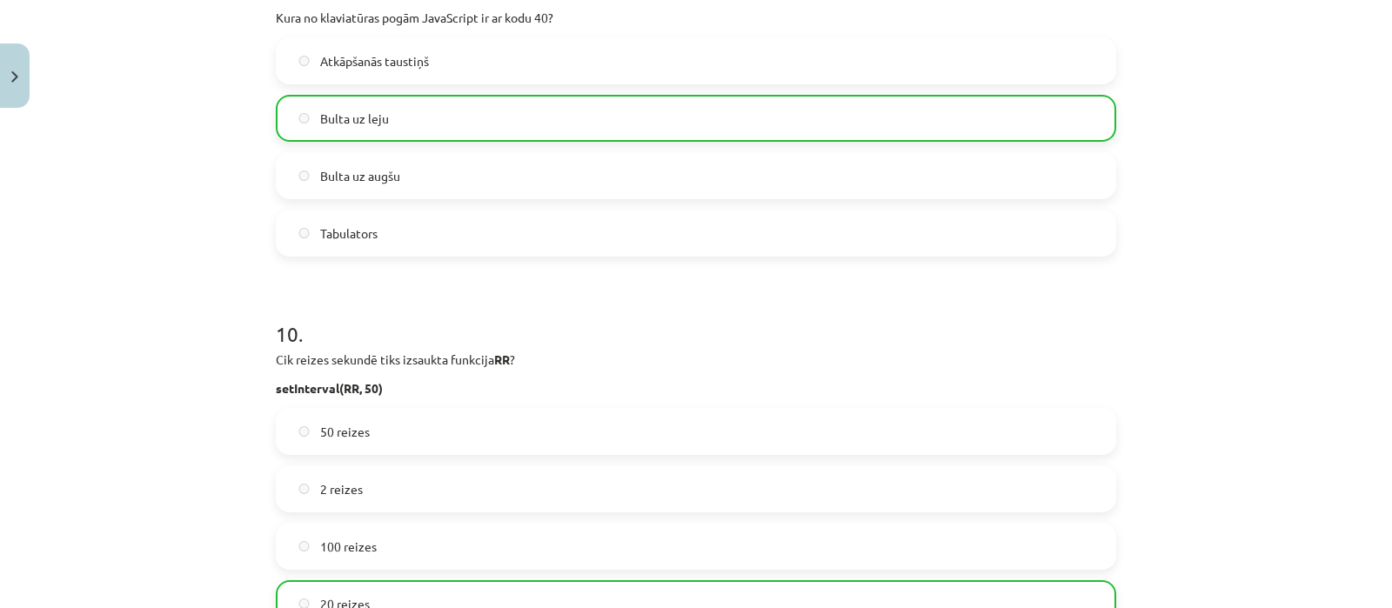
scroll to position [3454, 0]
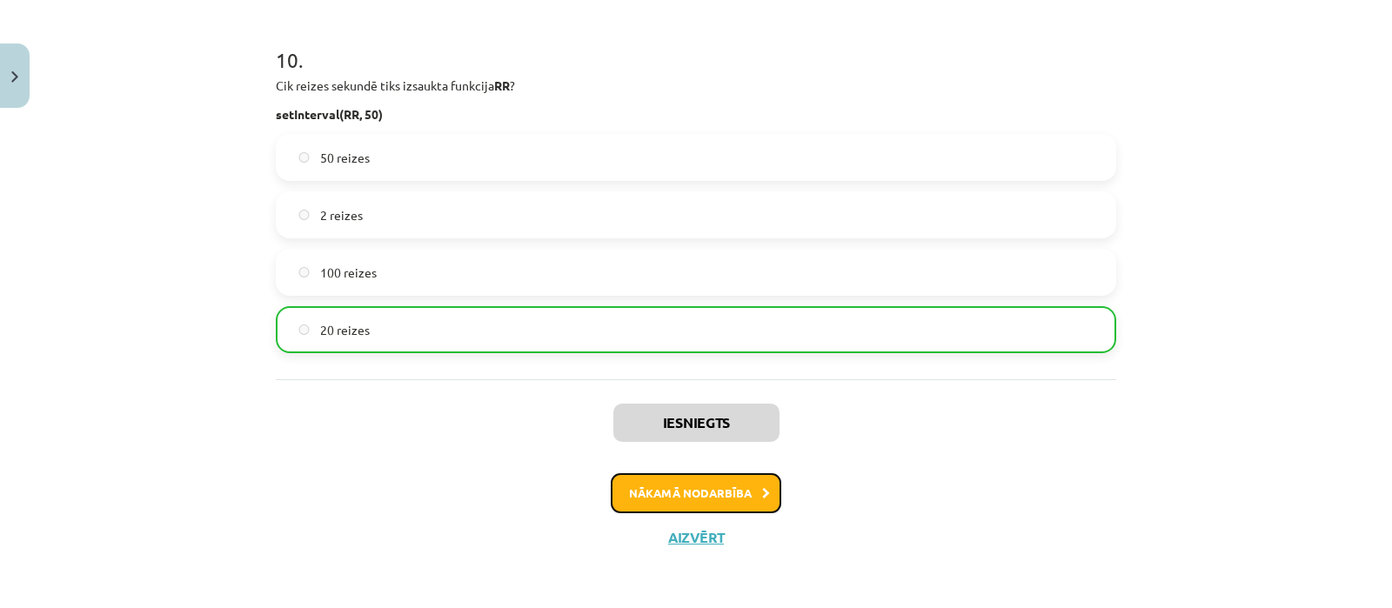
click at [744, 493] on button "Nākamā nodarbība" at bounding box center [696, 493] width 171 height 40
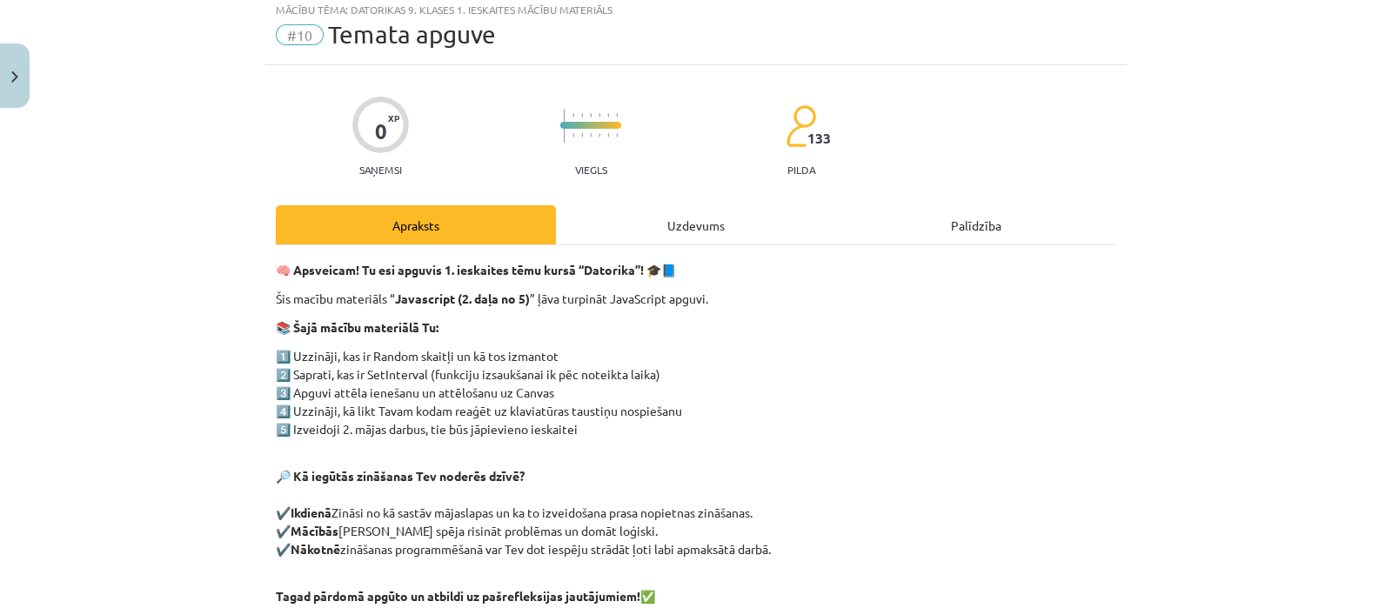
scroll to position [43, 0]
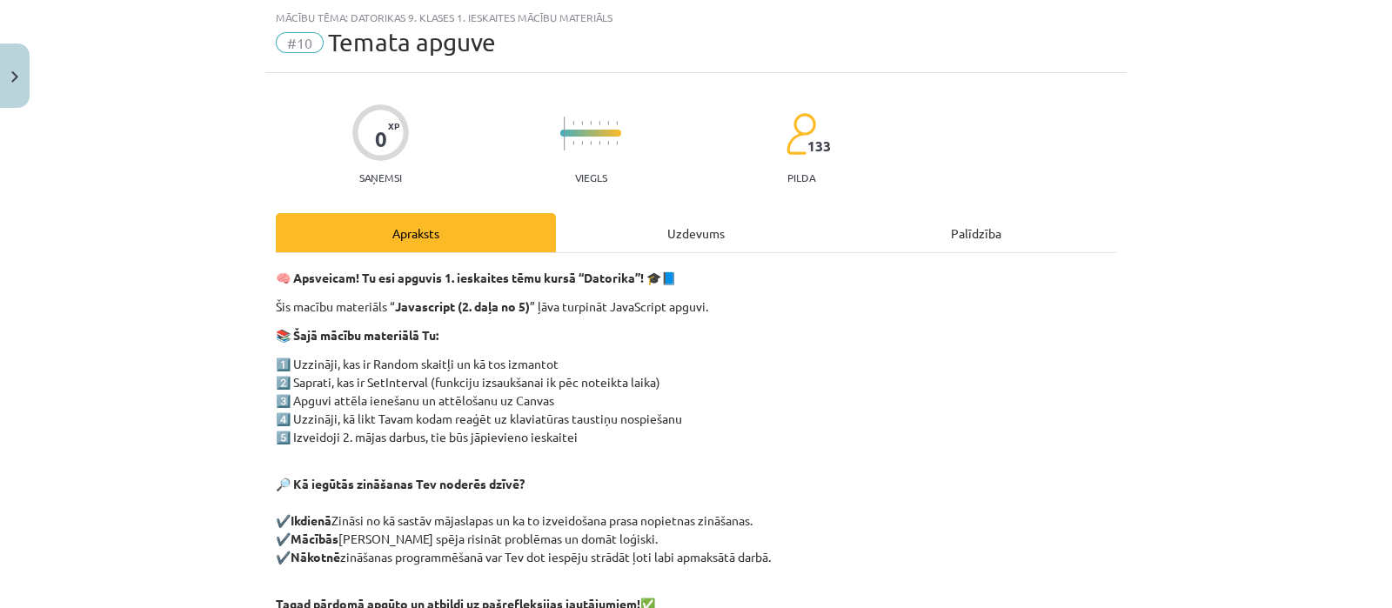
click at [736, 228] on div "Uzdevums" at bounding box center [696, 232] width 280 height 39
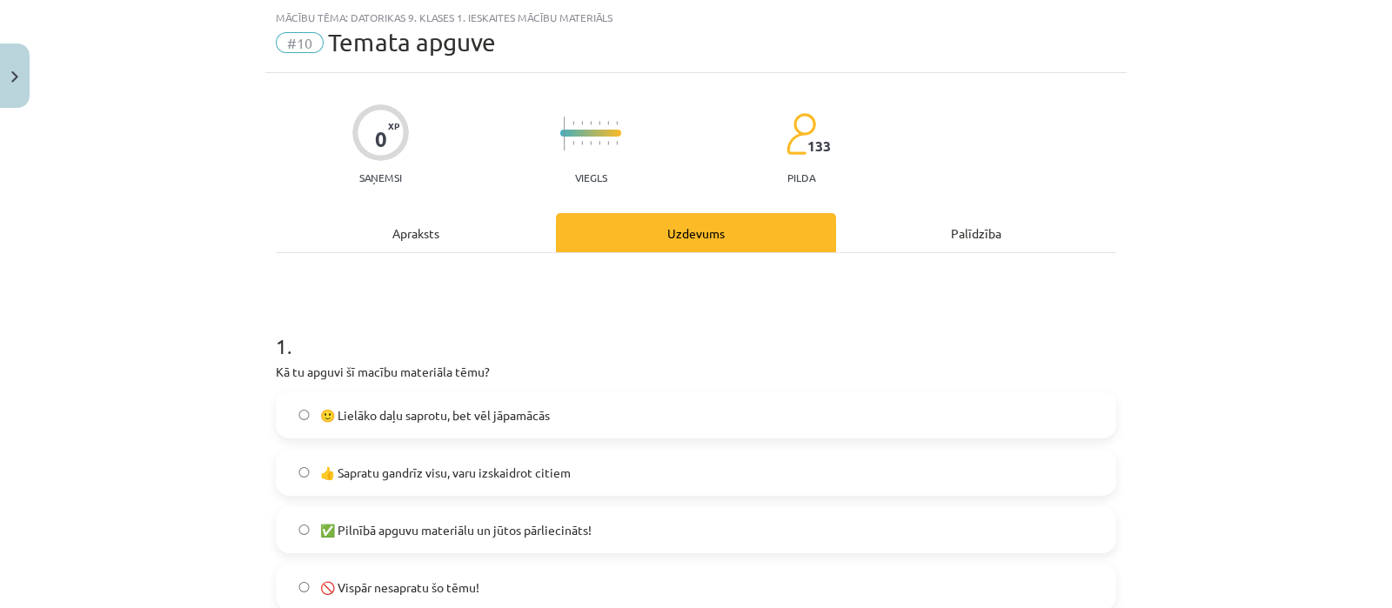
click at [524, 422] on span "🙂 Lielāko daļu saprotu, bet vēl jāpamācās" at bounding box center [435, 415] width 230 height 18
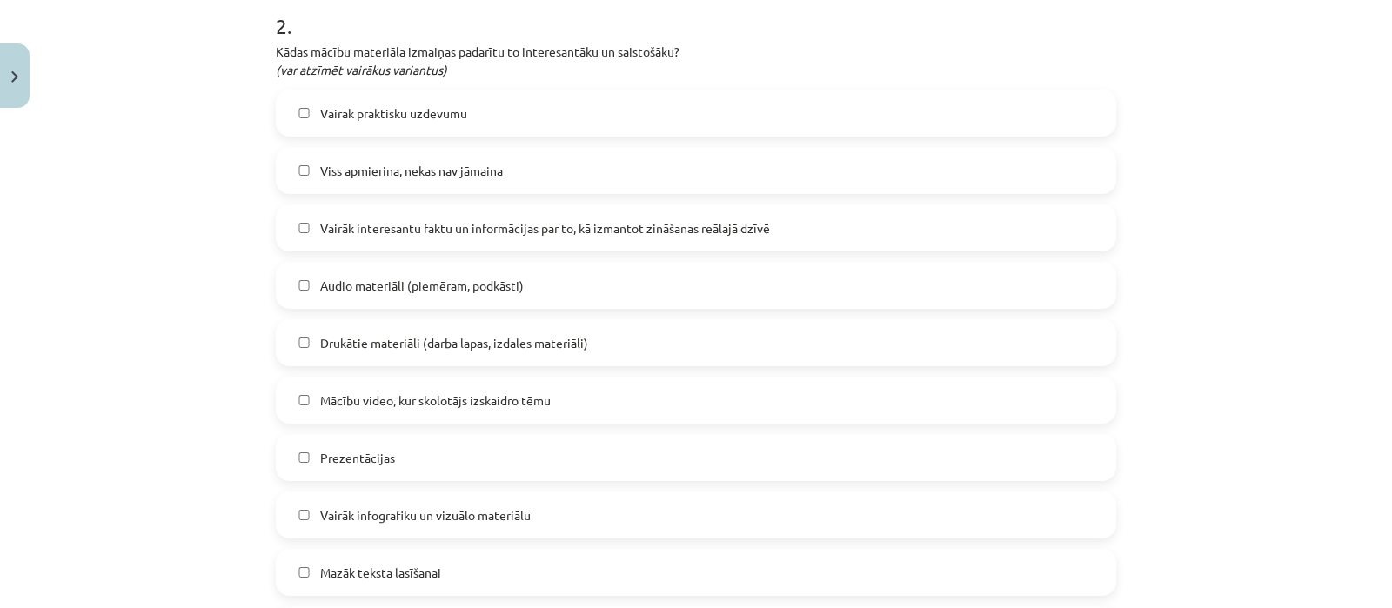
scroll to position [810, 0]
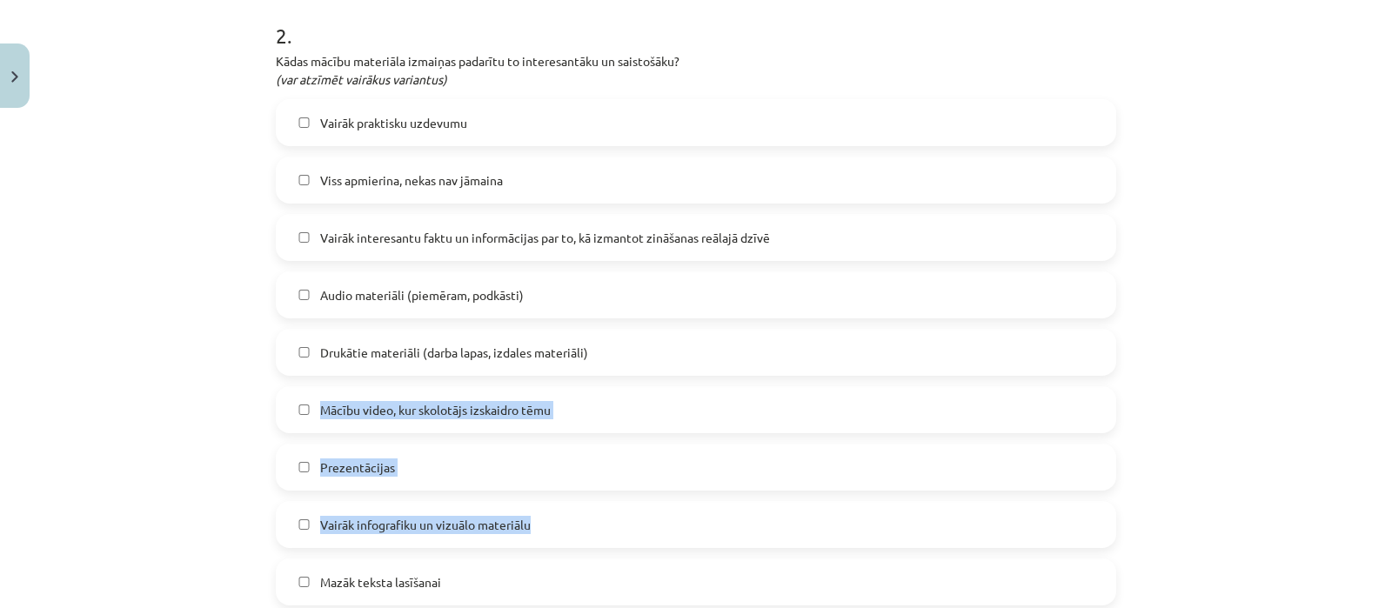
drag, startPoint x: 1006, startPoint y: 525, endPoint x: 709, endPoint y: 317, distance: 362.4
click at [709, 317] on div "Vairāk praktisku uzdevumu Viss apmierina, nekas nav jāmaina Vairāk interesantu …" at bounding box center [696, 409] width 841 height 621
click at [679, 299] on label "Audio materiāli (piemēram, podkāsti)" at bounding box center [696, 295] width 837 height 44
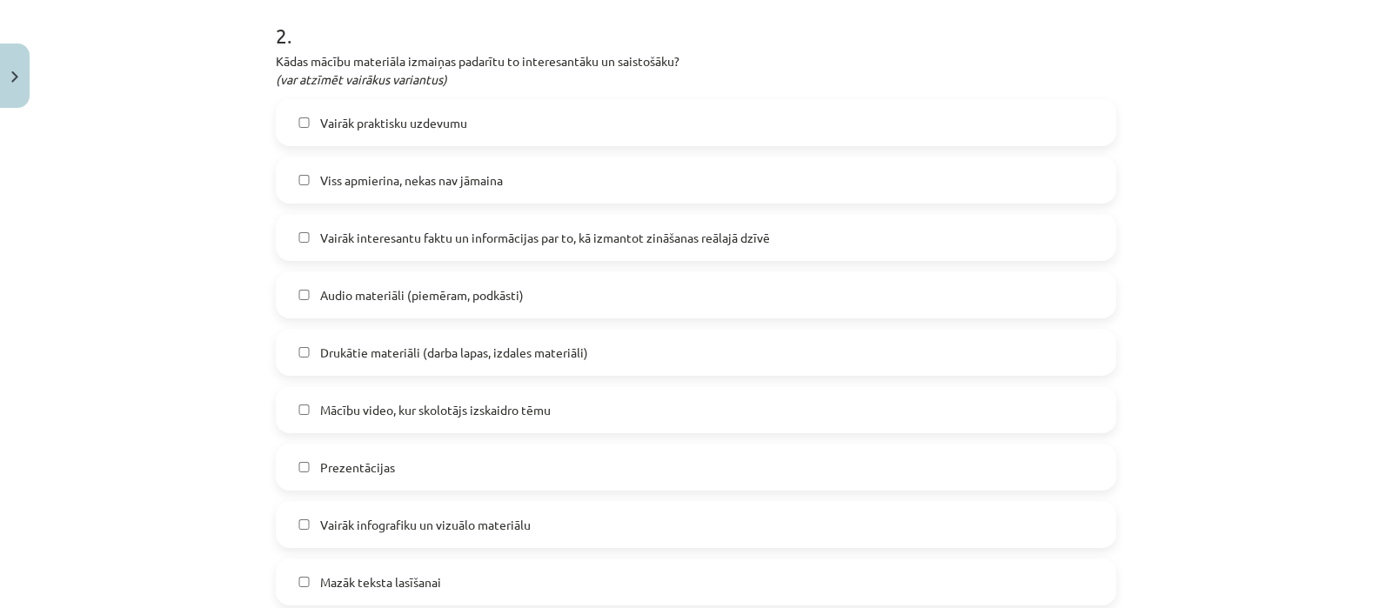
click at [610, 403] on label "Mācību video, kur skolotājs izskaidro tēmu" at bounding box center [696, 410] width 837 height 44
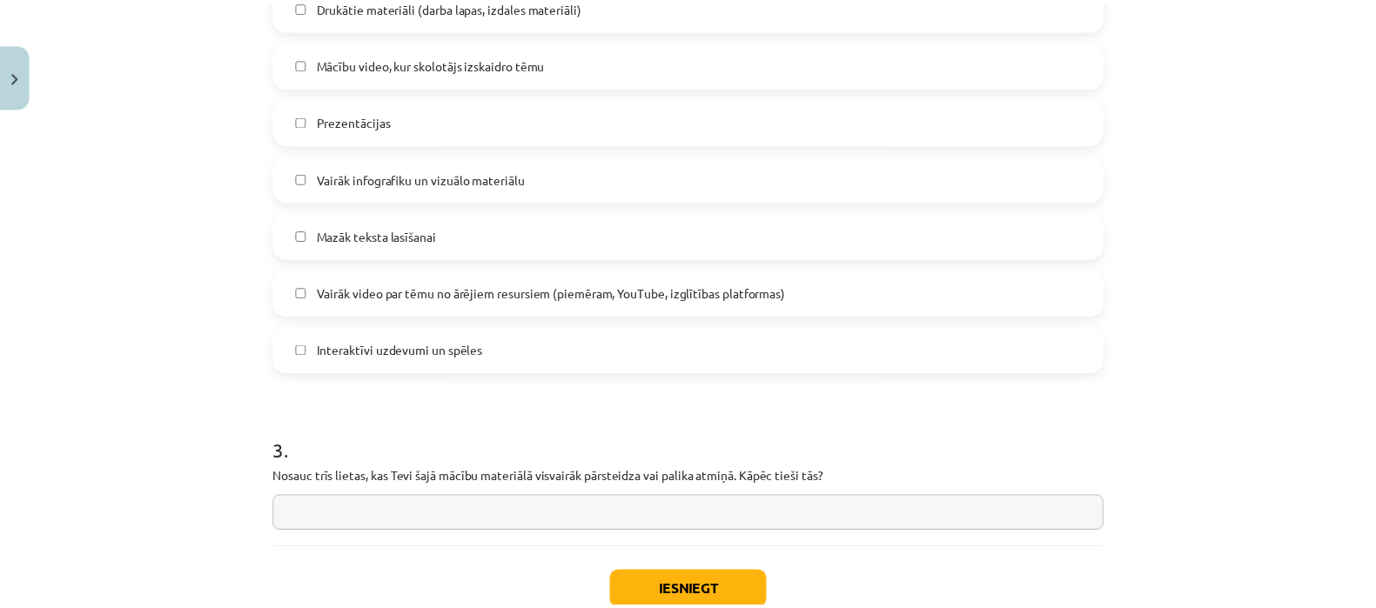
scroll to position [1271, 0]
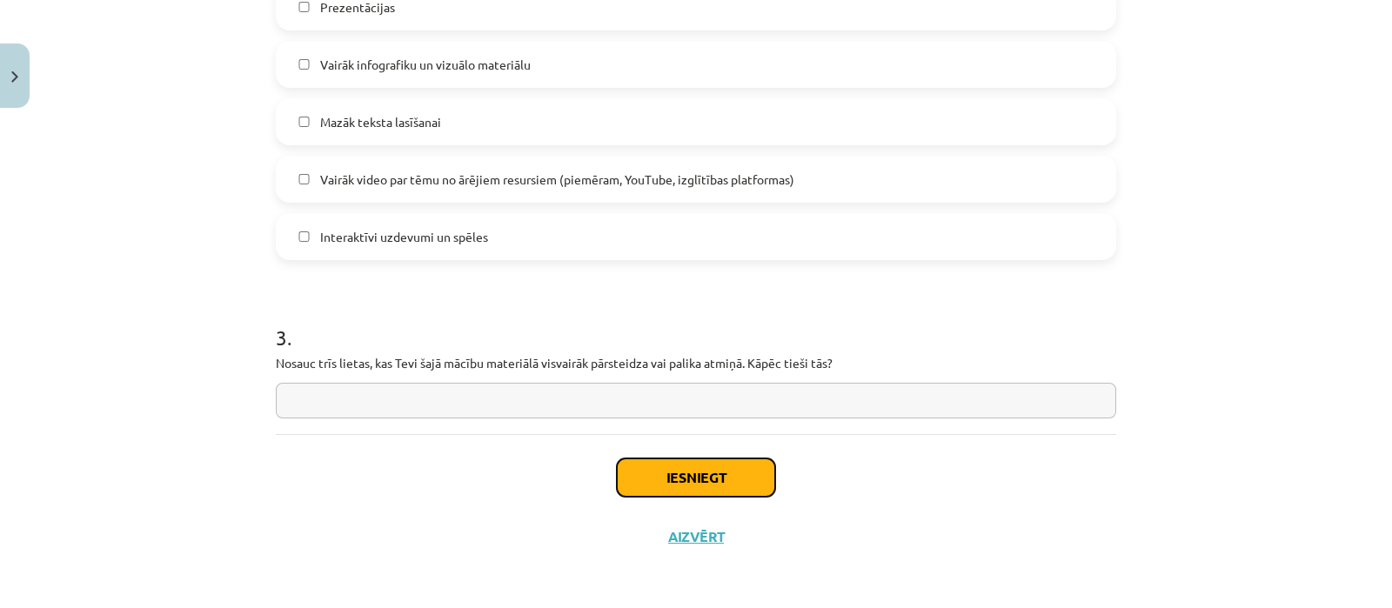
click at [650, 473] on button "Iesniegt" at bounding box center [696, 478] width 158 height 38
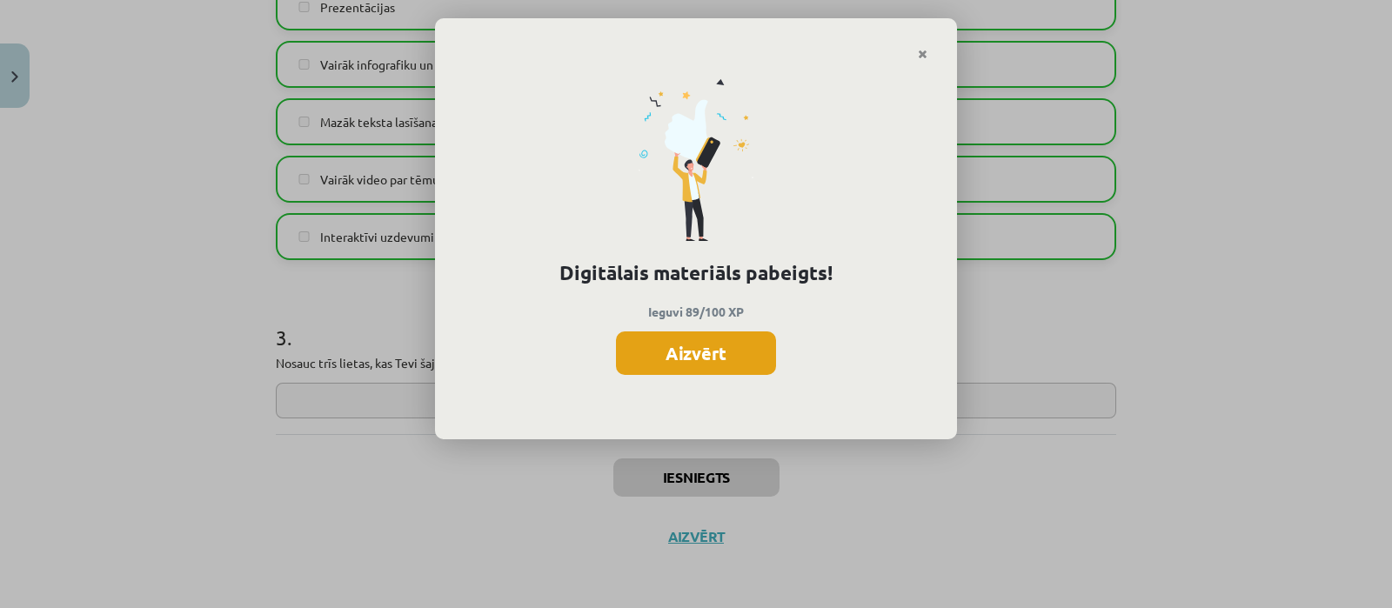
click at [657, 355] on button "Aizvērt" at bounding box center [696, 354] width 160 height 44
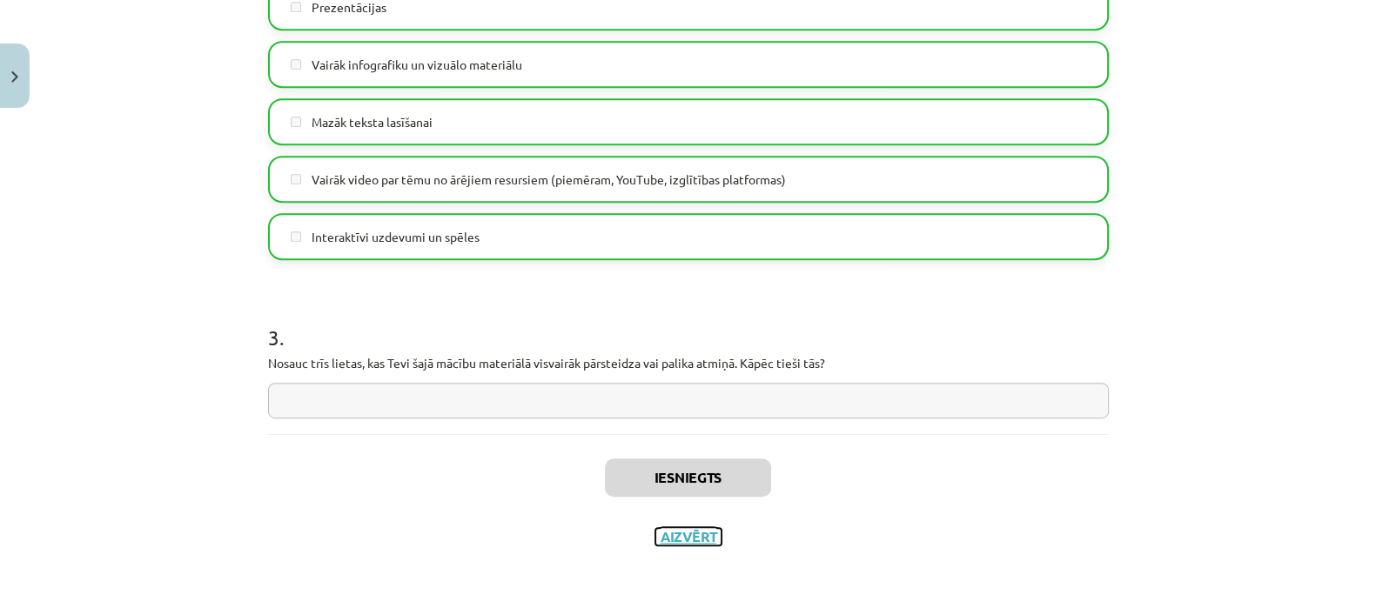
click at [657, 539] on button "Aizvērt" at bounding box center [688, 536] width 66 height 17
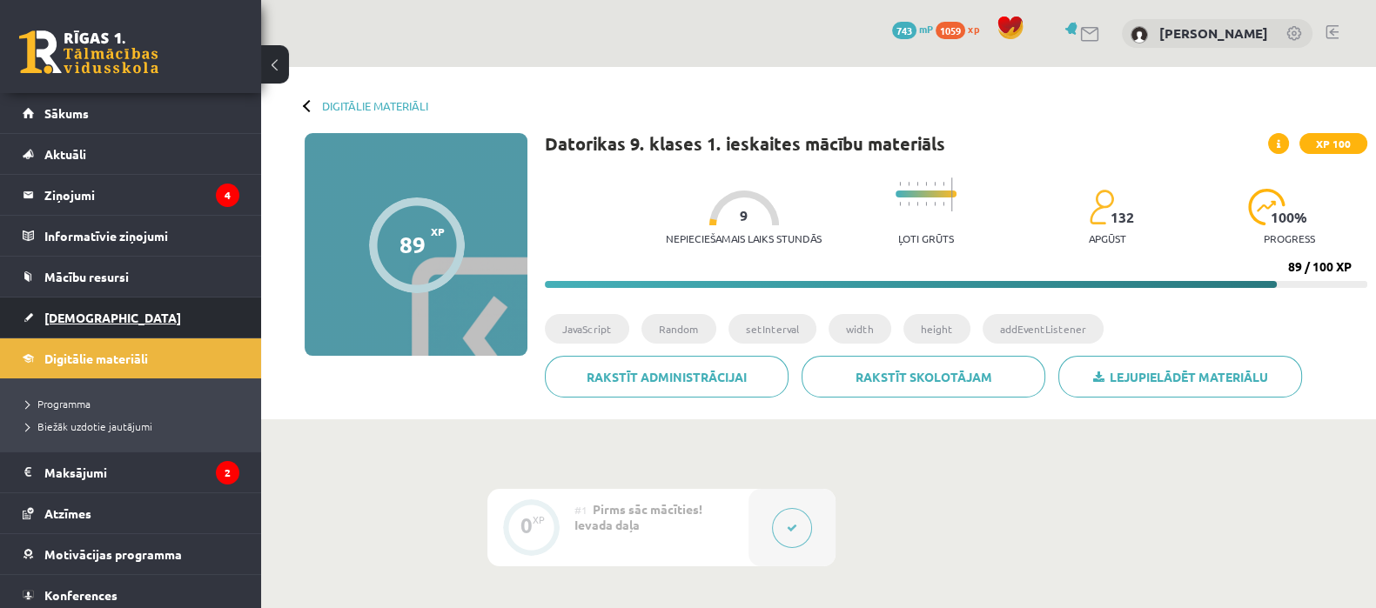
click at [96, 324] on link "[DEMOGRAPHIC_DATA]" at bounding box center [131, 318] width 217 height 40
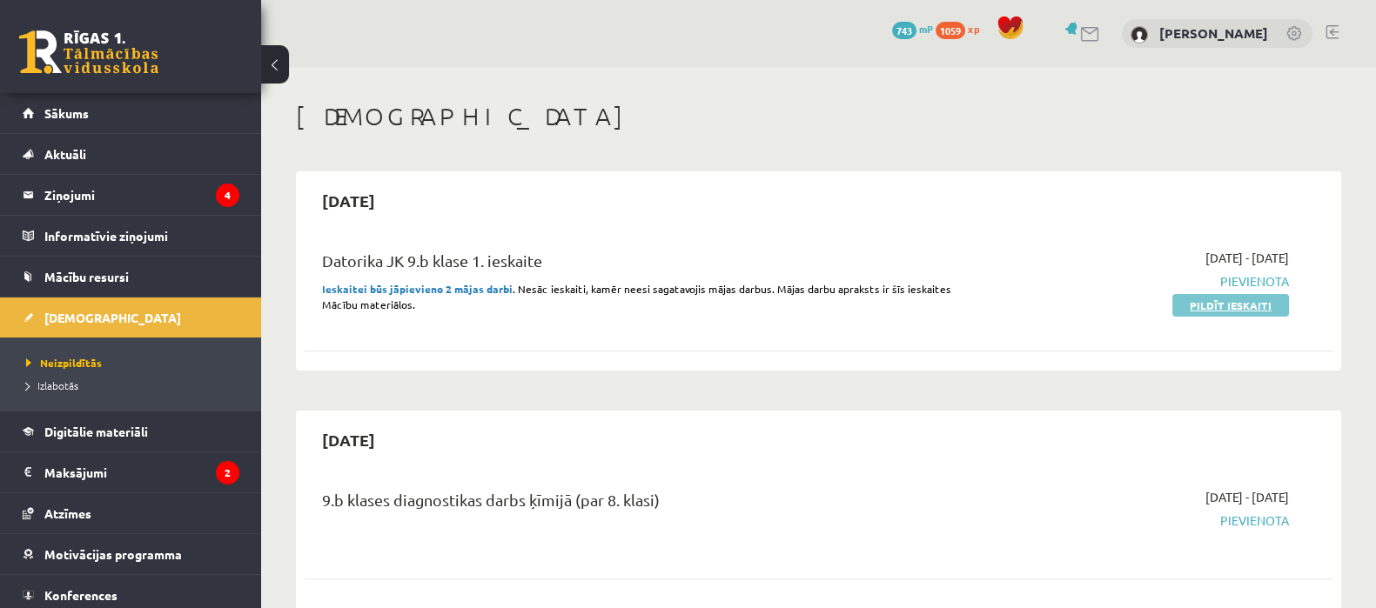
click at [1224, 305] on link "Pildīt ieskaiti" at bounding box center [1230, 305] width 117 height 23
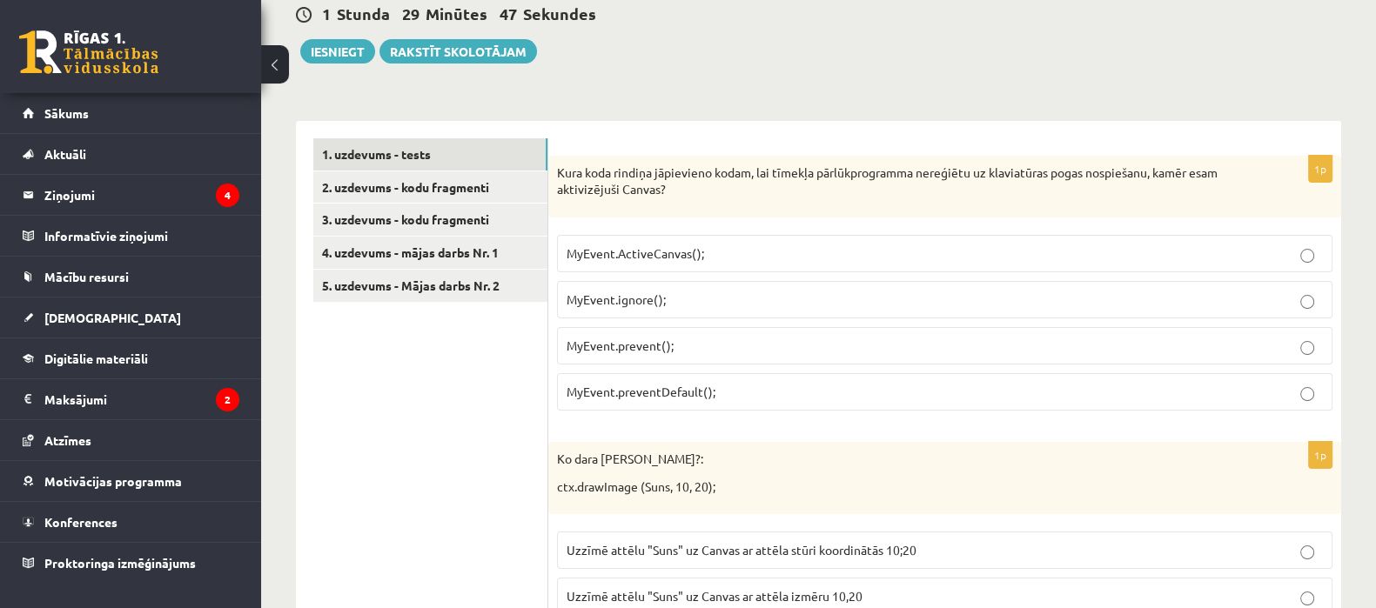
scroll to position [208, 0]
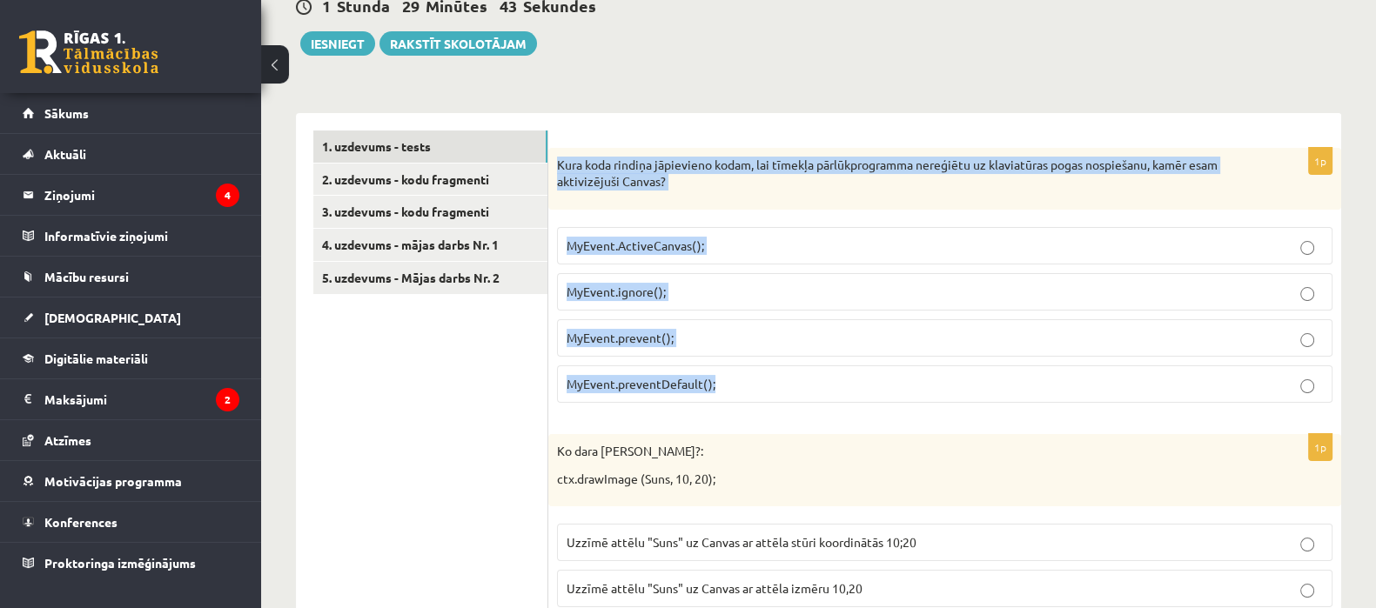
drag, startPoint x: 557, startPoint y: 164, endPoint x: 727, endPoint y: 380, distance: 274.6
click at [727, 380] on div "1p Kura koda rindiņa jāpievieno kodam, lai tīmekļa pārlūkprogramma nereģiētu uz…" at bounding box center [944, 282] width 793 height 269
copy div "Kura koda rindiņa jāpievieno kodam, lai tīmekļa pārlūkprogramma nereģiētu uz kl…"
click at [735, 378] on p "MyEvent.preventDefault();" at bounding box center [945, 384] width 756 height 18
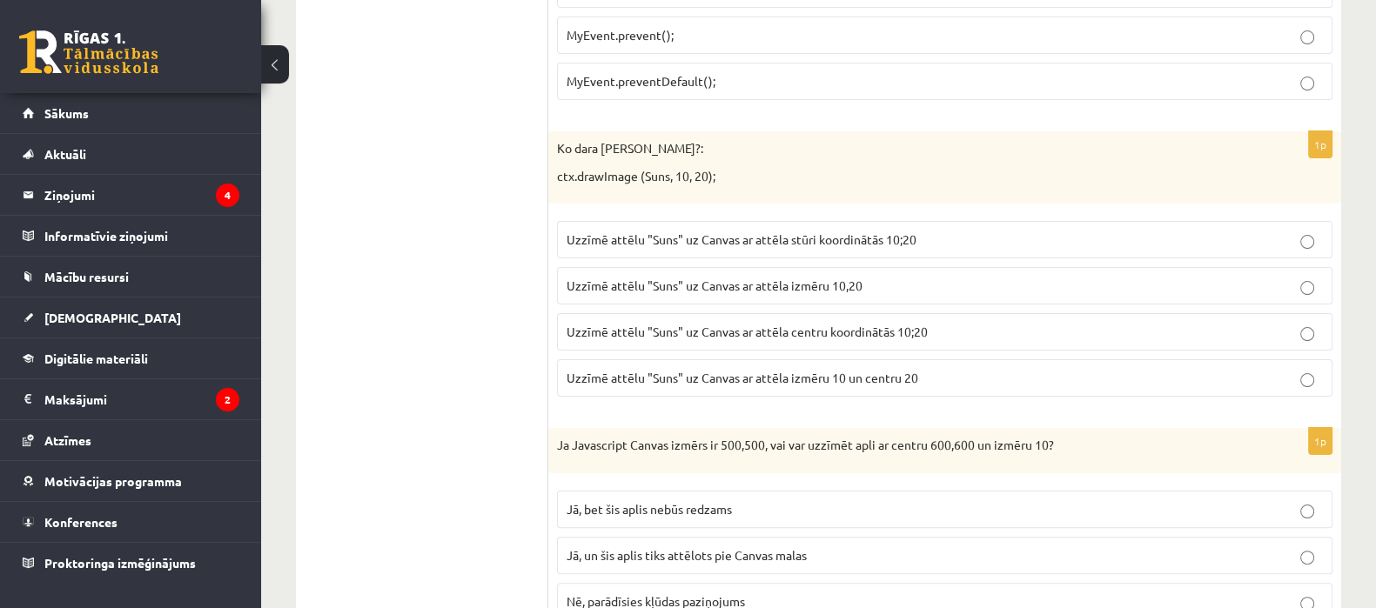
scroll to position [513, 0]
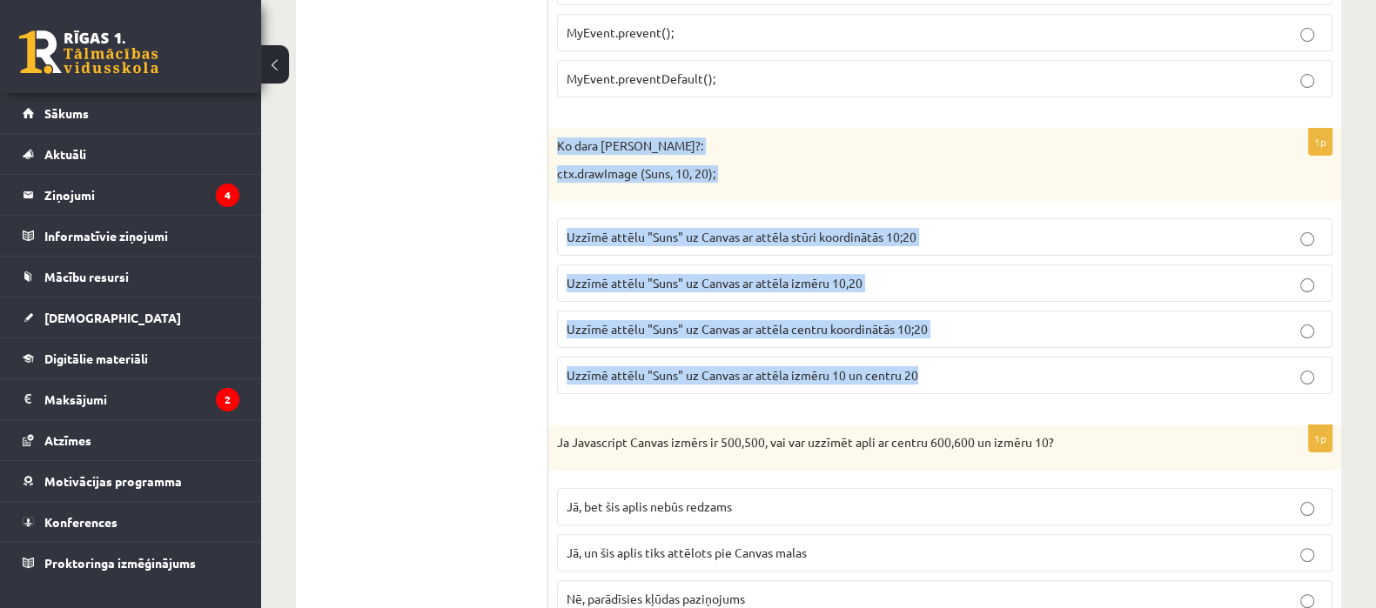
drag, startPoint x: 557, startPoint y: 144, endPoint x: 942, endPoint y: 365, distance: 444.0
click at [942, 365] on div "1p Ko dara koda rindiņa?: ctx.drawImage (Suns, 10, 20); Uzzīmē attēlu "Suns" uz…" at bounding box center [944, 268] width 793 height 279
copy div "Ko [PERSON_NAME]?: ctx.drawImage (Suns, 10, 20); Uzzīmē attēlu "Suns" uz Canvas…"
click at [932, 235] on p "Uzzīmē attēlu "Suns" uz Canvas ar attēla stūri koordinātās 10;20" at bounding box center [945, 237] width 756 height 18
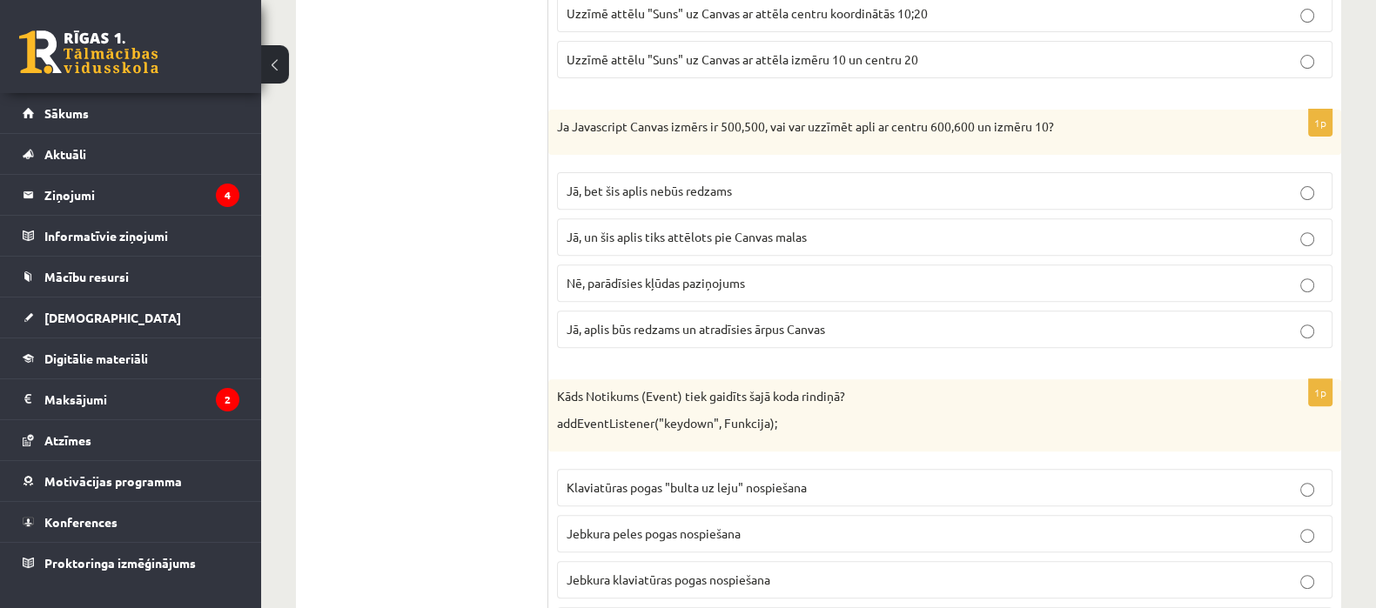
scroll to position [832, 0]
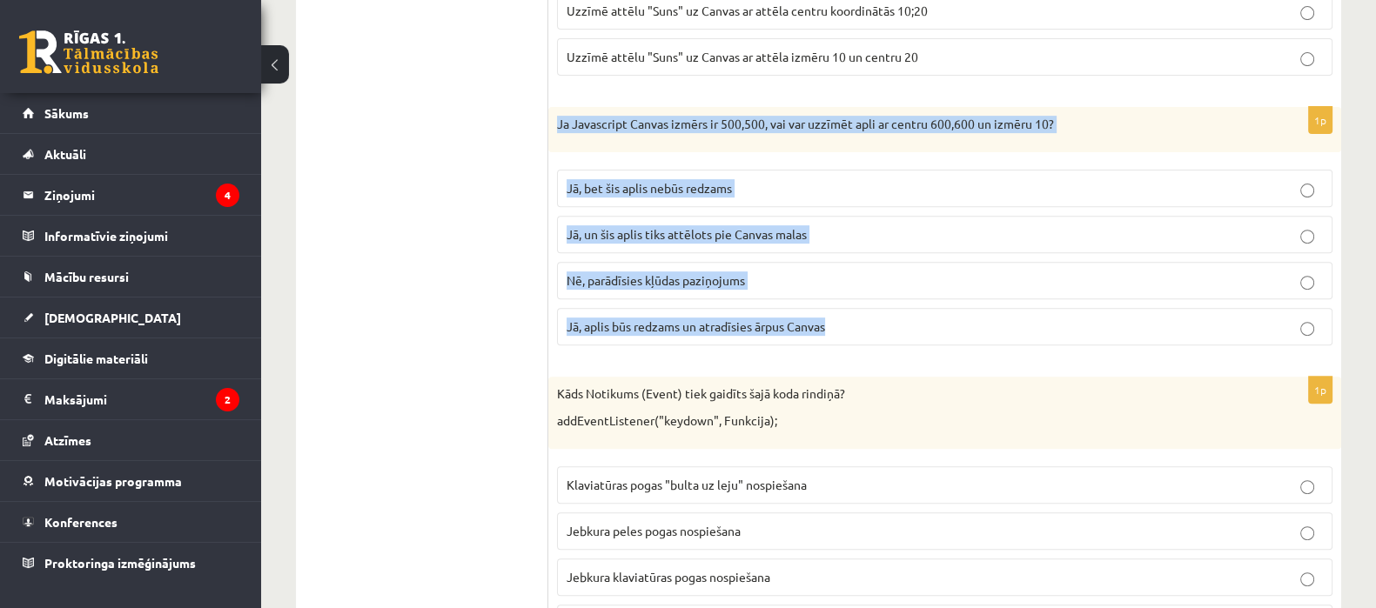
drag, startPoint x: 553, startPoint y: 118, endPoint x: 842, endPoint y: 314, distance: 349.0
click at [842, 314] on div "1p Ja Javascript Canvas izmērs ir 500,500, vai var uzzīmēt apli ar centru 600,6…" at bounding box center [944, 233] width 793 height 252
copy div "Ja Javascript Canvas izmērs ir 500,500, vai var uzzīmēt apli ar centru 600,600 …"
click at [748, 181] on p "Jā, bet šis aplis nebūs redzams" at bounding box center [945, 188] width 756 height 18
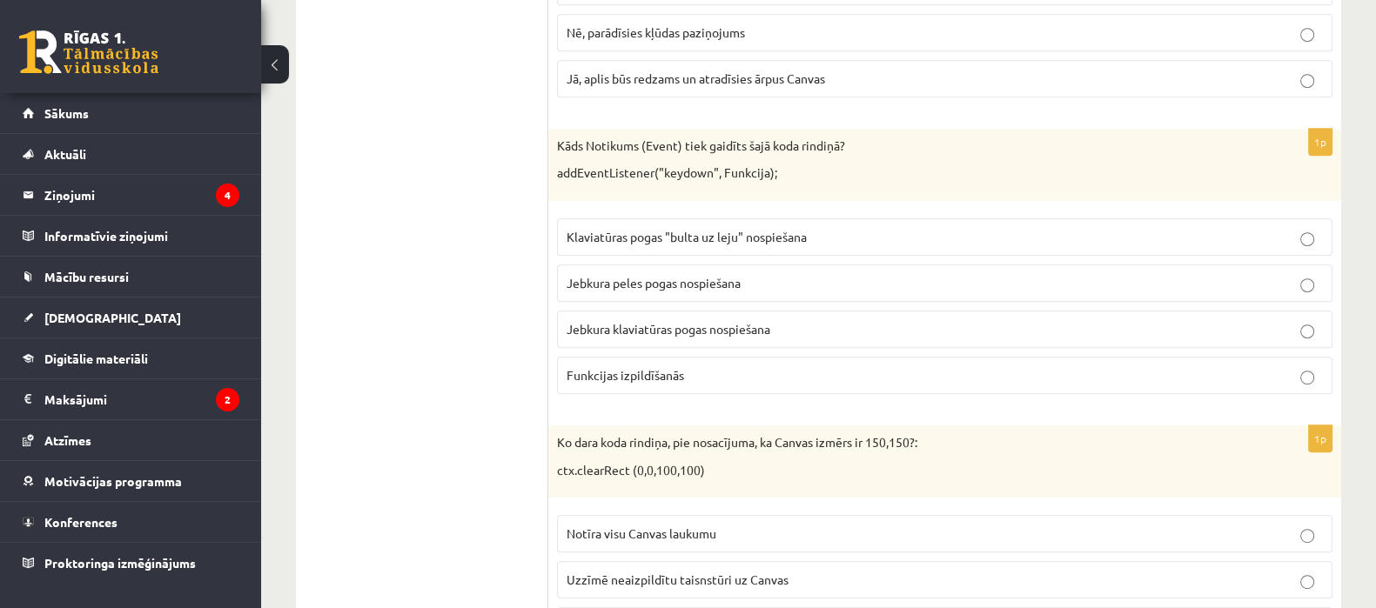
scroll to position [1083, 0]
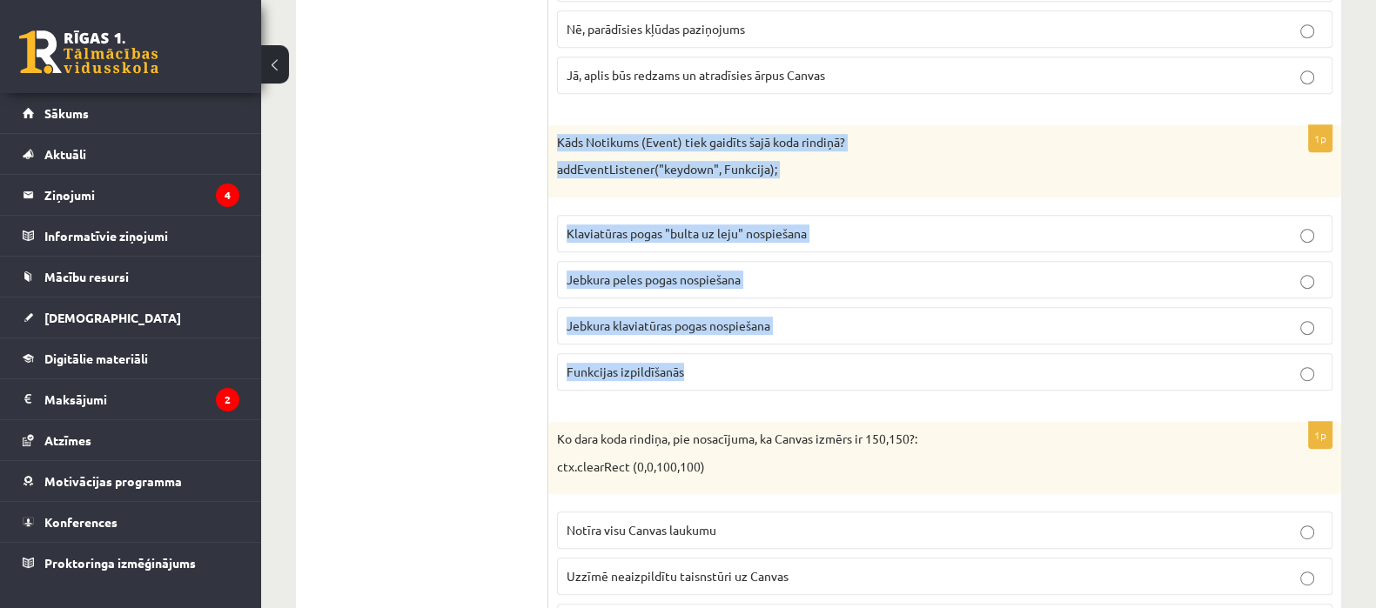
drag, startPoint x: 552, startPoint y: 138, endPoint x: 724, endPoint y: 367, distance: 286.5
click at [724, 367] on div "1p Kāds Notikums (Event) tiek gaidīts šajā koda rindiņā? addEventListener("keyd…" at bounding box center [944, 264] width 793 height 279
copy div "Kāds Notikums (Event) tiek gaidīts šajā koda rindiņā? addEventListener("keydown…"
click at [775, 332] on label "Jebkura klaviatūras pogas nospiešana" at bounding box center [944, 325] width 775 height 37
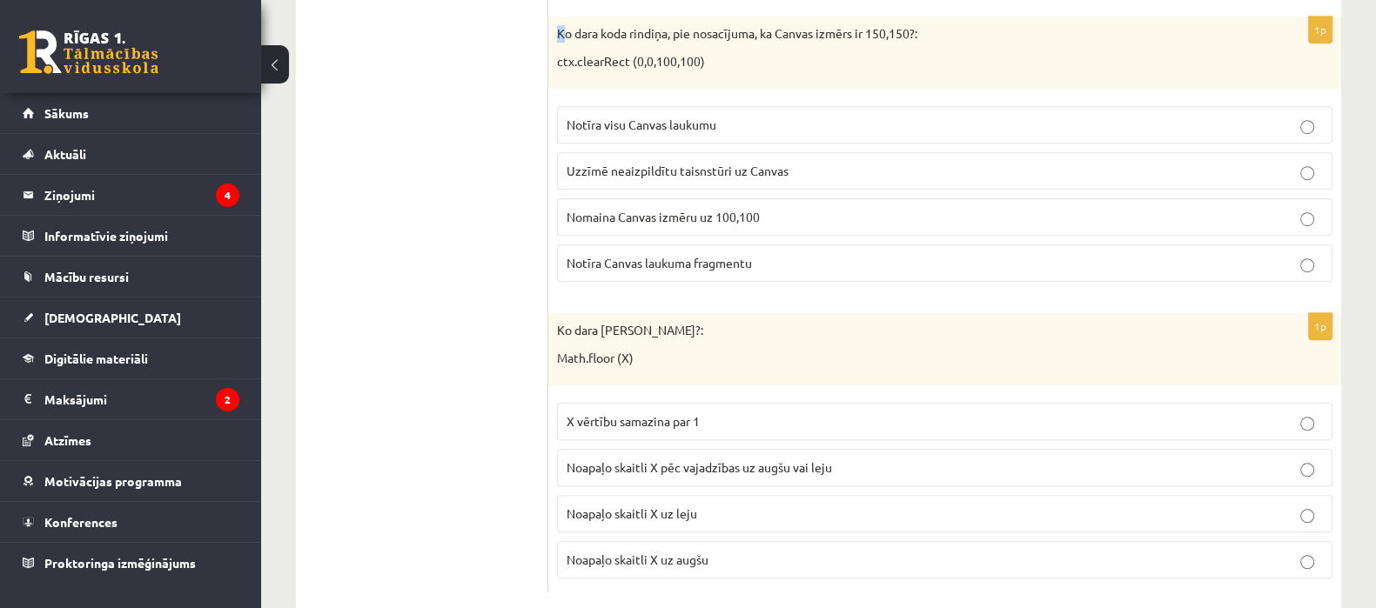
scroll to position [1476, 0]
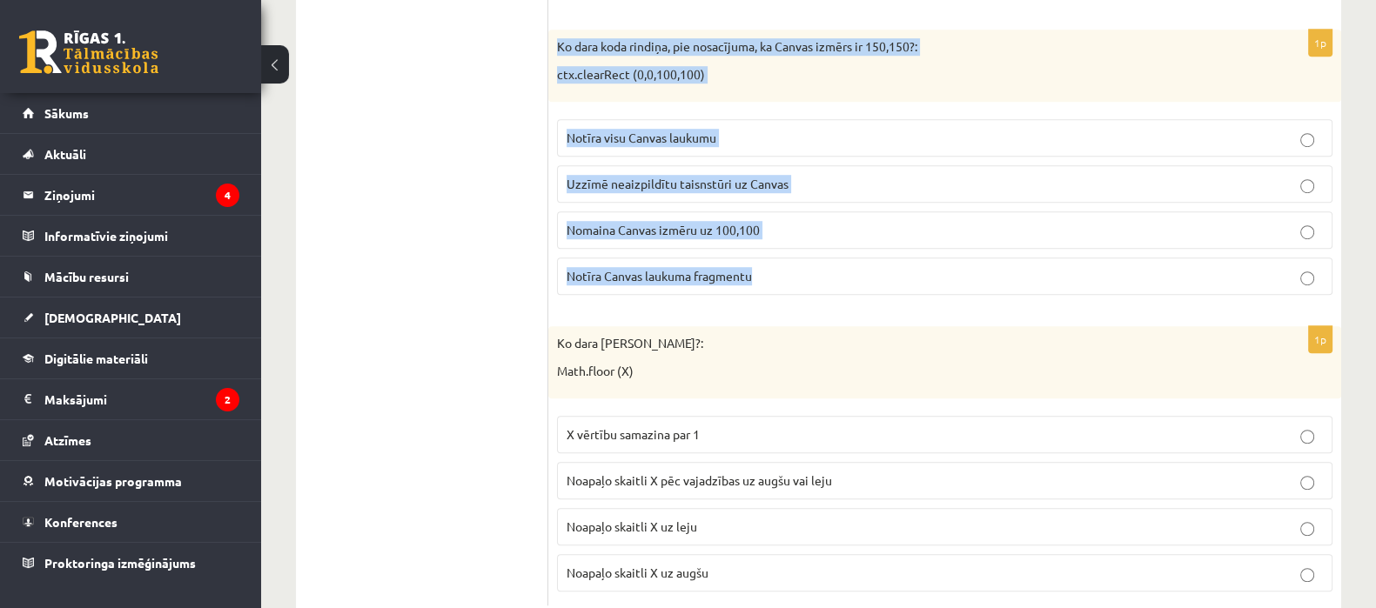
drag, startPoint x: 555, startPoint y: 7, endPoint x: 796, endPoint y: 278, distance: 362.4
click at [796, 278] on div "1p Ko dara koda rindiņa, pie nosacījuma, ka Canvas izmērs ir 150,150?: ctx.clea…" at bounding box center [944, 169] width 793 height 279
copy div "Ko dara koda rindiņa, pie nosacījuma, ka Canvas izmērs ir 150,150?: ctx.clearRe…"
click at [705, 274] on span "Notīra Canvas laukuma fragmentu" at bounding box center [659, 276] width 185 height 16
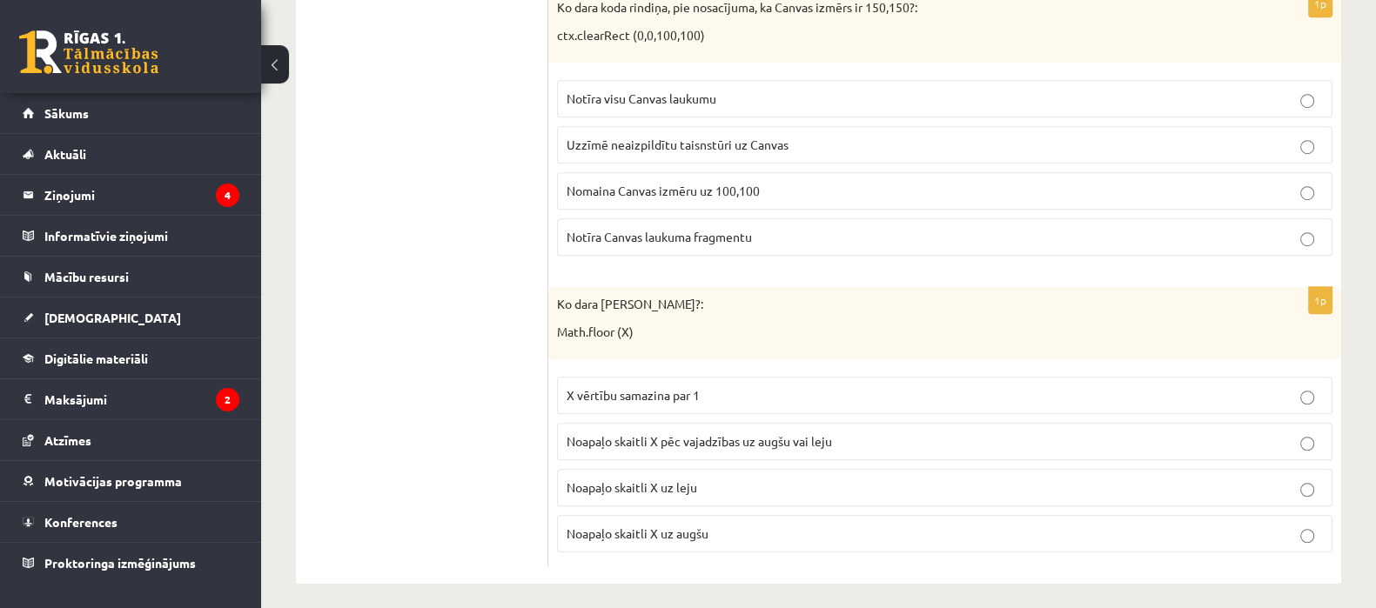
scroll to position [1518, 0]
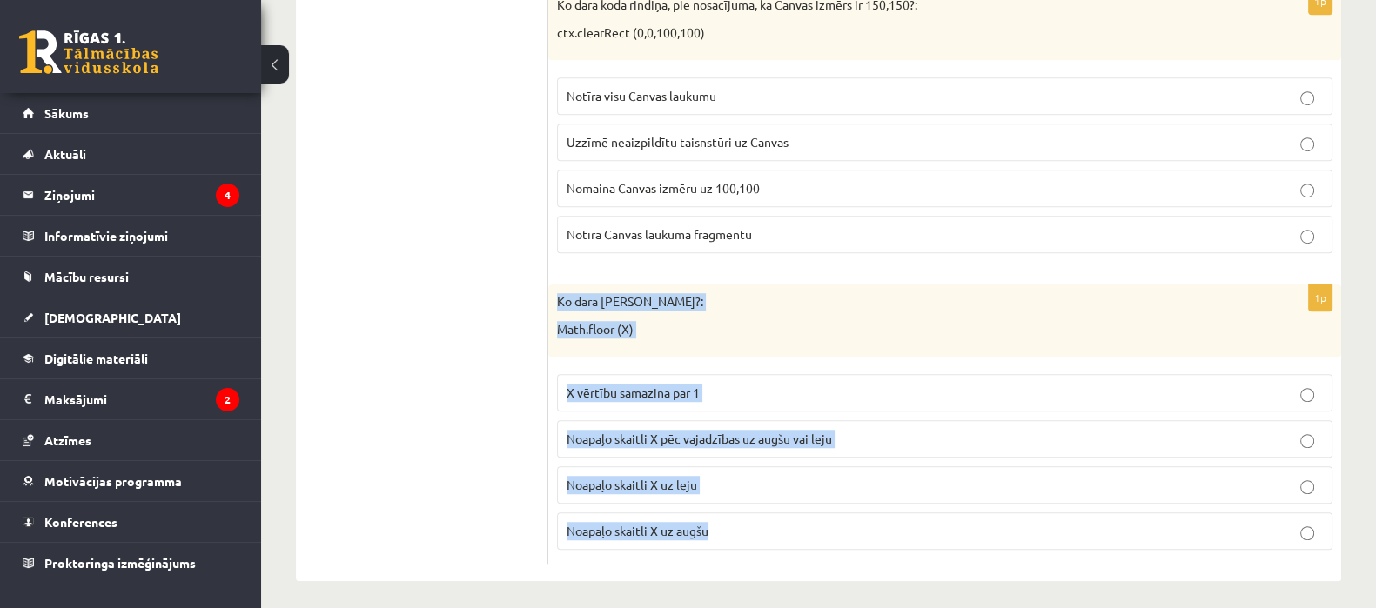
drag, startPoint x: 553, startPoint y: 293, endPoint x: 728, endPoint y: 506, distance: 274.6
click at [728, 502] on div "1p Ko dara koda rindiņa?: Math.floor (X) X vērtību samazina par 1 Noapaļo skait…" at bounding box center [944, 424] width 793 height 279
copy div "Ko [PERSON_NAME]?: Math.floor (X) X vērtību samazina par 1 Noapaļo skaitli X pē…"
click at [674, 466] on label "Noapaļo skaitli X uz leju" at bounding box center [944, 484] width 775 height 37
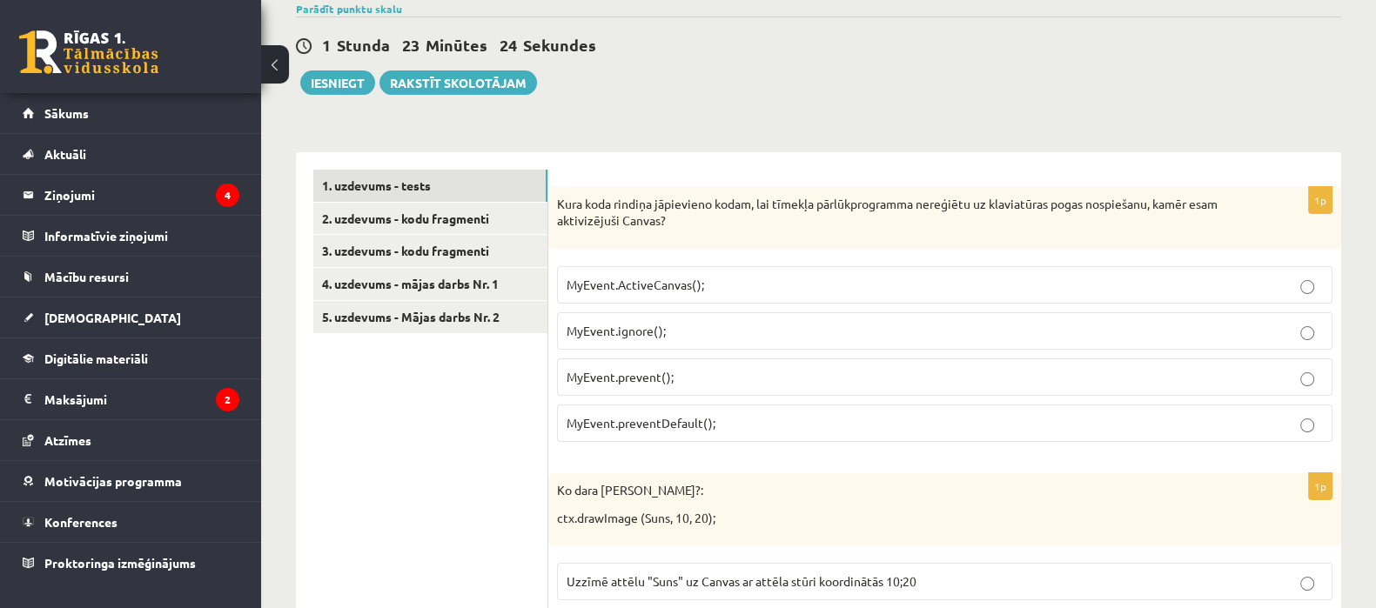
scroll to position [131, 0]
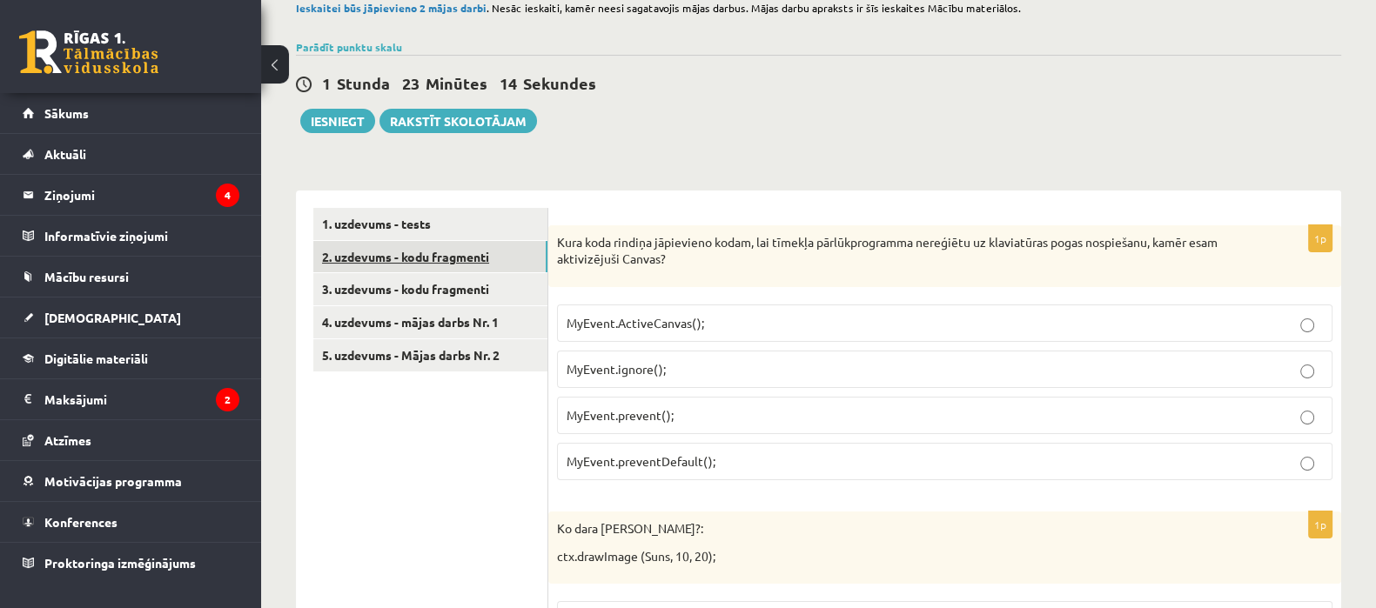
click at [440, 254] on link "2. uzdevums - kodu fragmenti" at bounding box center [430, 257] width 234 height 32
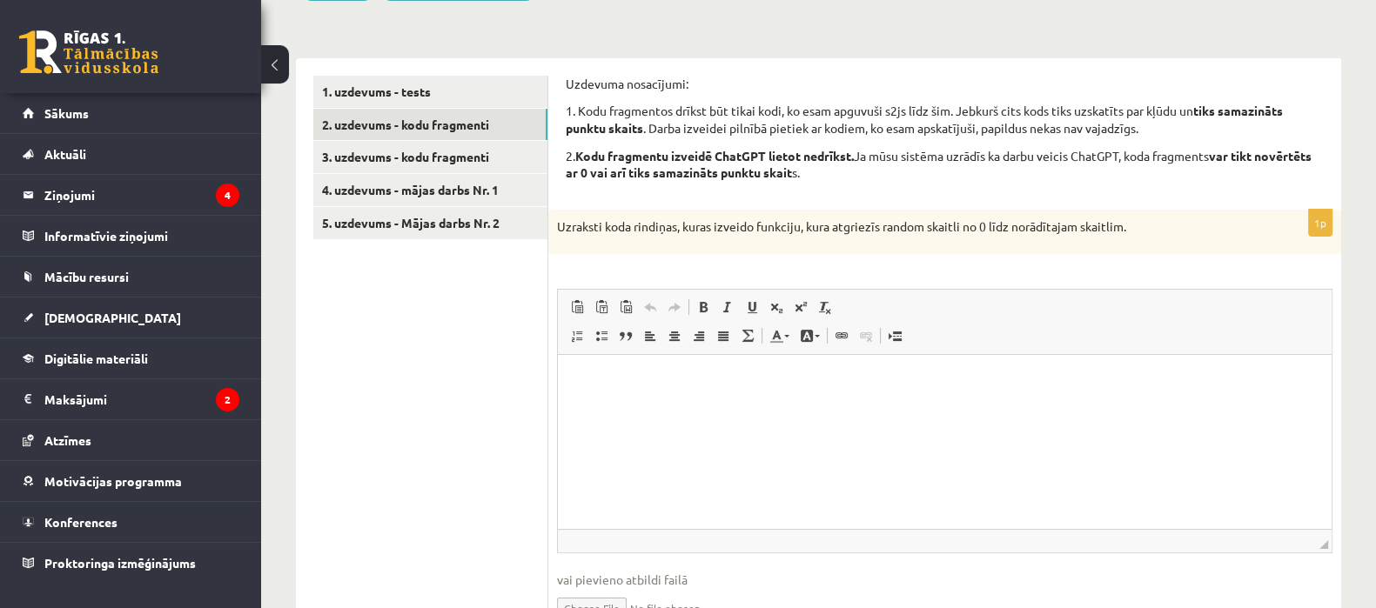
scroll to position [272, 0]
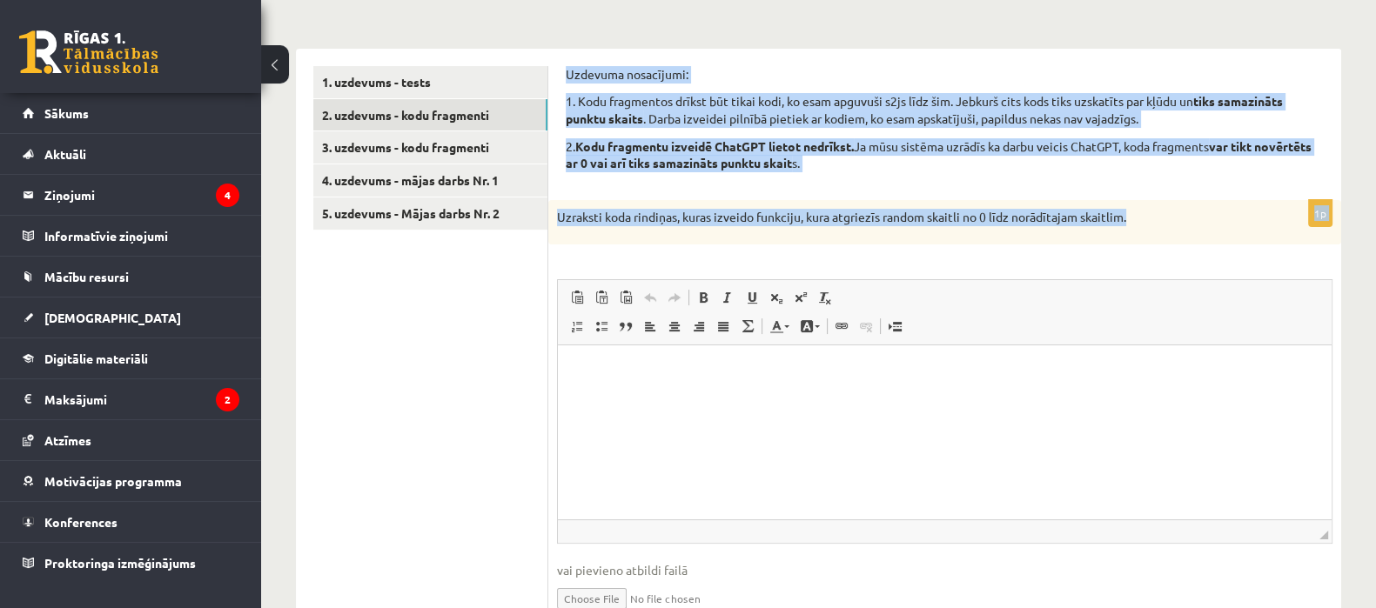
drag, startPoint x: 560, startPoint y: 63, endPoint x: 1157, endPoint y: 198, distance: 612.9
copy form "Uzdevuma nosacījumi: 1. Kodu fragmentos drīkst būt tikai kodi, ko esam apguvuši…"
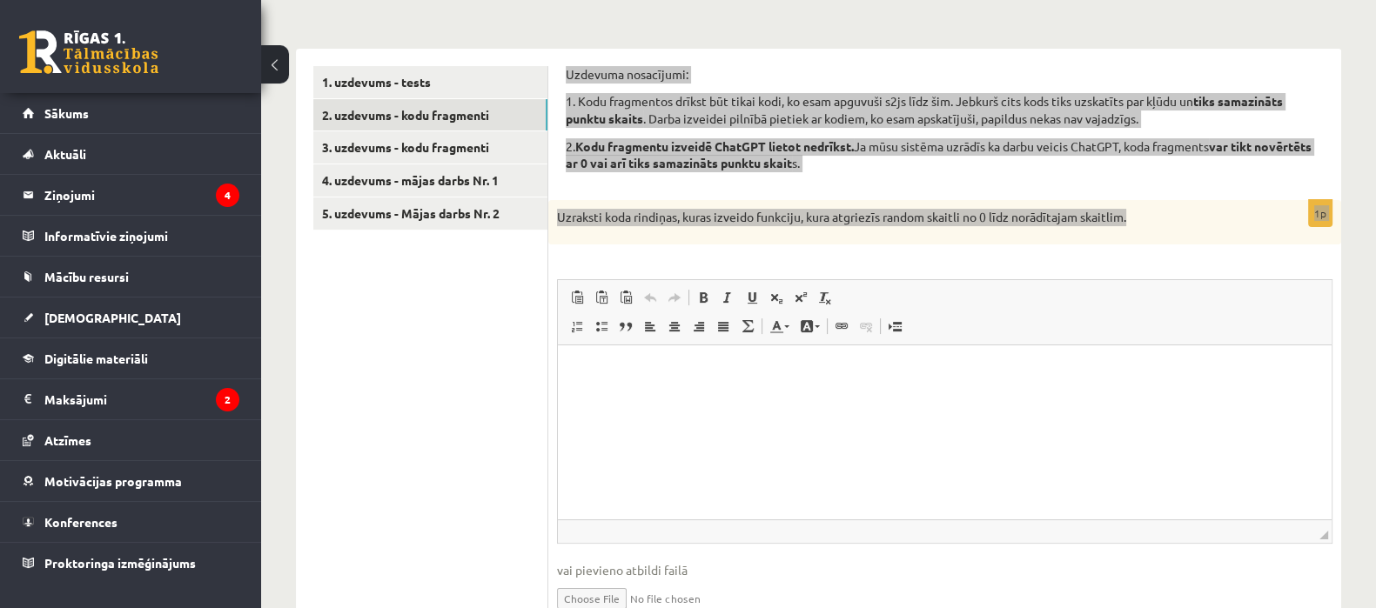
click at [646, 394] on html at bounding box center [945, 371] width 774 height 53
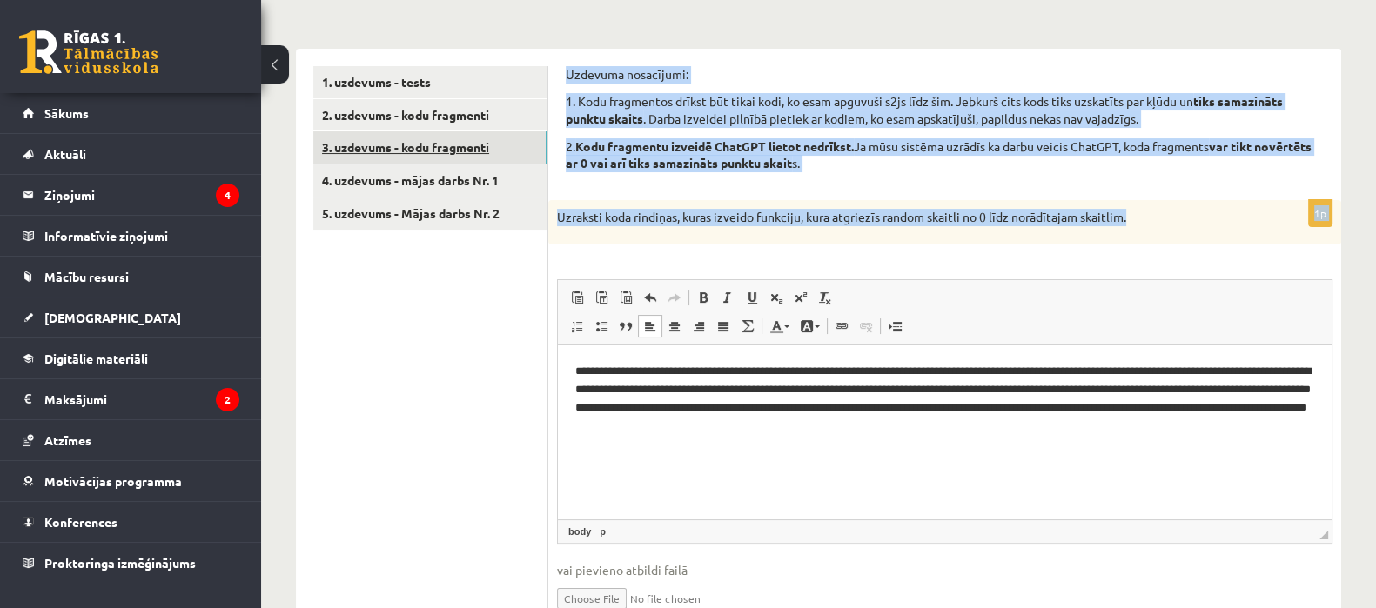
click at [507, 155] on link "3. uzdevums - kodu fragmenti" at bounding box center [430, 147] width 234 height 32
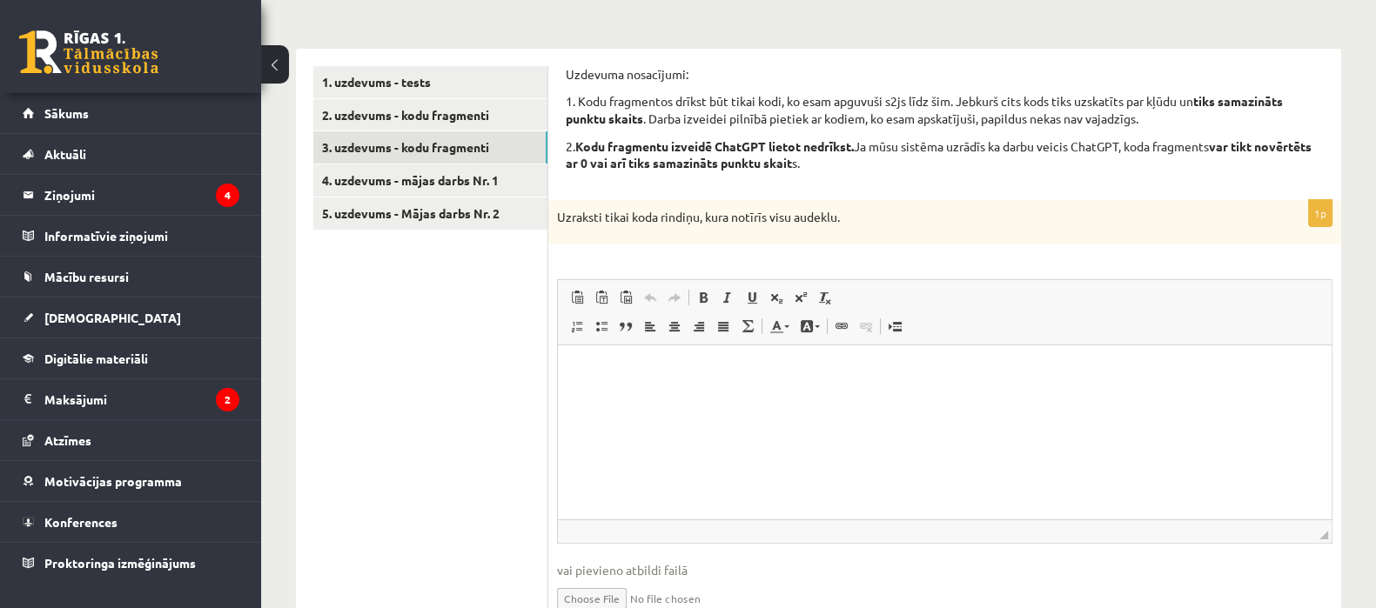
scroll to position [0, 0]
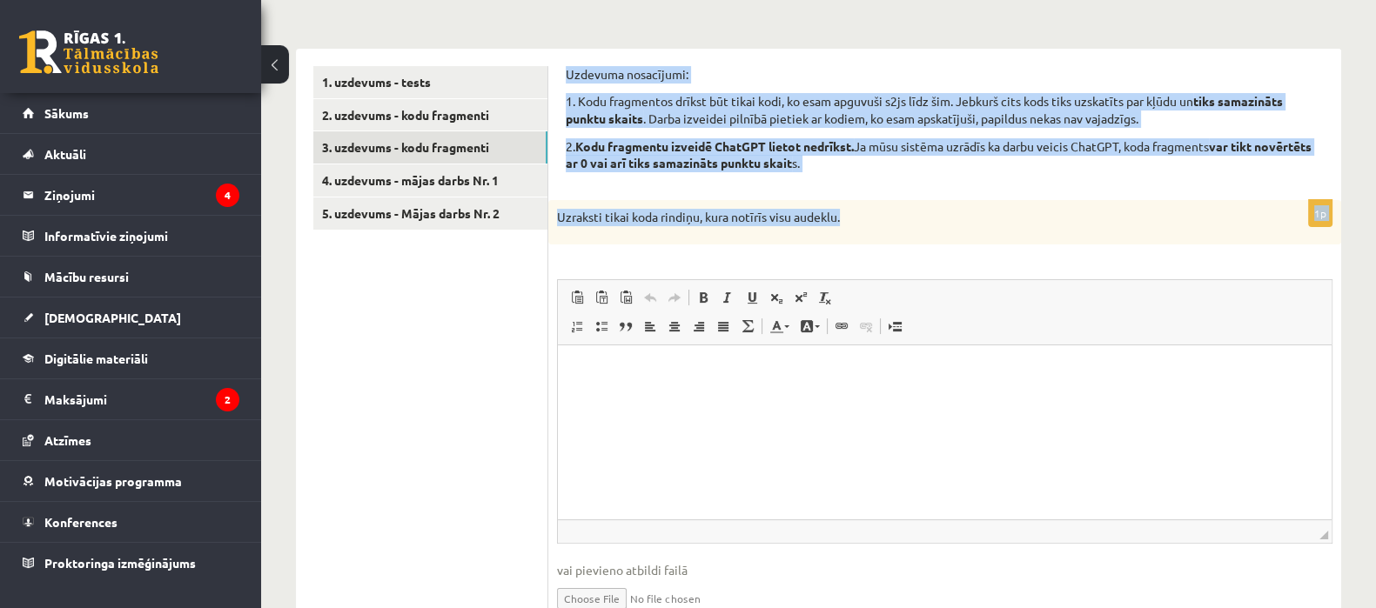
drag, startPoint x: 563, startPoint y: 67, endPoint x: 854, endPoint y: 202, distance: 320.4
copy form "Uzdevuma nosacījumi: 1. Kodu fragmentos drīkst būt tikai kodi, ko esam apguvuši…"
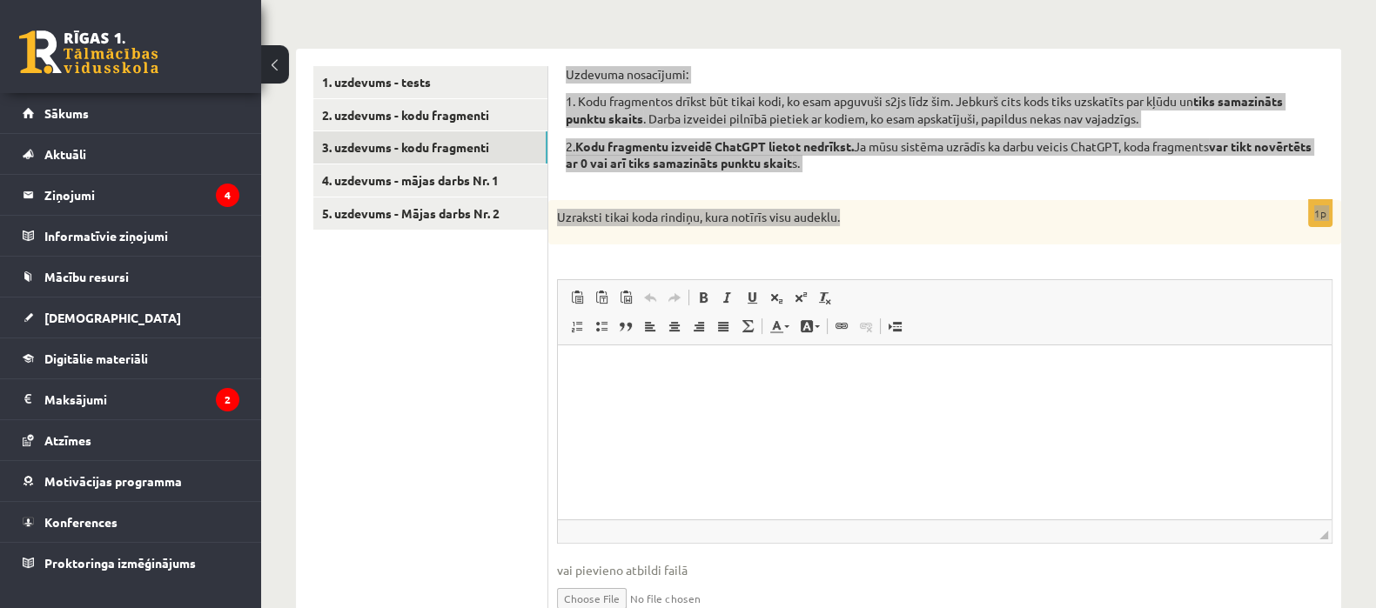
click at [610, 394] on html at bounding box center [945, 371] width 774 height 53
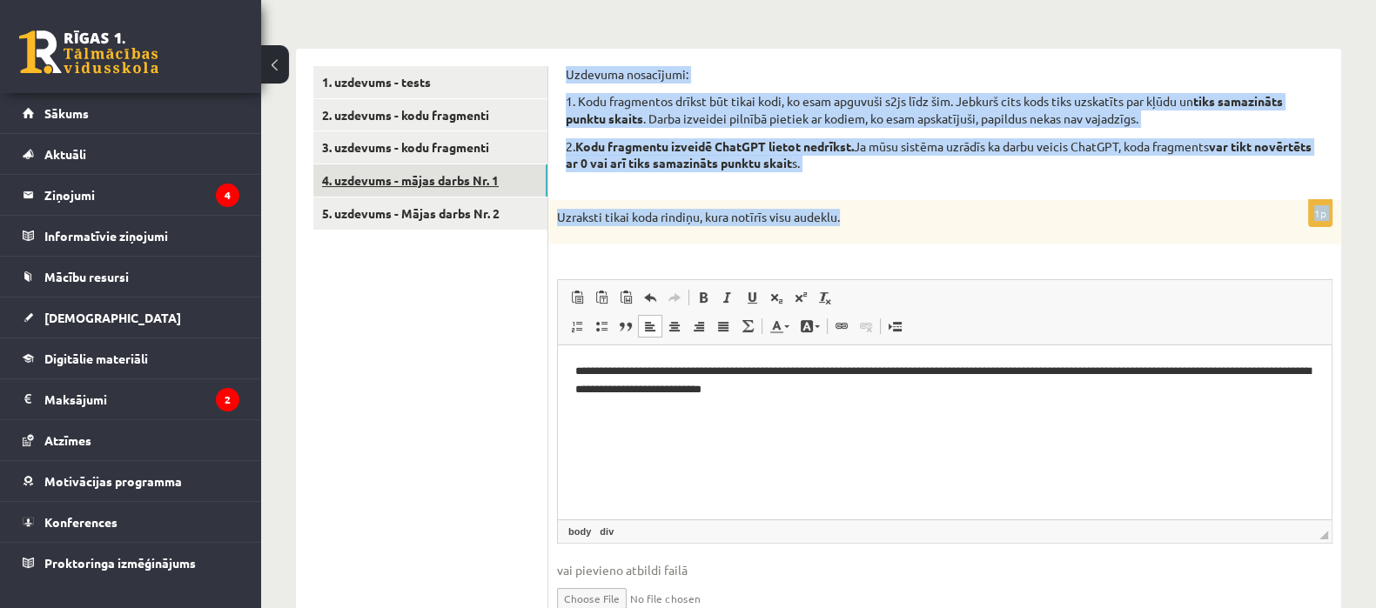
click at [503, 176] on link "4. uzdevums - mājas darbs Nr. 1" at bounding box center [430, 180] width 234 height 32
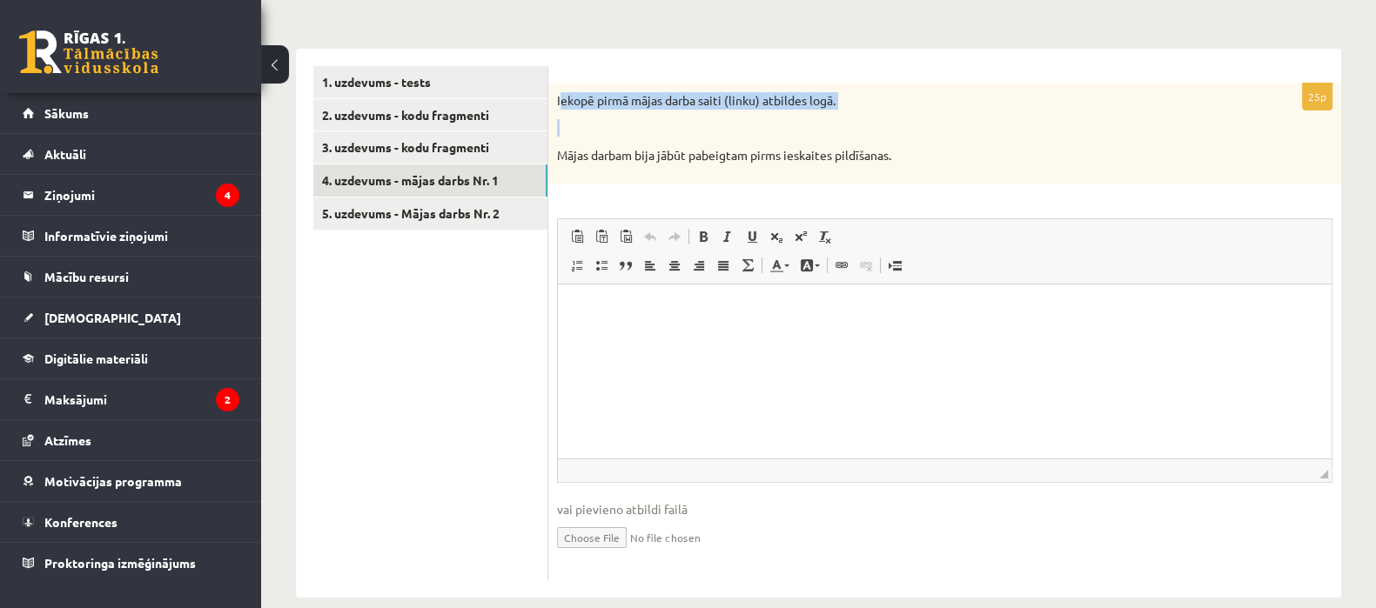
drag, startPoint x: 560, startPoint y: 97, endPoint x: 661, endPoint y: 111, distance: 101.9
click at [661, 111] on div "Iekopē pirmā mājas darba saiti (linku) atbildes logā. Mājas darbam bija jābūt p…" at bounding box center [944, 134] width 793 height 100
click at [614, 121] on p at bounding box center [901, 127] width 688 height 17
click at [604, 119] on p at bounding box center [901, 127] width 688 height 17
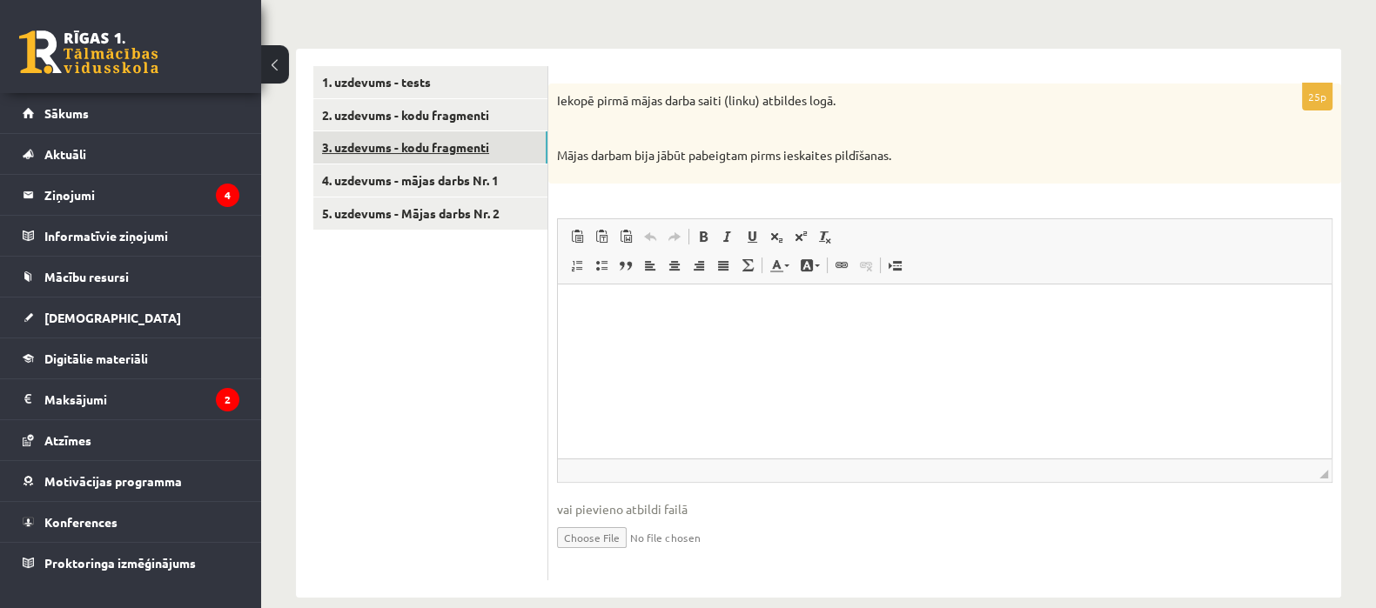
click at [461, 138] on link "3. uzdevums - kodu fragmenti" at bounding box center [430, 147] width 234 height 32
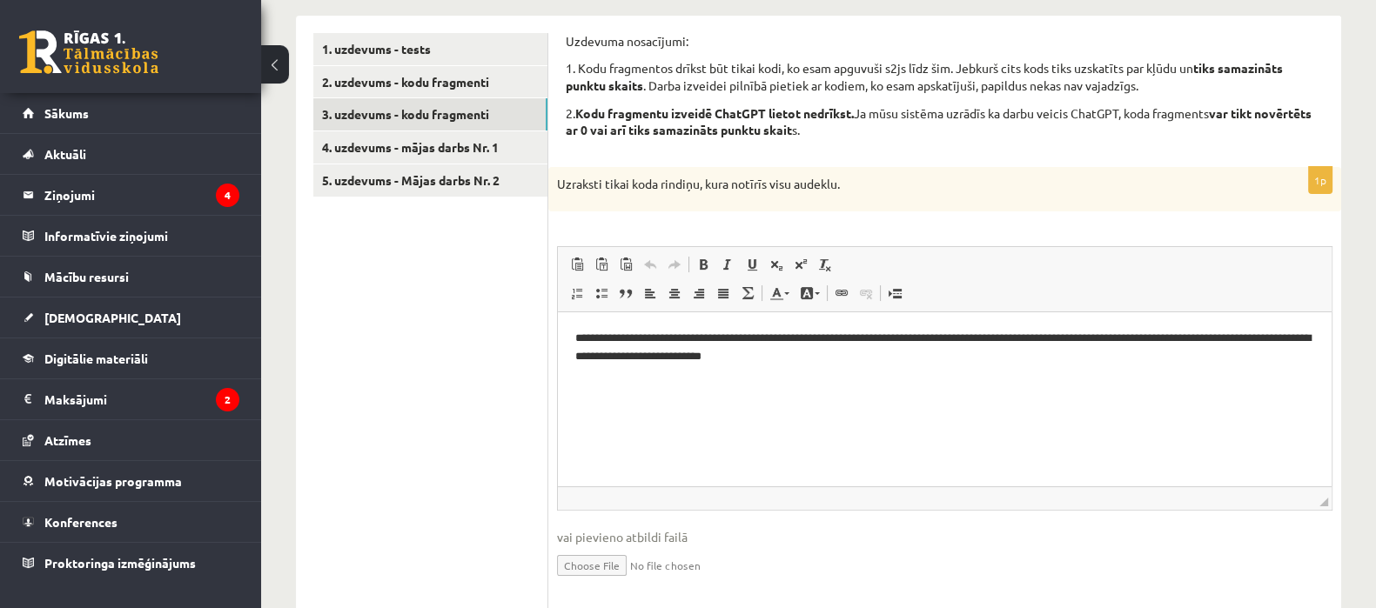
scroll to position [224, 0]
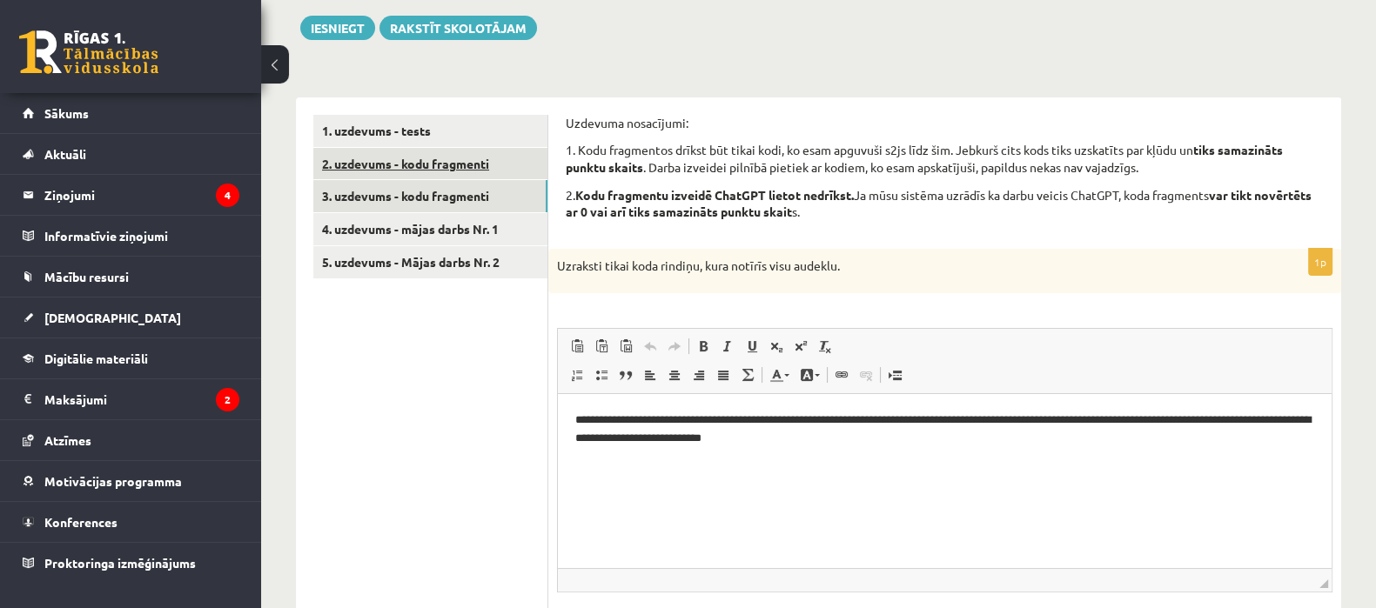
click at [500, 175] on link "2. uzdevums - kodu fragmenti" at bounding box center [430, 164] width 234 height 32
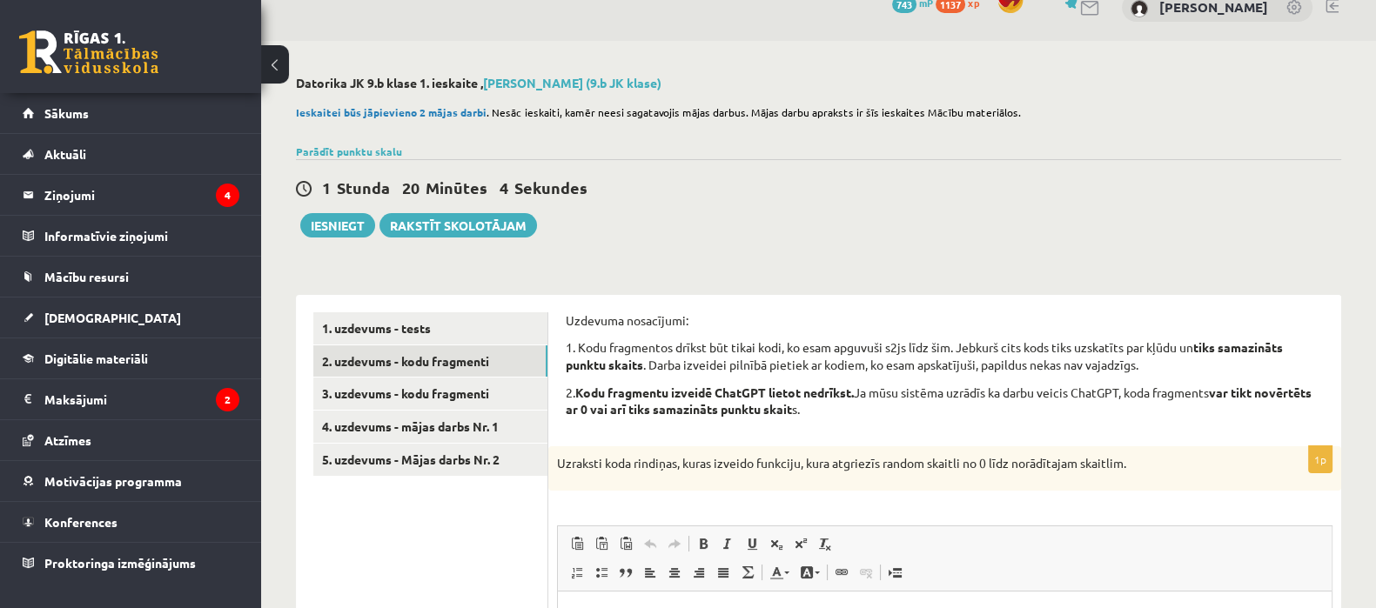
scroll to position [0, 0]
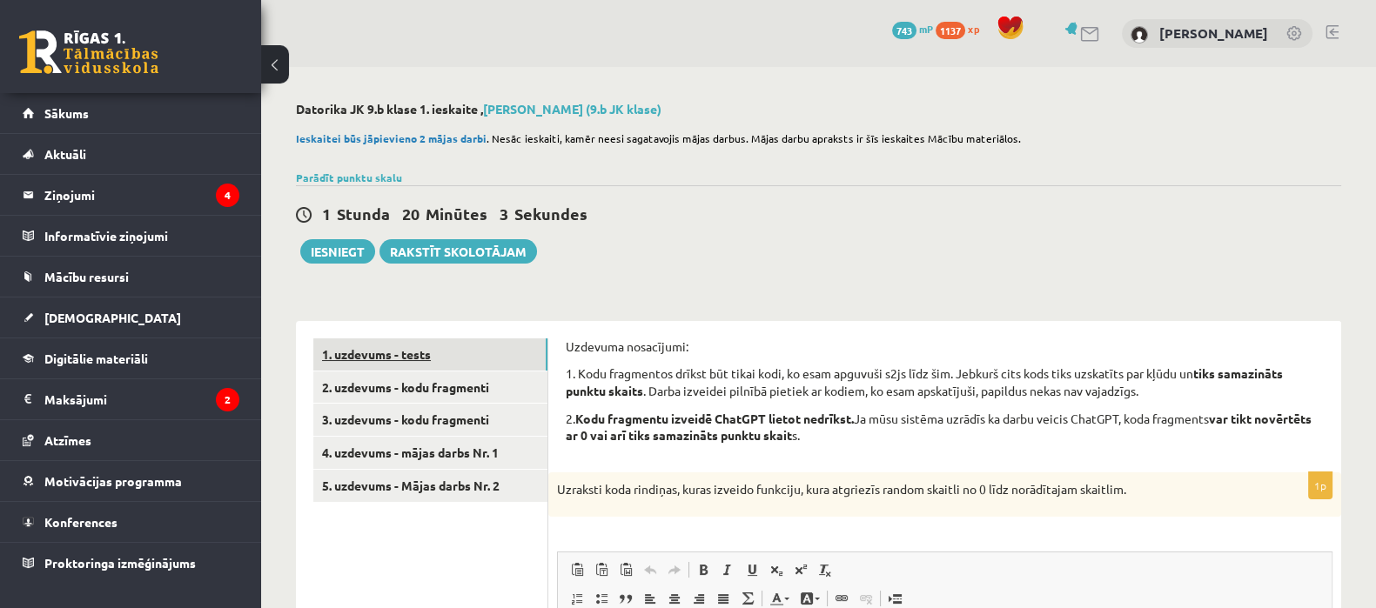
click at [453, 367] on link "1. uzdevums - tests" at bounding box center [430, 355] width 234 height 32
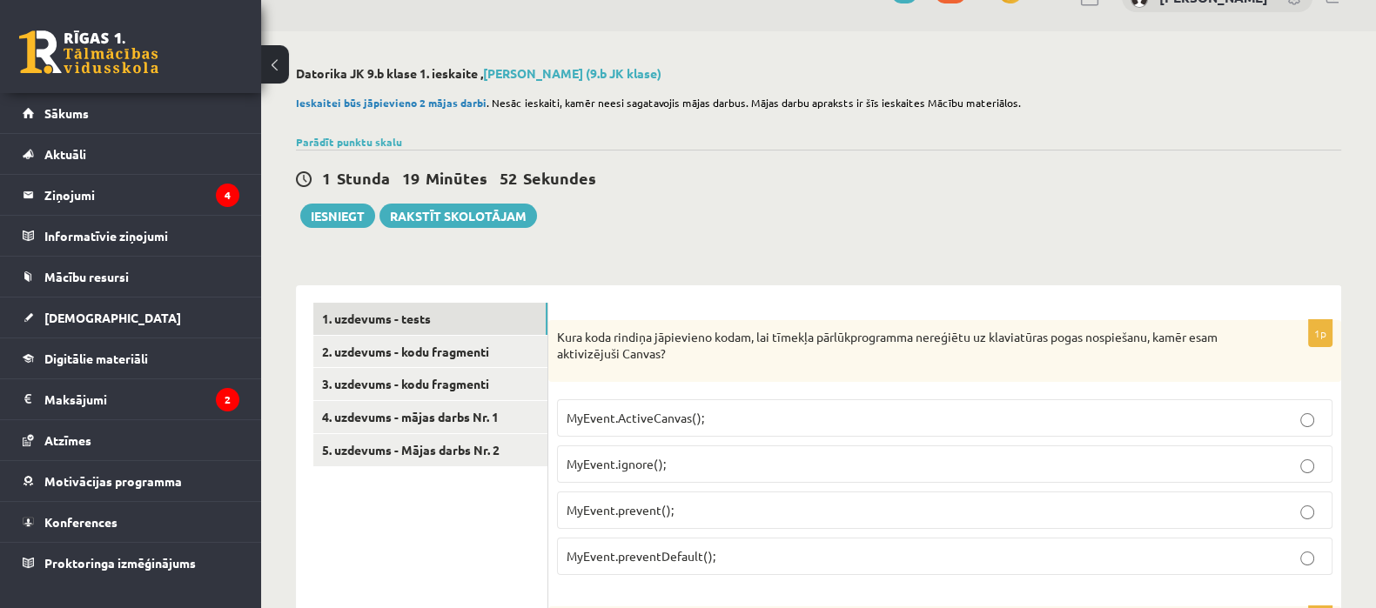
scroll to position [34, 0]
click at [388, 145] on link "Parādīt punktu skalu" at bounding box center [349, 144] width 106 height 14
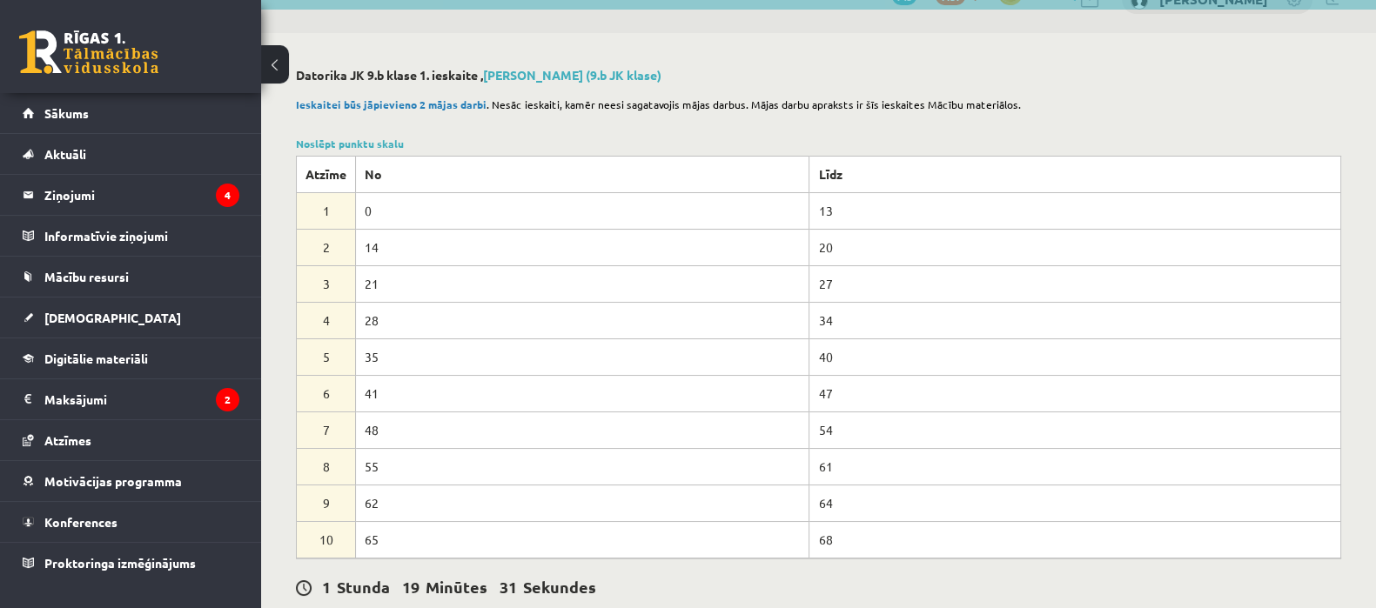
click at [504, 137] on div "Noslēpt punktu skalu Atzīme No Līdz 1 0 13 2 14 20 3 21 27 4 28 34 5 35 40 6 41…" at bounding box center [818, 347] width 1045 height 423
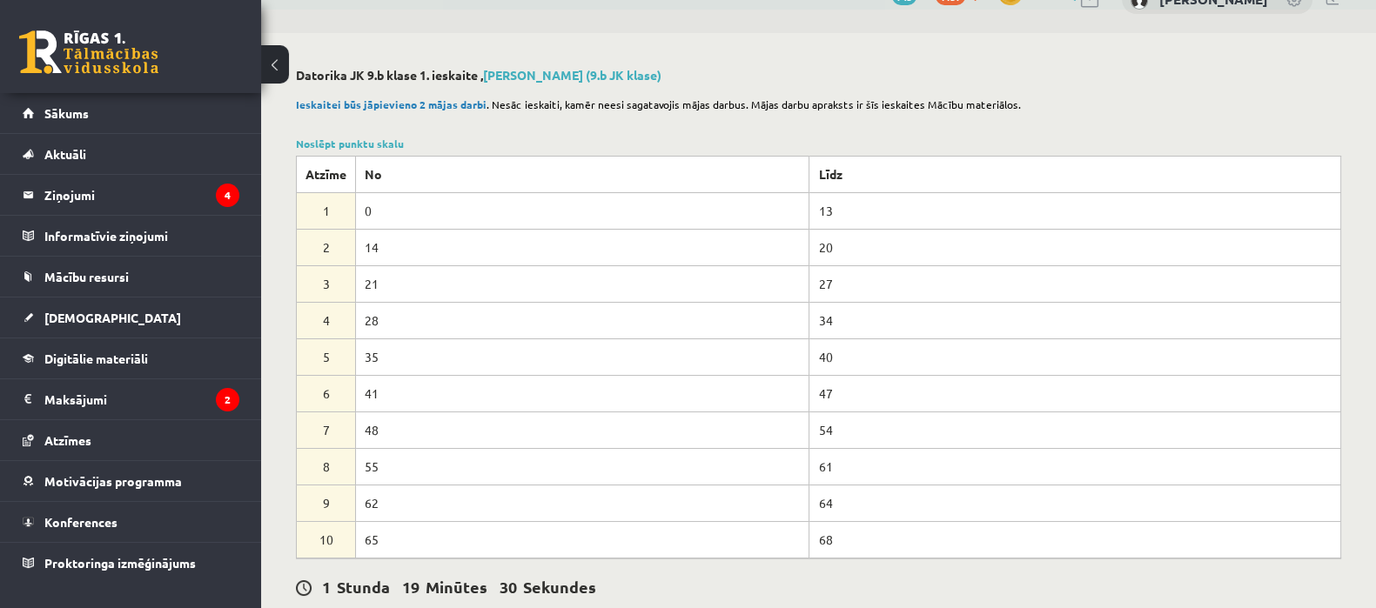
click at [504, 137] on div "Noslēpt punktu skalu Atzīme No Līdz 1 0 13 2 14 20 3 21 27 4 28 34 5 35 40 6 41…" at bounding box center [818, 347] width 1045 height 423
click at [822, 115] on div "Ieskaitei būs jāpievieno 2 mājas darbi . Nesāc ieskaiti, kamēr neesi sagatavoji…" at bounding box center [818, 110] width 1045 height 44
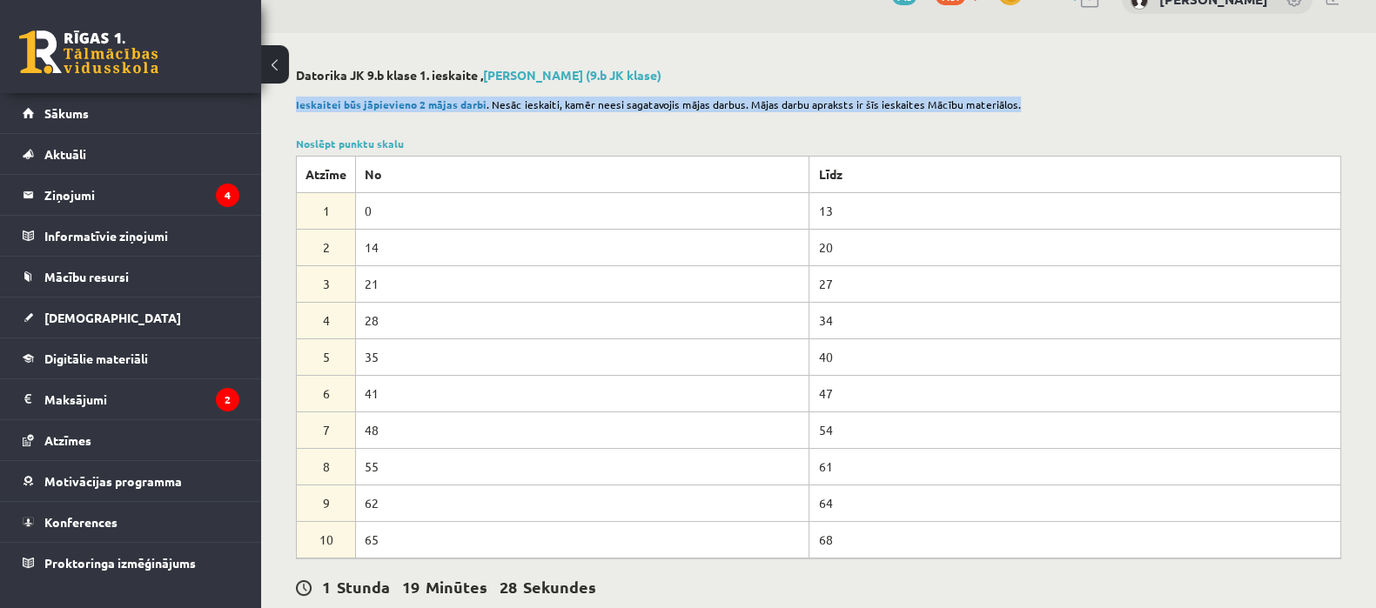
click at [822, 115] on div "Ieskaitei būs jāpievieno 2 mājas darbi . Nesāc ieskaiti, kamēr neesi sagatavoji…" at bounding box center [818, 110] width 1045 height 44
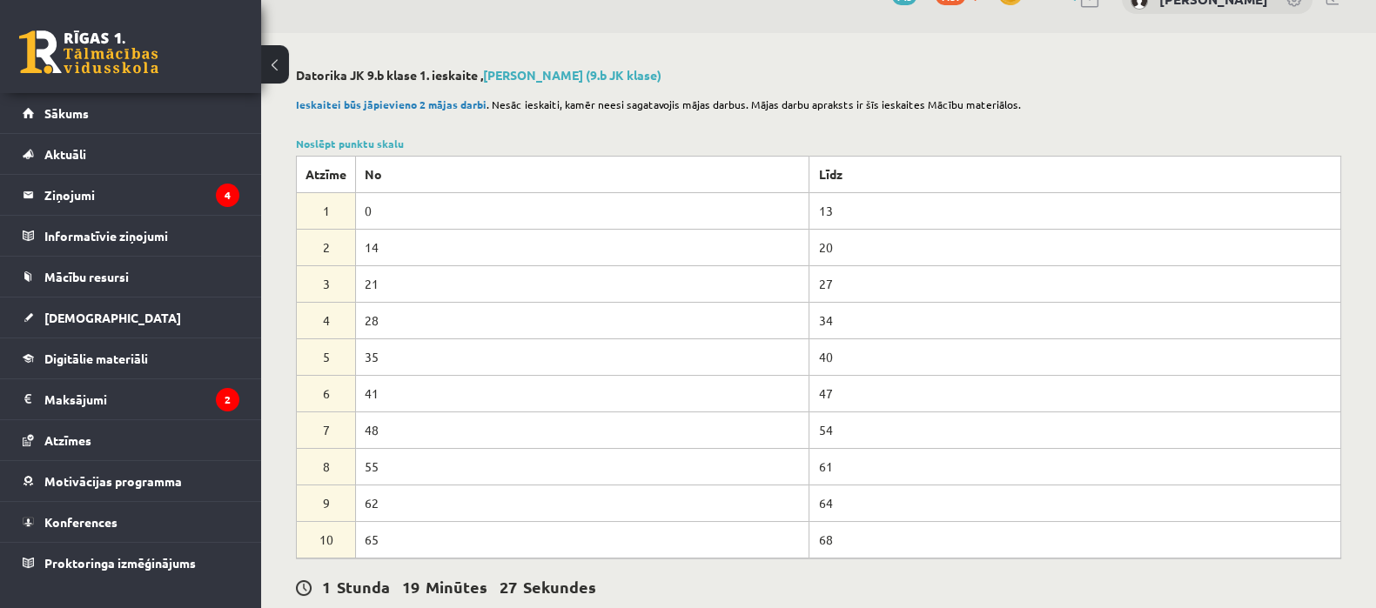
click at [1191, 75] on h2 "Datorika JK 9.b klase 1. ieskaite , [PERSON_NAME] (9.b JK klase)" at bounding box center [818, 75] width 1045 height 15
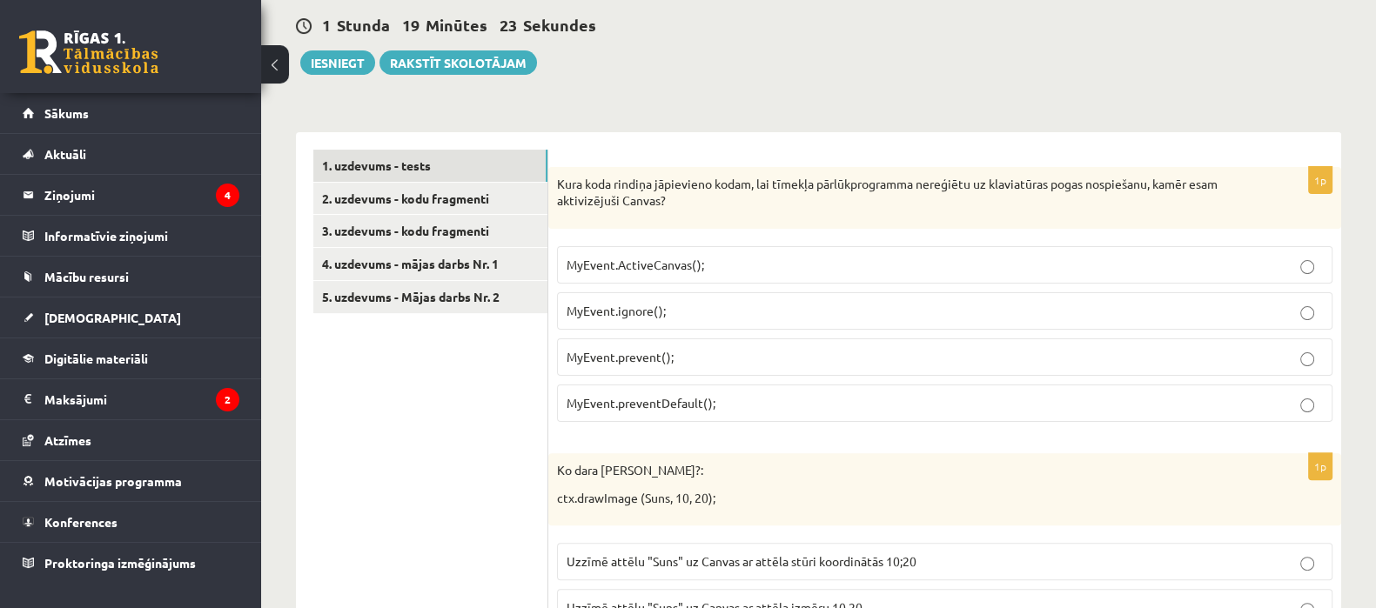
scroll to position [673, 0]
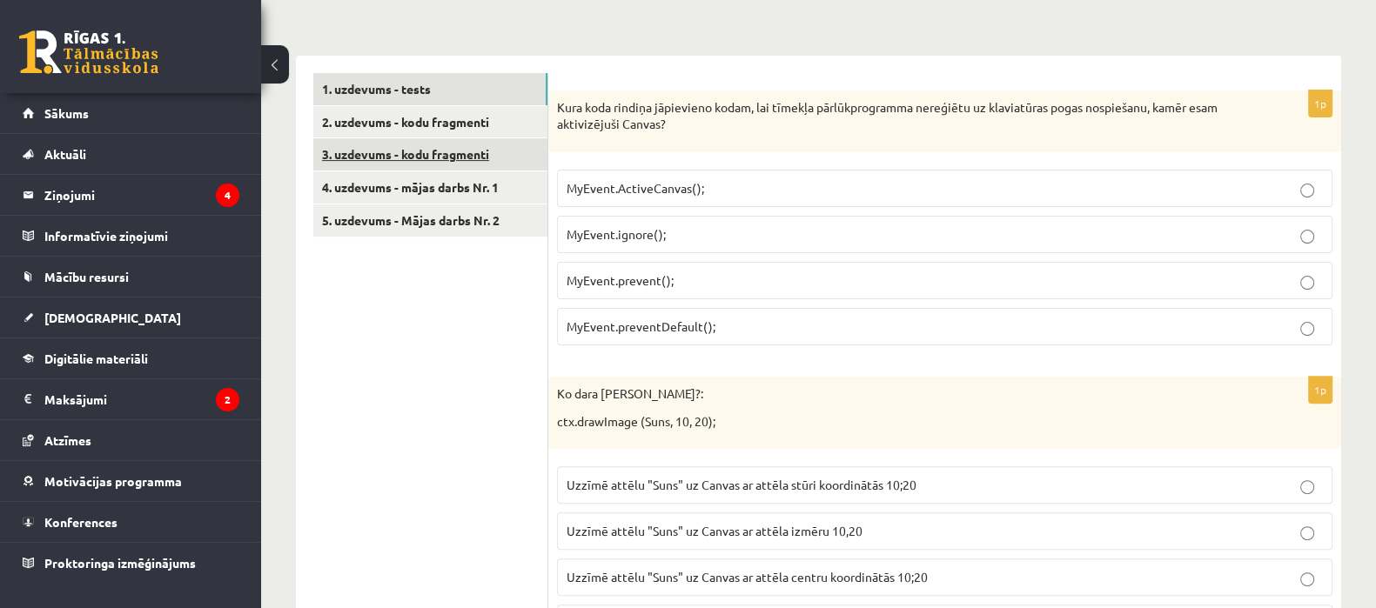
click at [480, 150] on link "3. uzdevums - kodu fragmenti" at bounding box center [430, 154] width 234 height 32
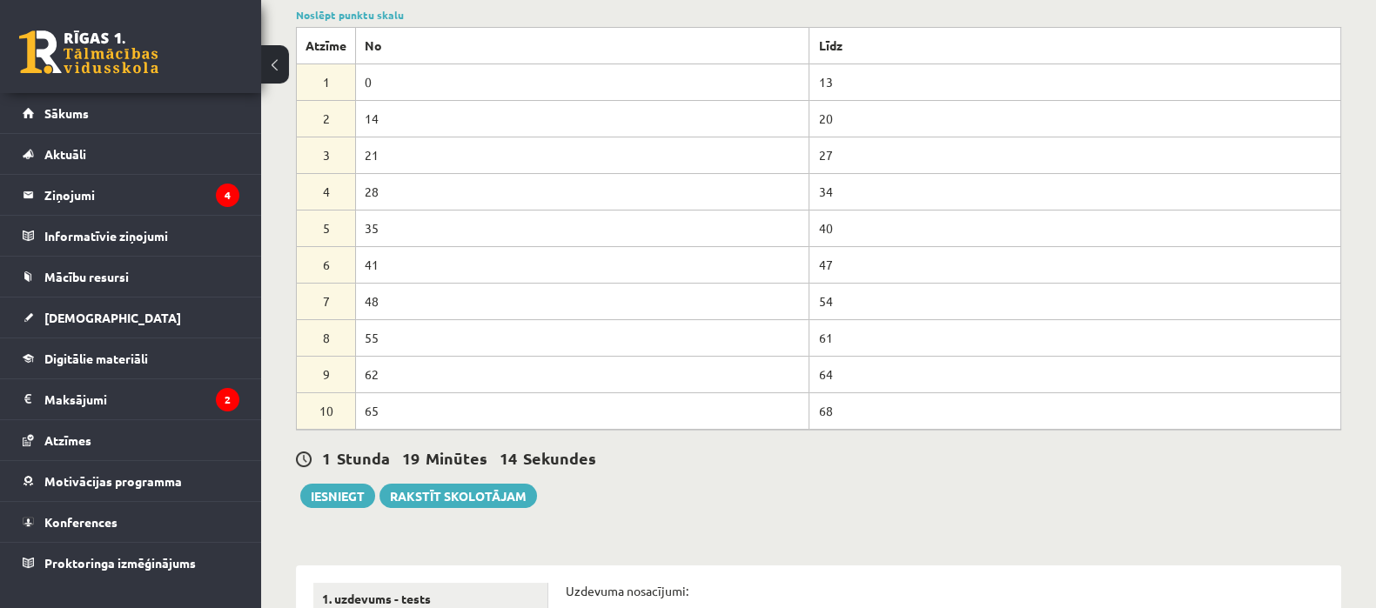
scroll to position [165, 0]
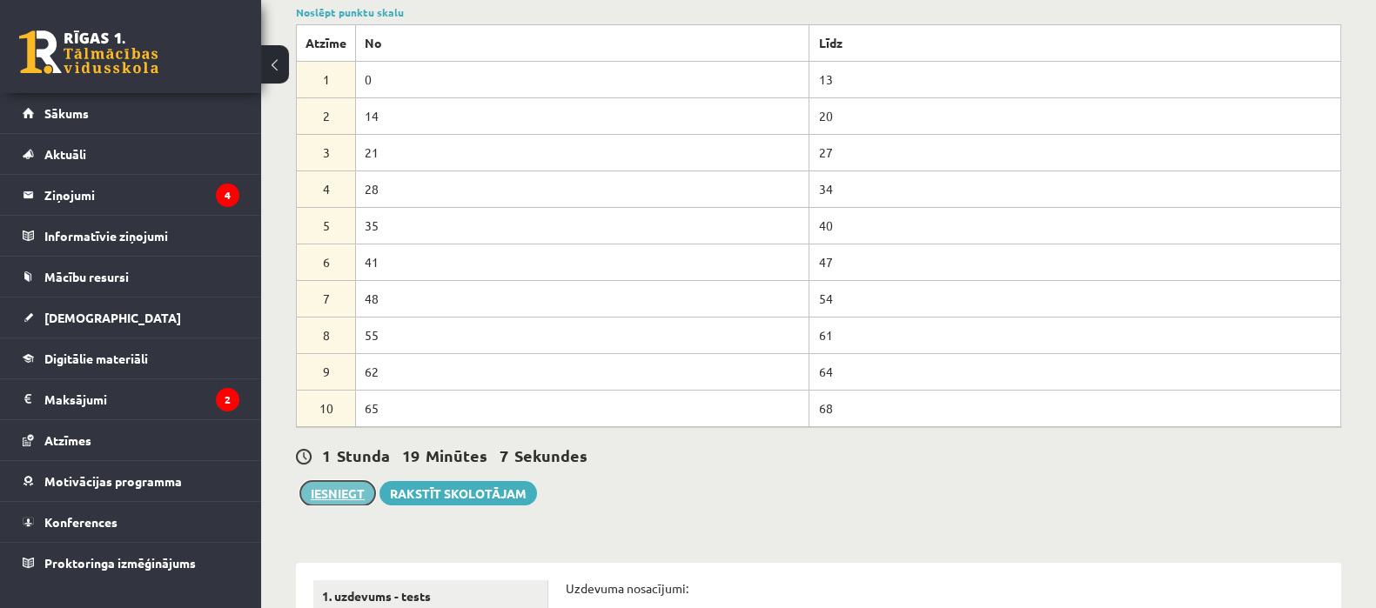
click at [353, 489] on button "Iesniegt" at bounding box center [337, 493] width 75 height 24
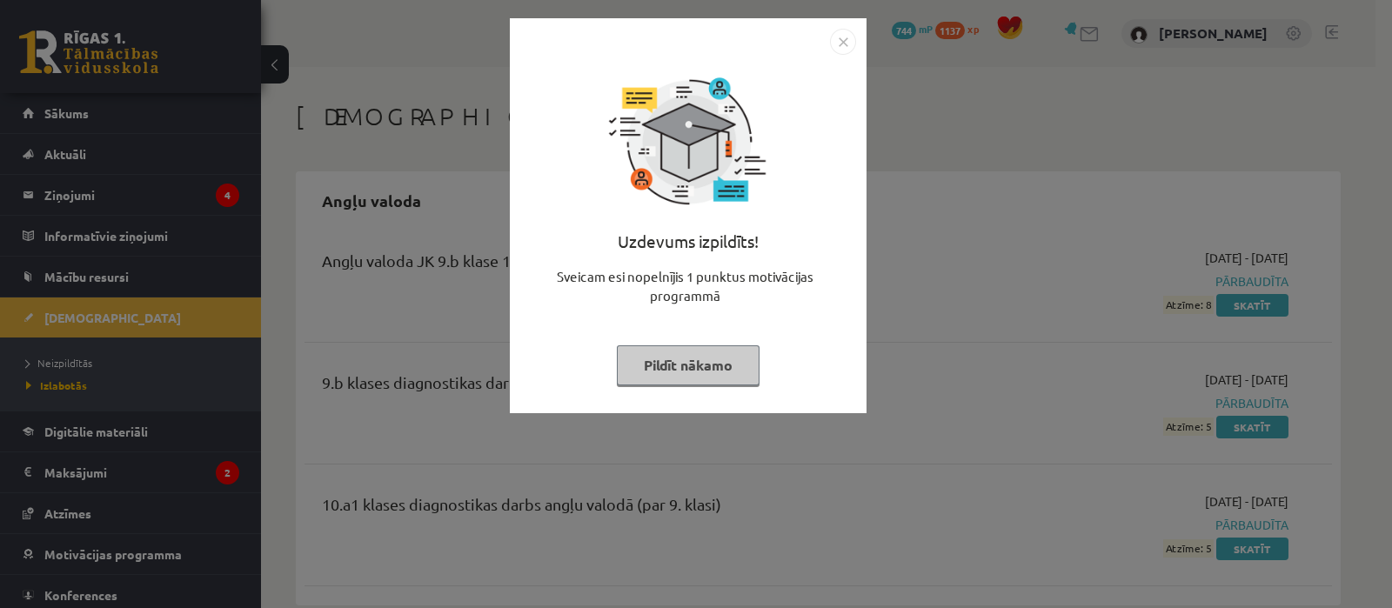
click at [681, 380] on button "Pildīt nākamo" at bounding box center [688, 365] width 143 height 40
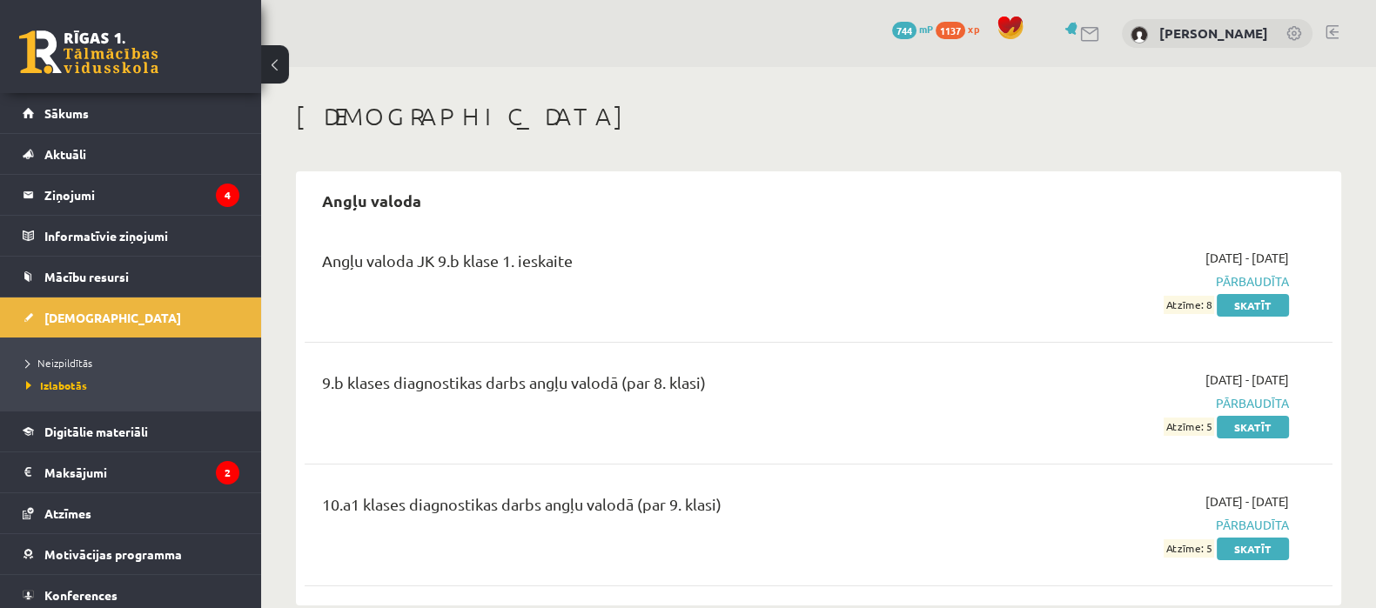
click at [85, 352] on li "Neizpildītās" at bounding box center [135, 363] width 218 height 23
click at [85, 359] on span "Neizpildītās" at bounding box center [64, 363] width 76 height 14
